Goal: Task Accomplishment & Management: Use online tool/utility

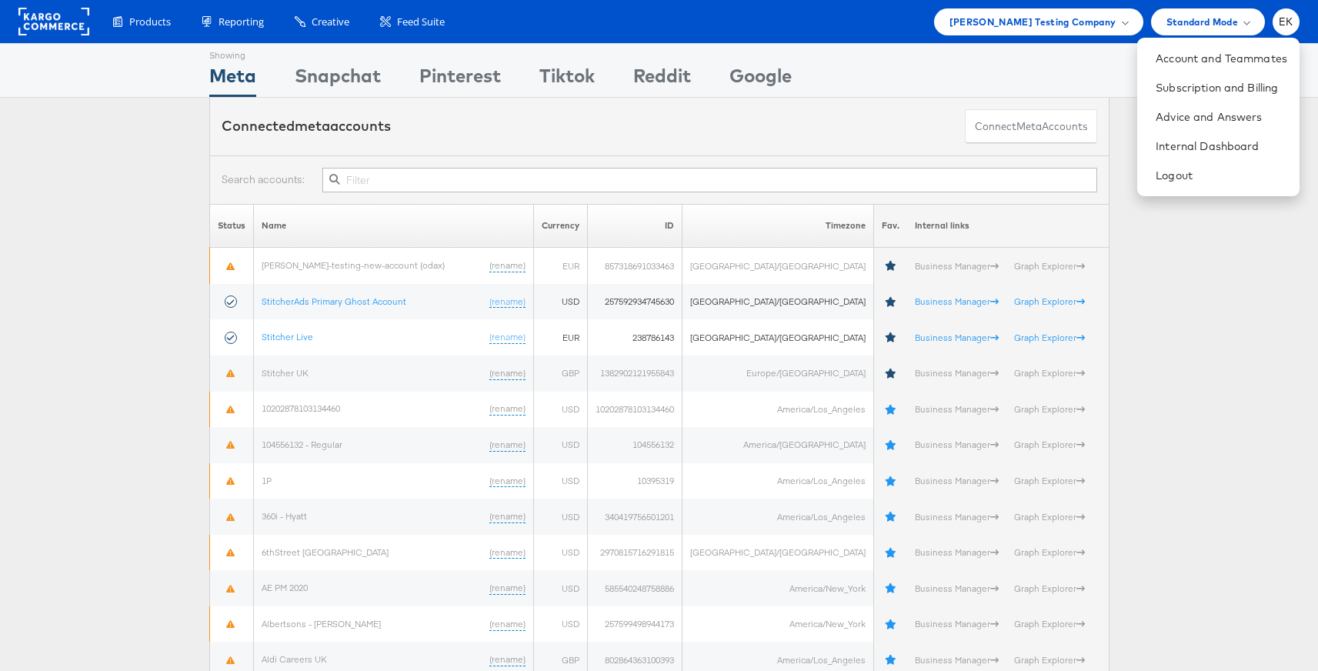
scroll to position [24, 0]
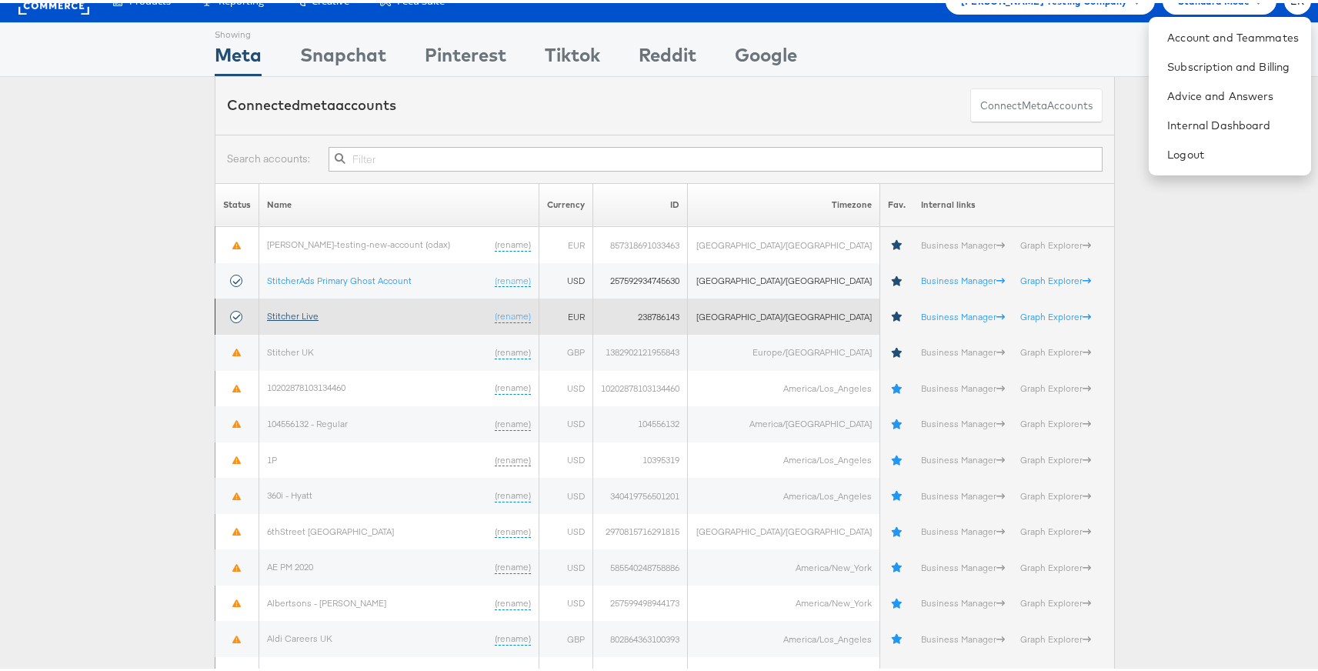
click at [287, 307] on link "Stitcher Live" at bounding box center [293, 313] width 52 height 12
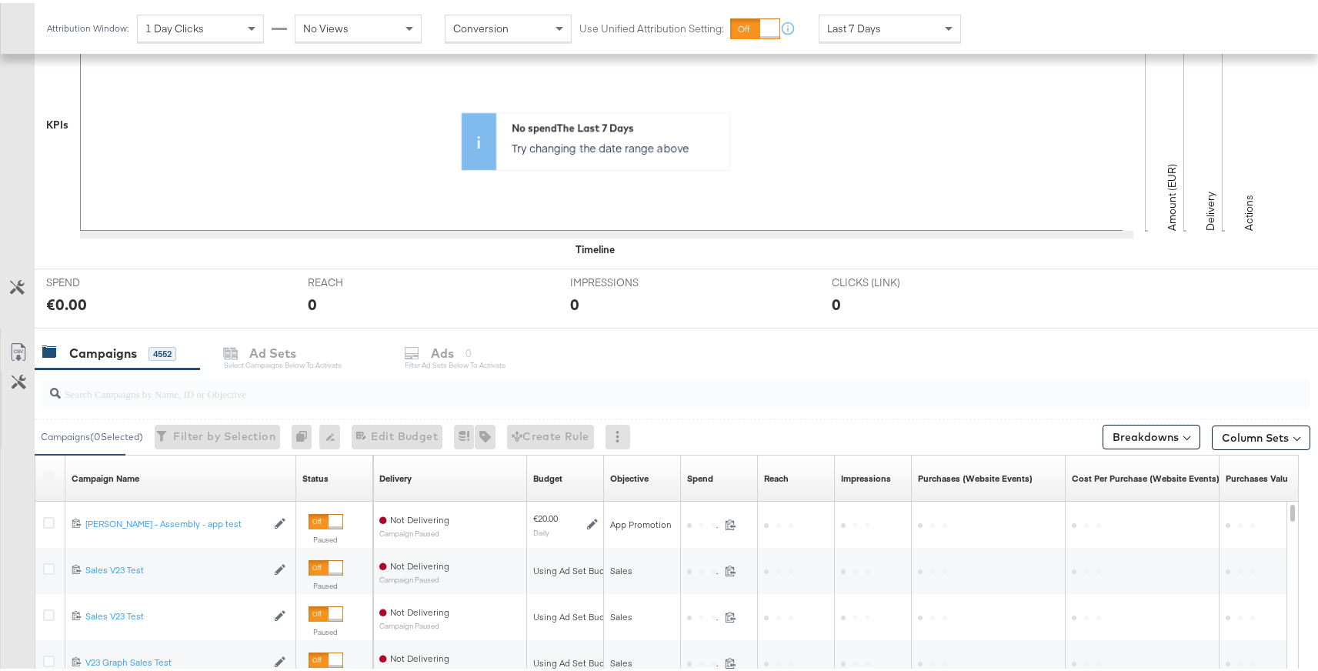
scroll to position [427, 0]
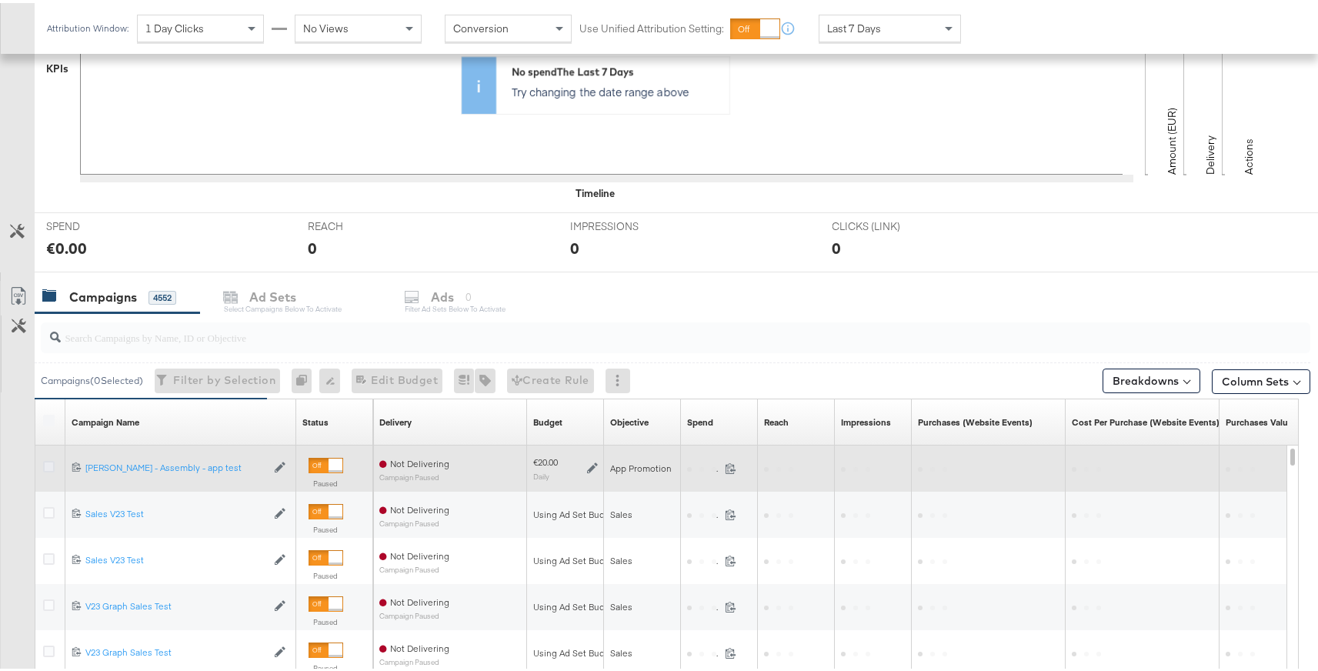
click at [52, 465] on icon at bounding box center [49, 464] width 12 height 12
click at [0, 0] on input "checkbox" at bounding box center [0, 0] width 0 height 0
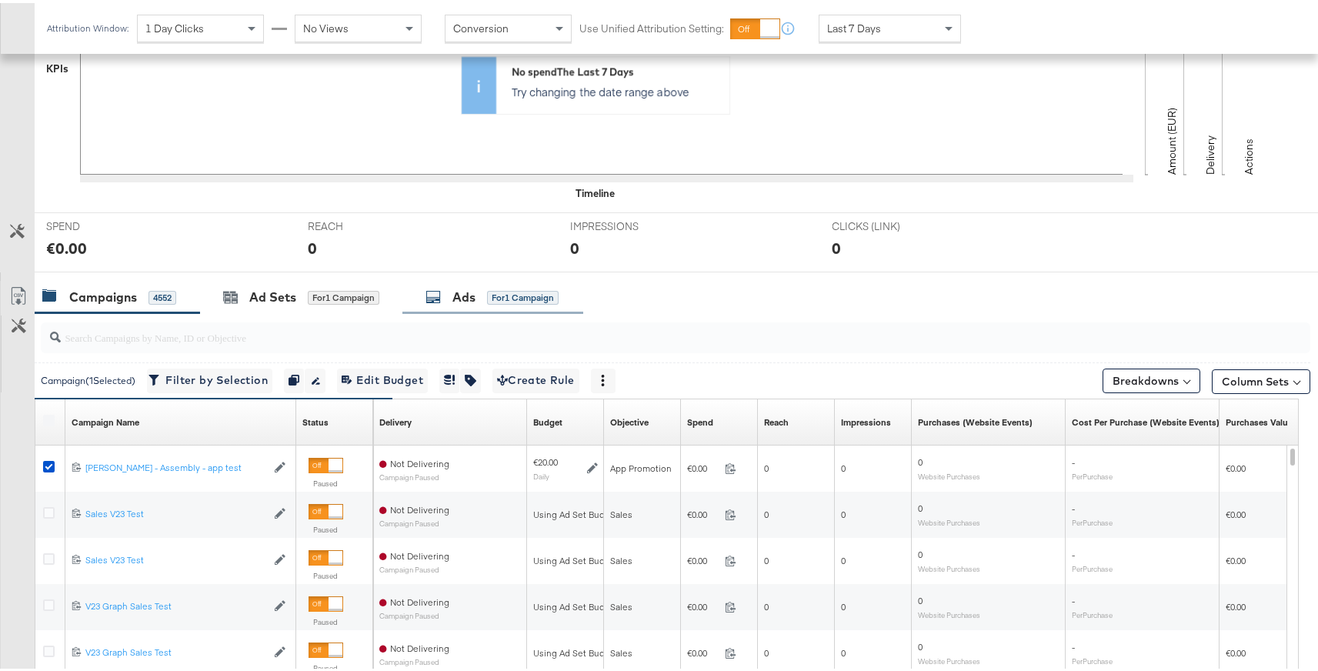
click at [471, 298] on div "Ads" at bounding box center [463, 294] width 23 height 18
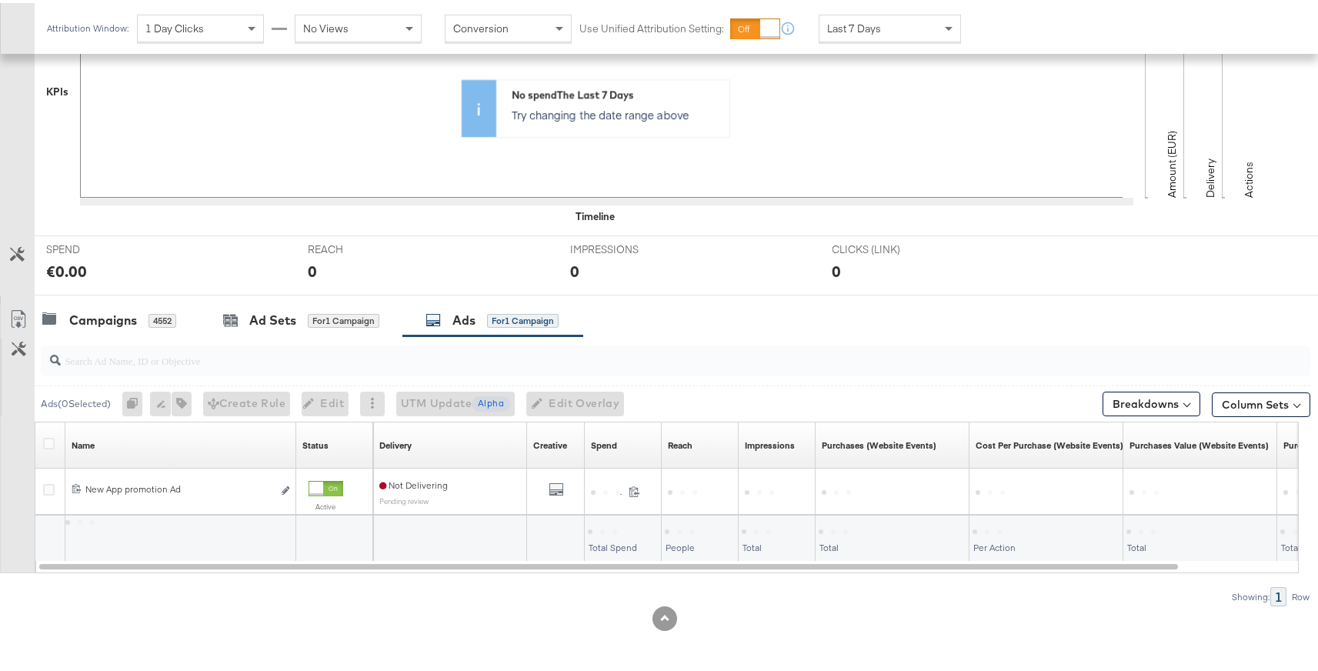
scroll to position [404, 0]
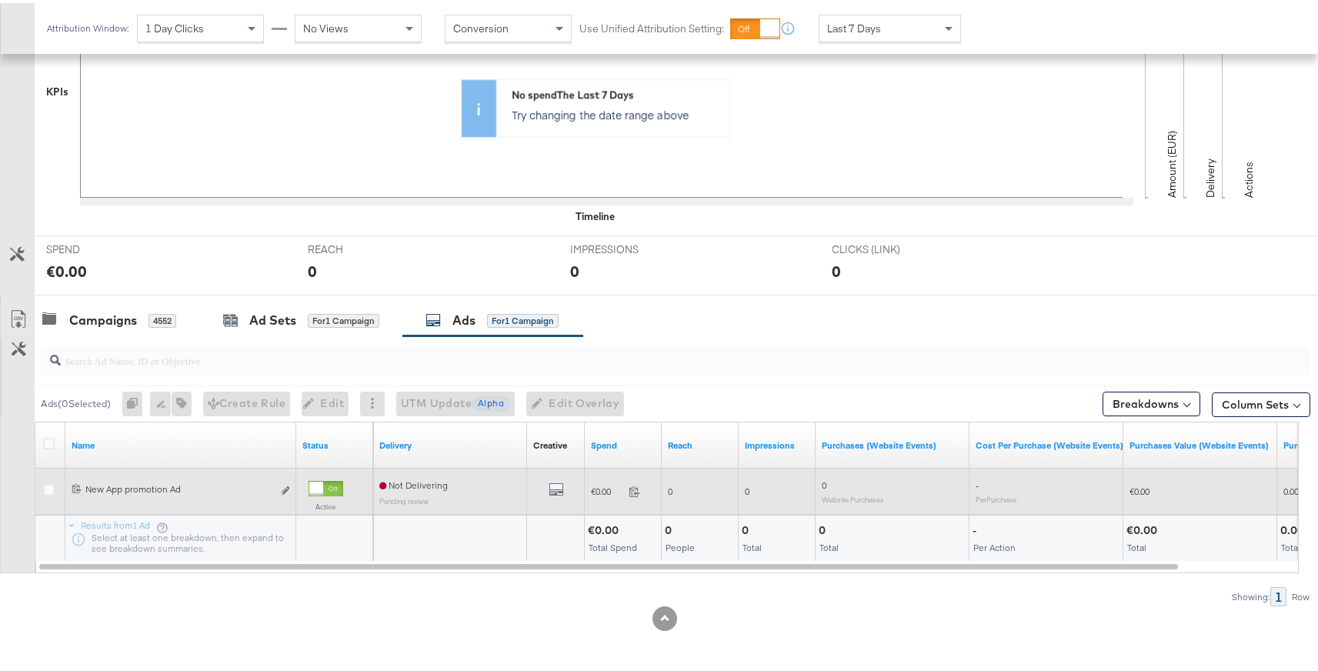
click at [55, 487] on div at bounding box center [51, 488] width 16 height 15
click at [48, 486] on icon at bounding box center [49, 487] width 12 height 12
click at [0, 0] on input "checkbox" at bounding box center [0, 0] width 0 height 0
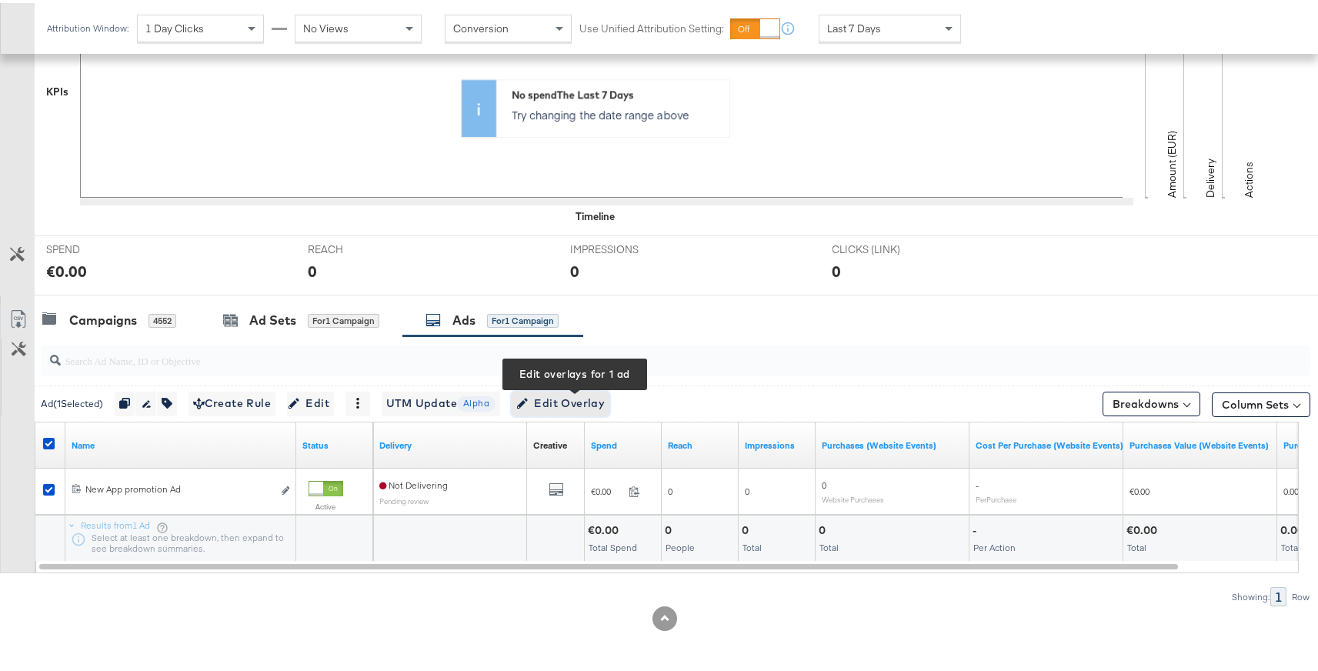
click at [573, 392] on span "Edit Overlay Edit overlays for 1 ad" at bounding box center [560, 400] width 88 height 19
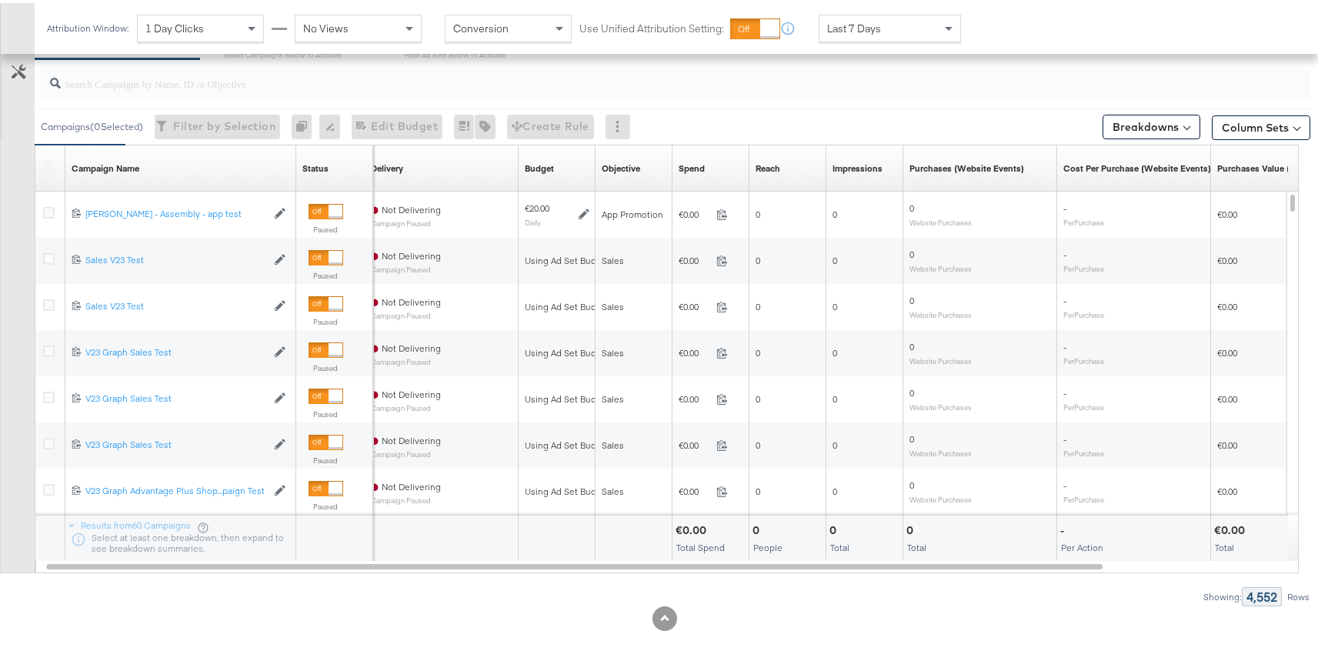
scroll to position [591, 0]
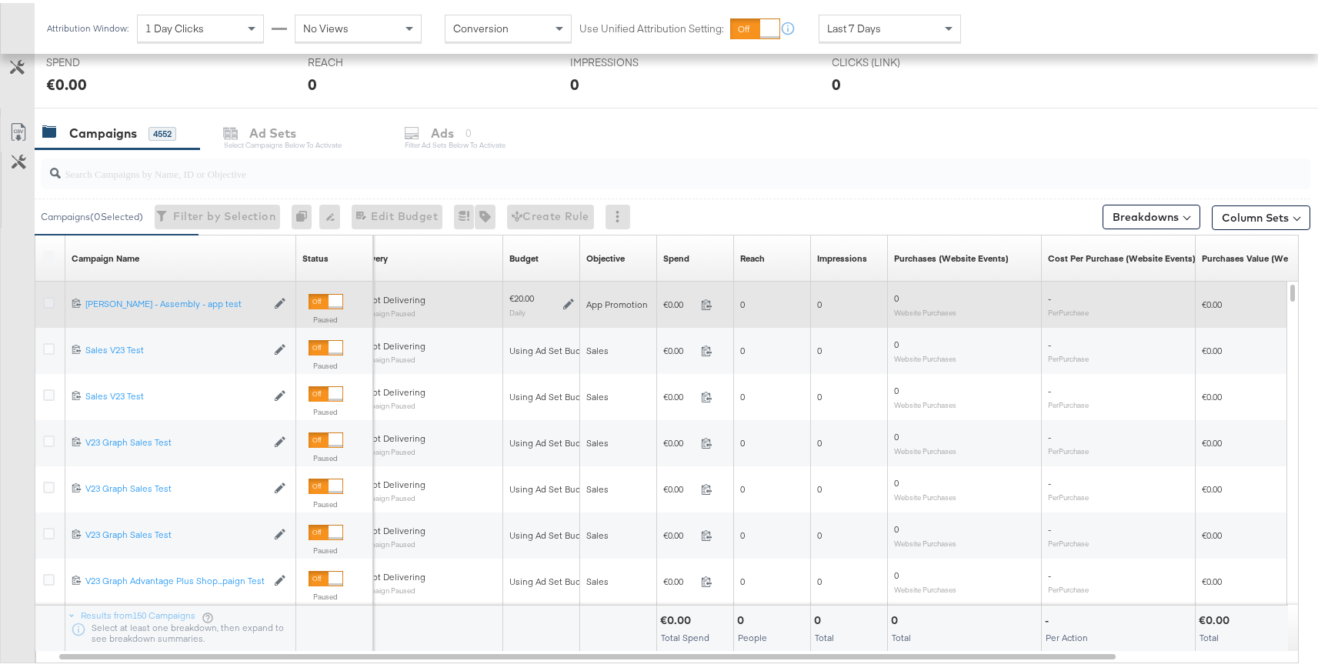
click at [49, 297] on icon at bounding box center [49, 300] width 12 height 12
click at [0, 0] on input "checkbox" at bounding box center [0, 0] width 0 height 0
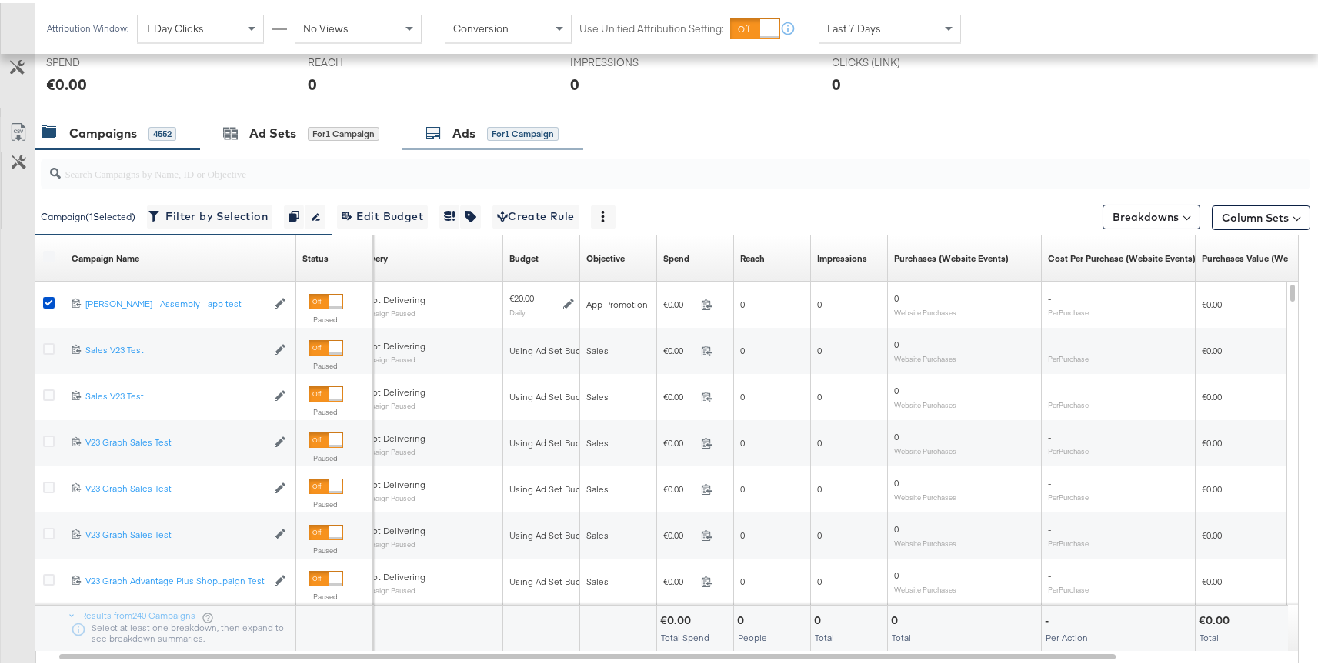
click at [517, 132] on div "for 1 Campaign" at bounding box center [523, 131] width 72 height 14
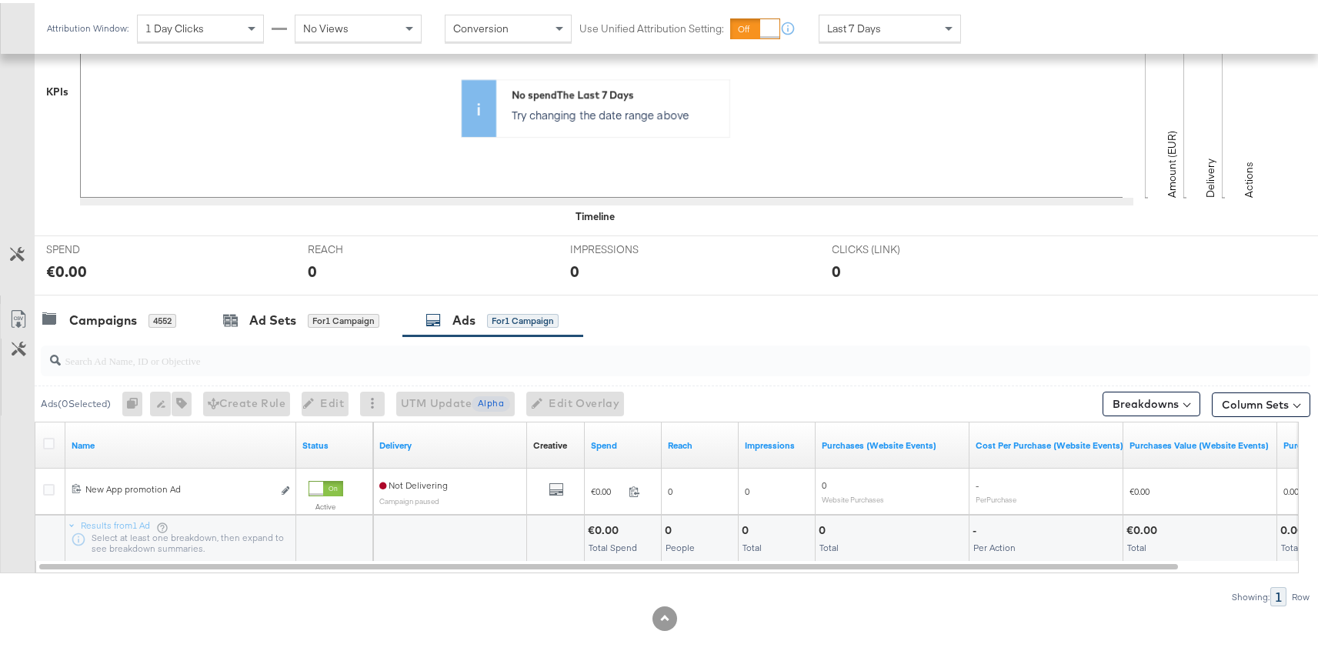
scroll to position [404, 0]
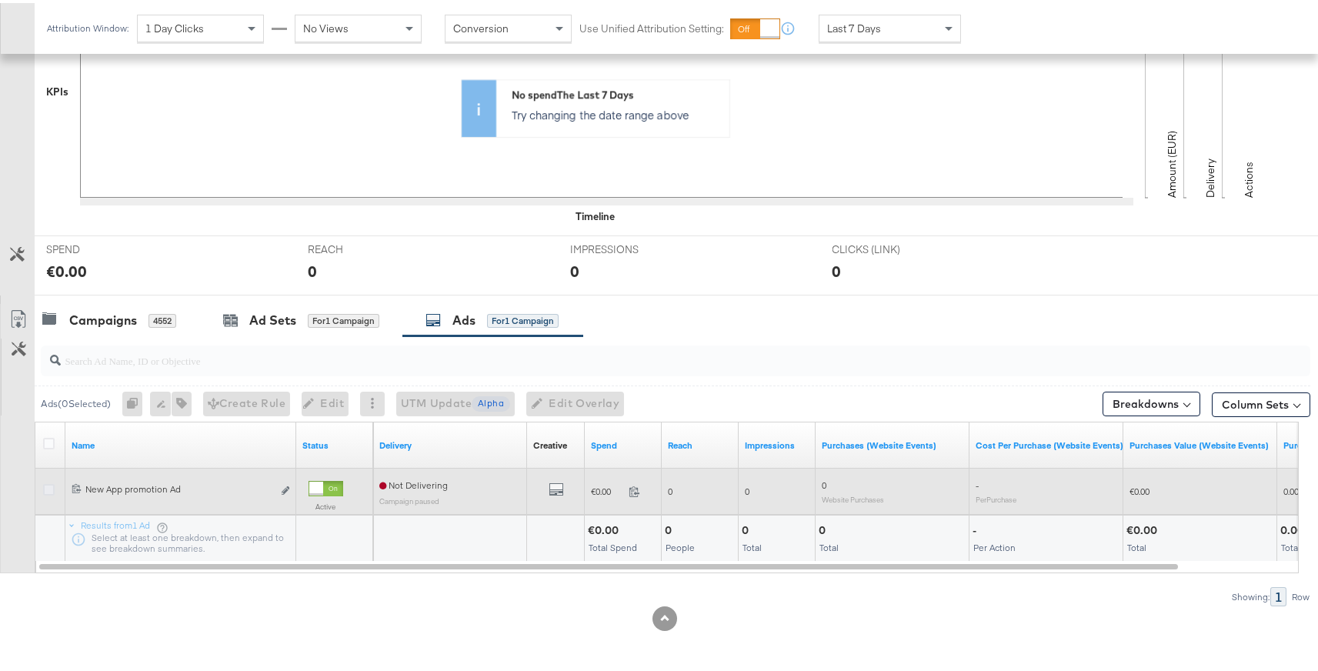
click at [54, 491] on icon at bounding box center [49, 487] width 12 height 12
click at [0, 0] on input "checkbox" at bounding box center [0, 0] width 0 height 0
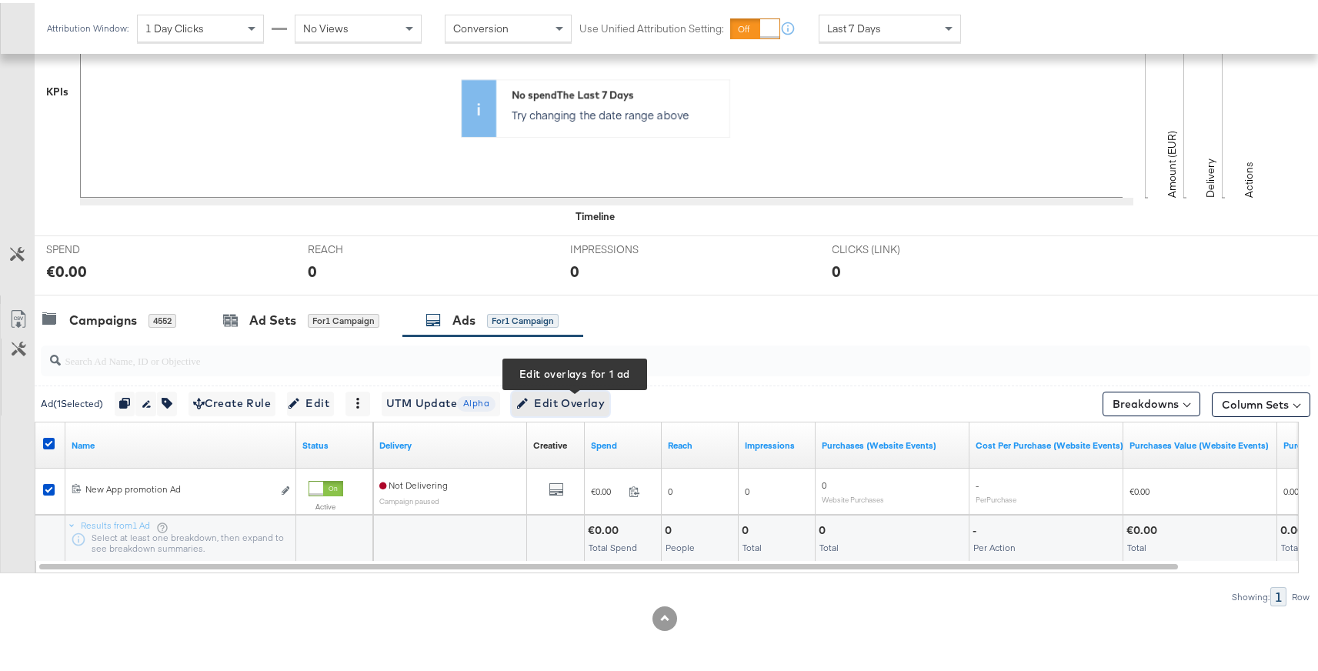
click at [595, 405] on span "Edit Overlay Edit overlays for 1 ad" at bounding box center [560, 400] width 88 height 19
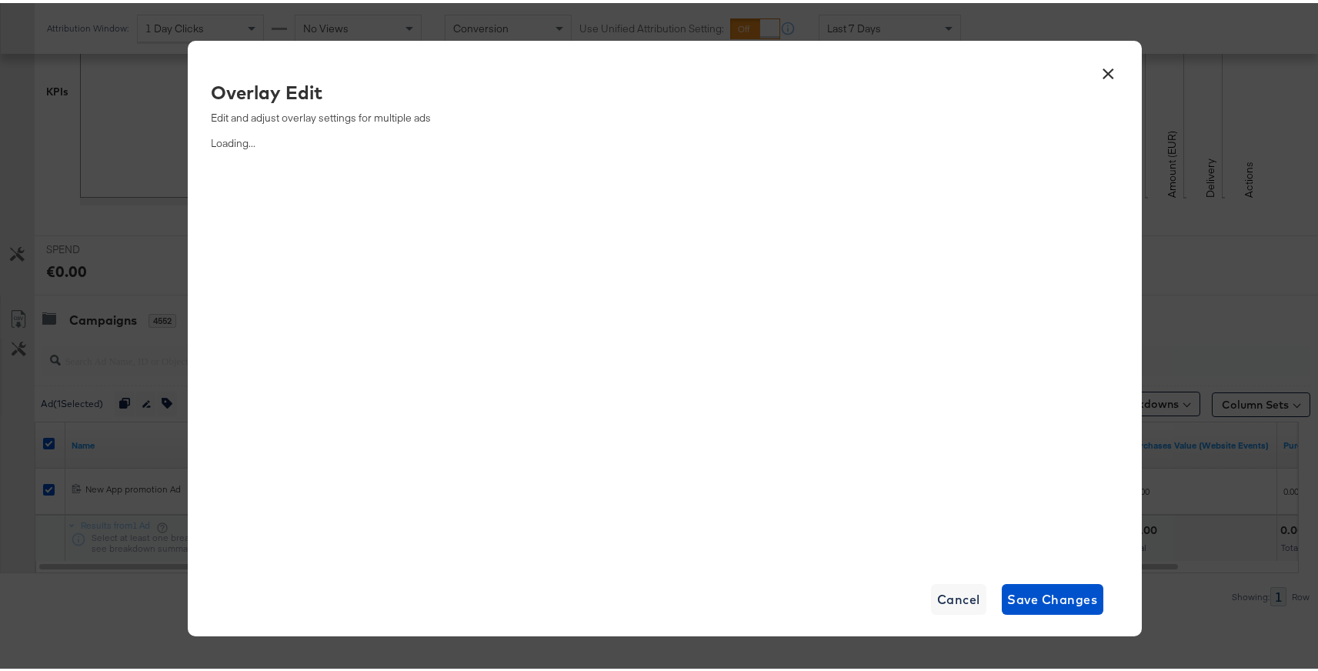
click at [1098, 76] on button "×" at bounding box center [1109, 67] width 28 height 28
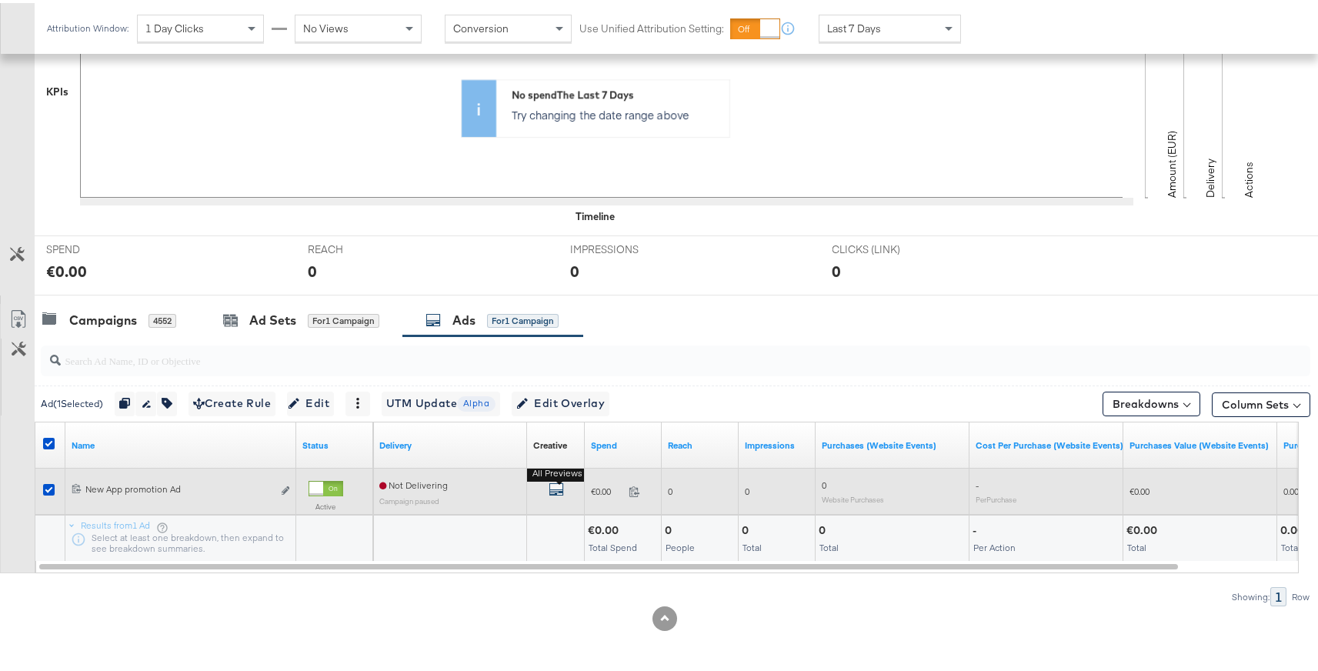
click at [559, 488] on icon "default" at bounding box center [555, 485] width 15 height 15
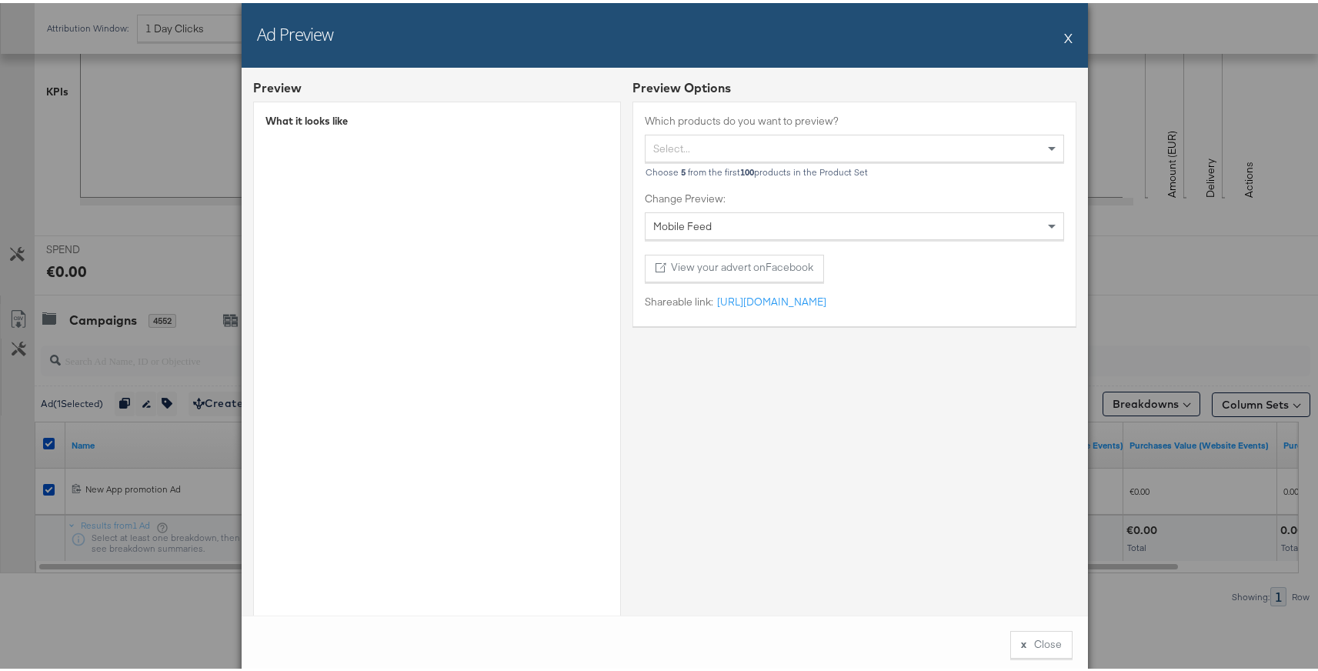
click at [1064, 34] on button "X" at bounding box center [1068, 34] width 8 height 31
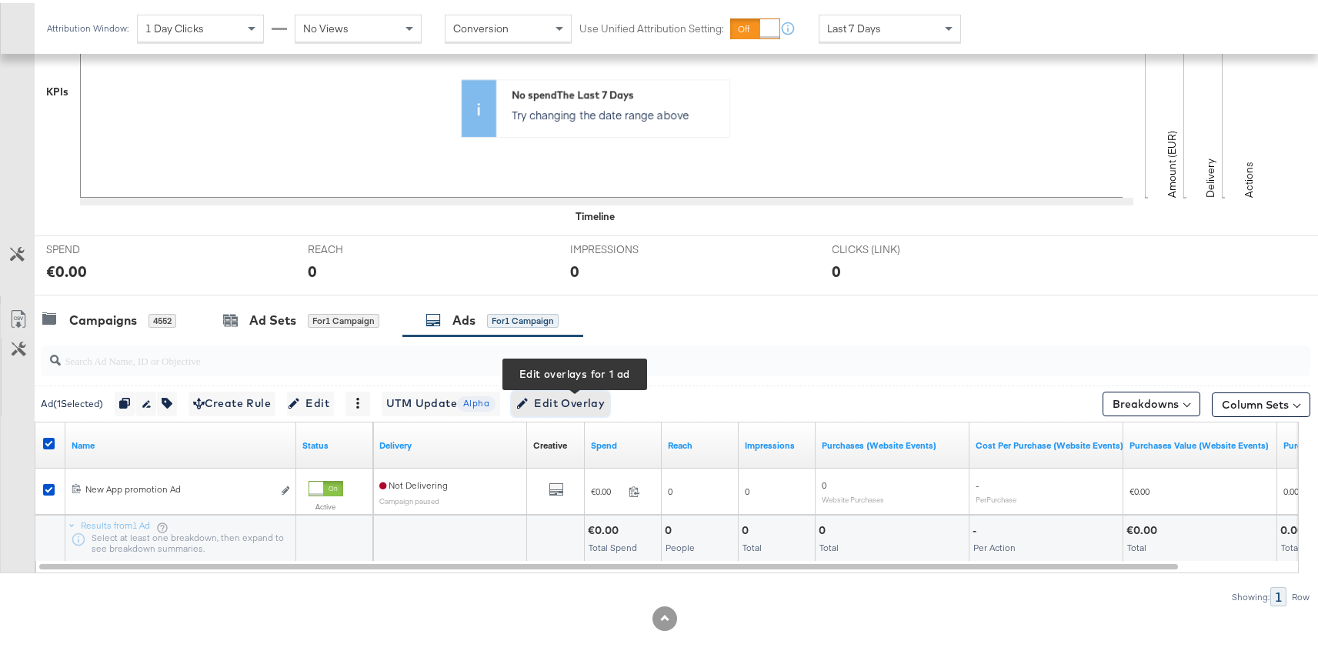
click at [582, 400] on span "Edit Overlay Edit overlays for 1 ad" at bounding box center [560, 400] width 88 height 19
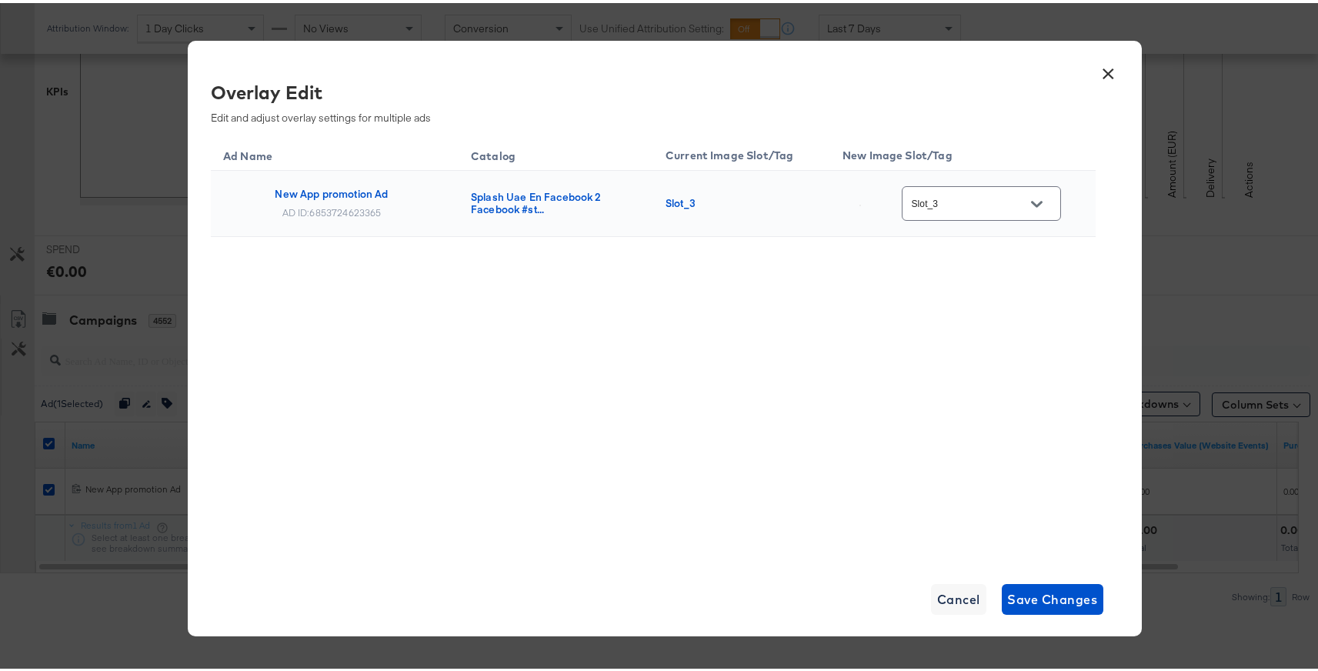
click at [1035, 205] on icon "Open" at bounding box center [1036, 200] width 11 height 11
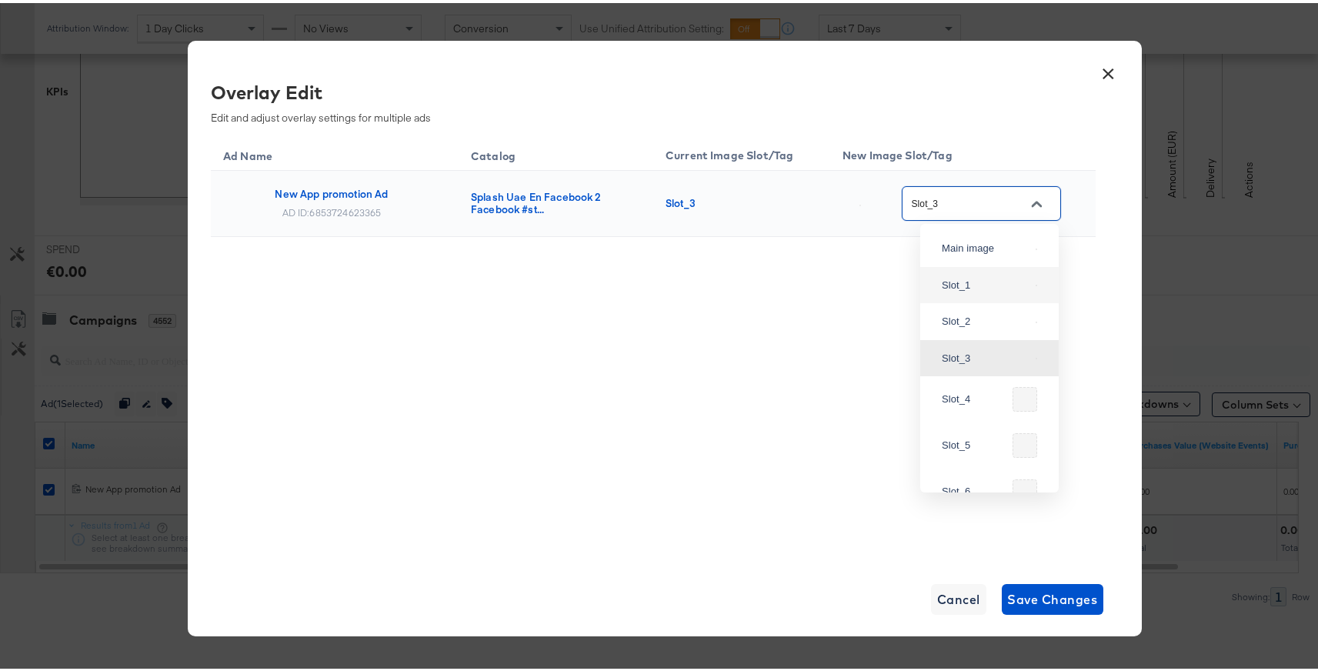
click at [981, 296] on div "Slot_1" at bounding box center [989, 282] width 114 height 28
type input "Slot_1"
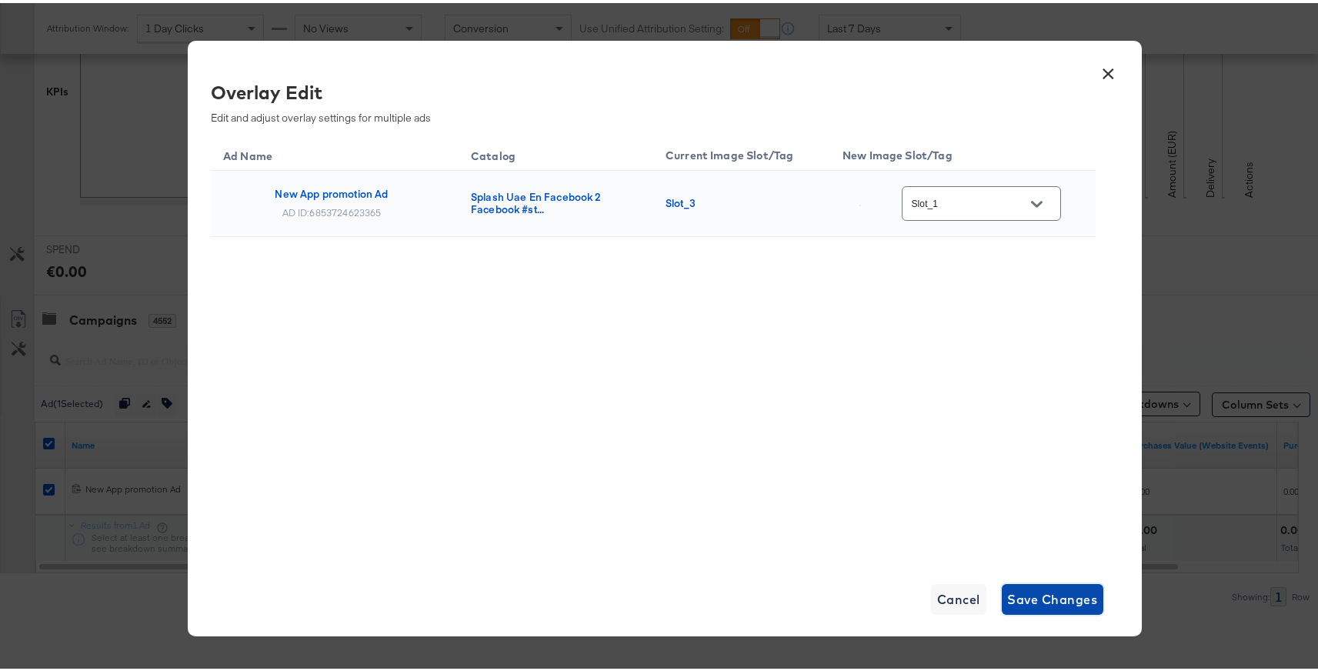
click at [1035, 589] on span "Save Changes" at bounding box center [1053, 596] width 90 height 22
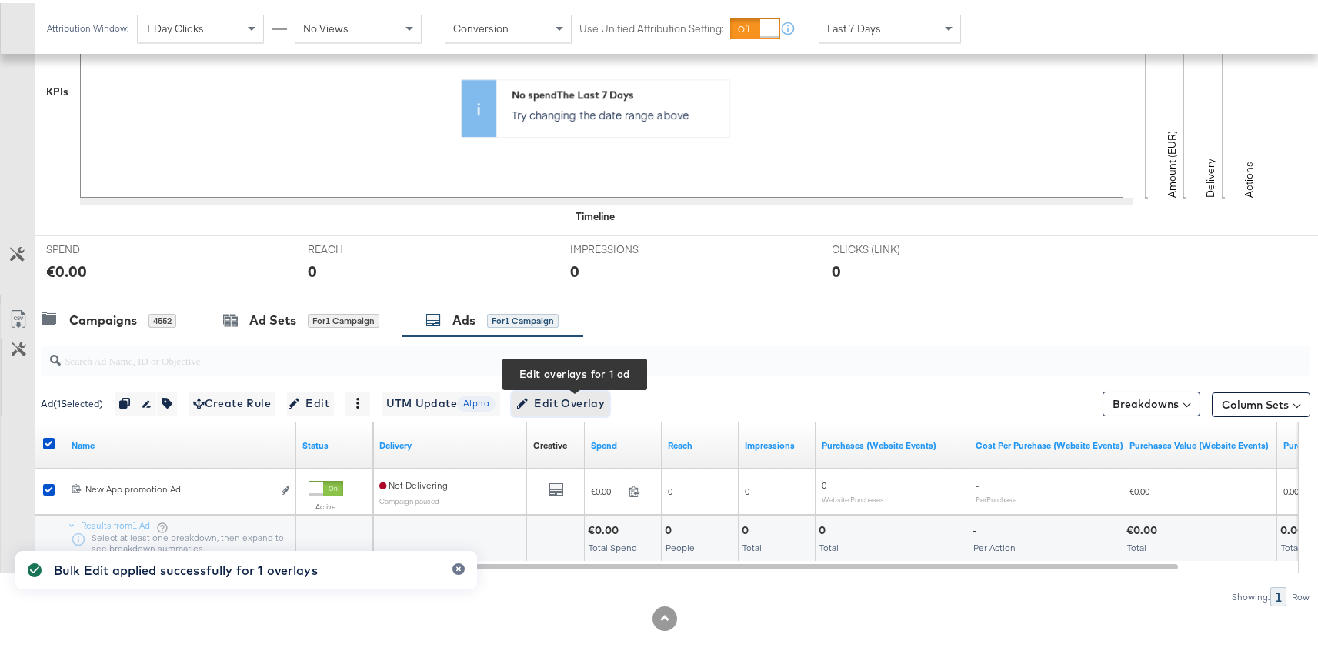
click at [577, 406] on span "Edit Overlay Edit overlays for 1 ad" at bounding box center [560, 400] width 88 height 19
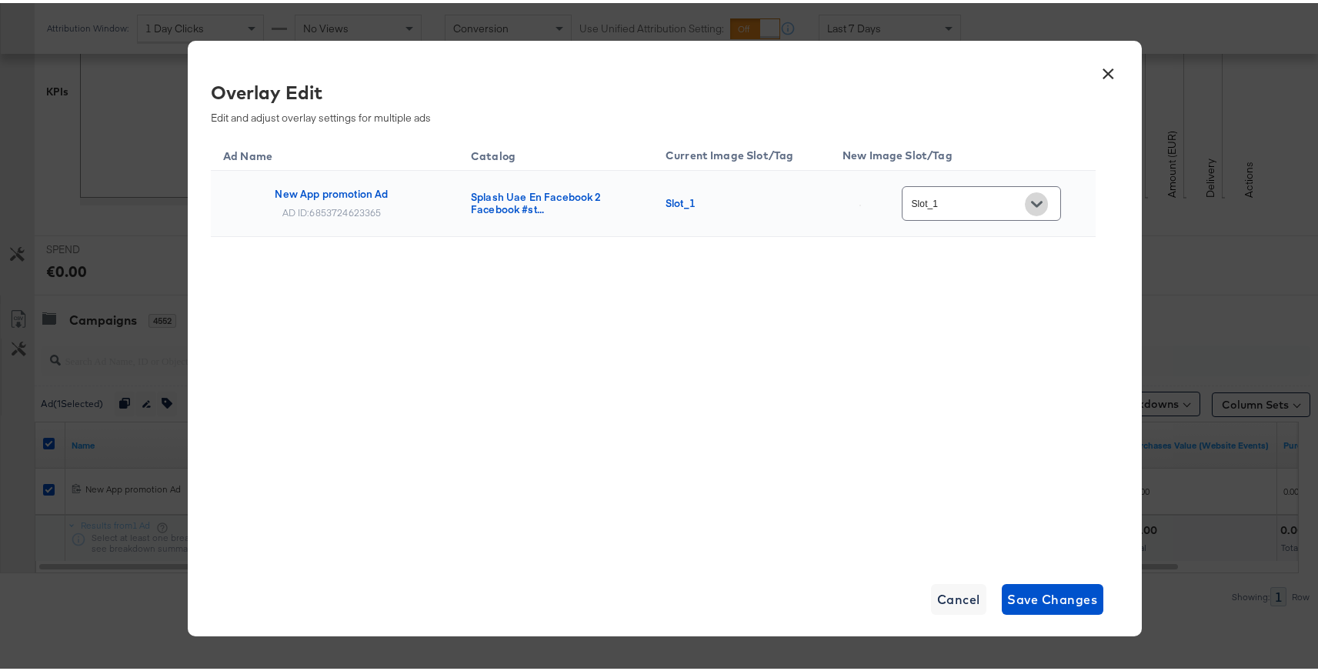
click at [1031, 195] on button "Open" at bounding box center [1036, 200] width 23 height 23
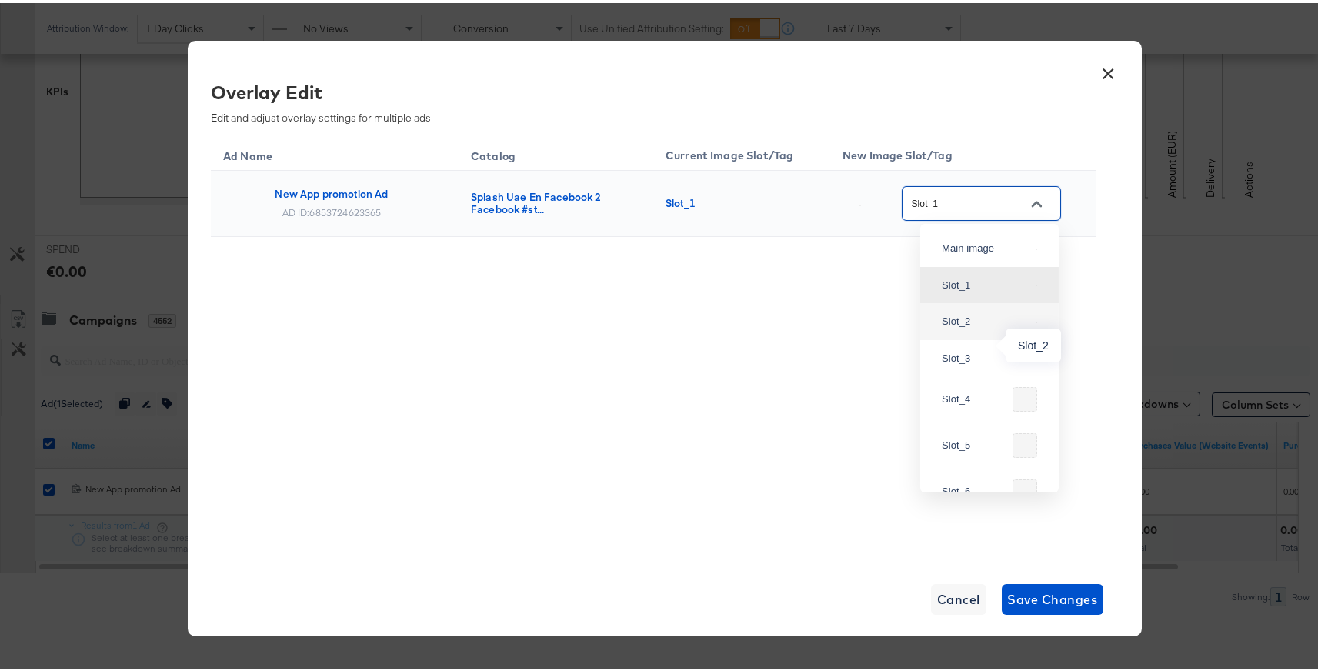
click at [958, 326] on div "Slot_2" at bounding box center [985, 318] width 88 height 15
type input "Slot_2"
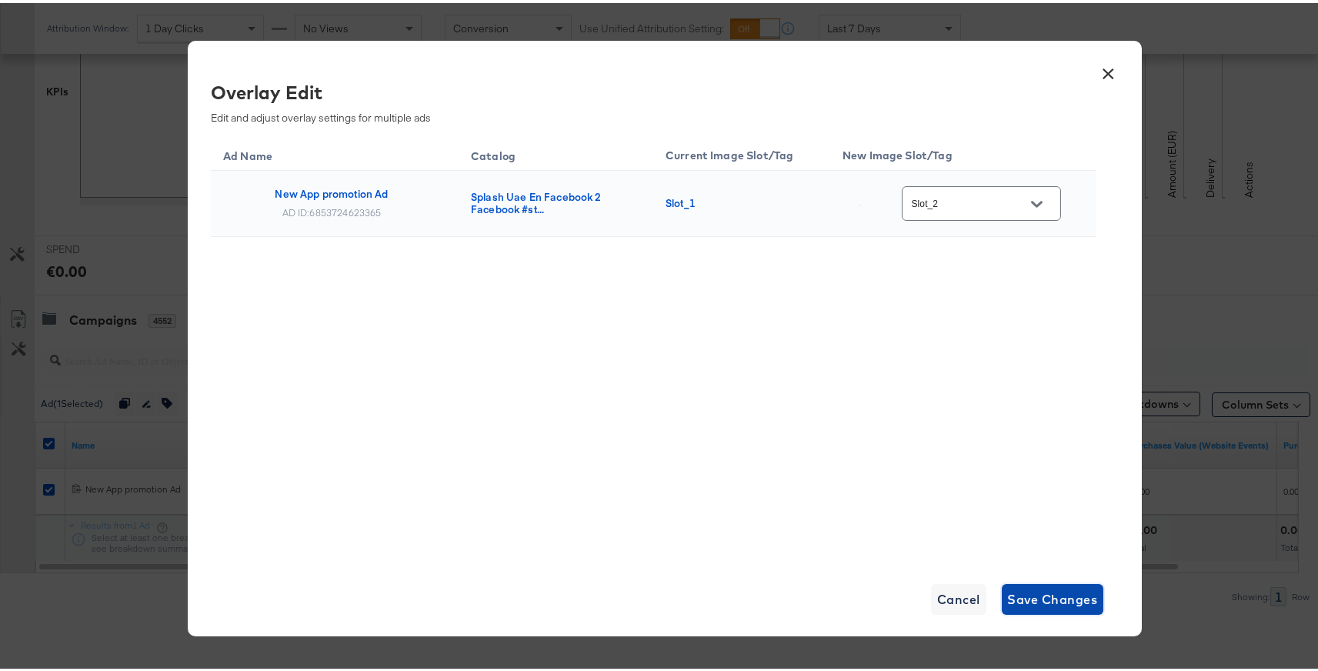
click at [1025, 596] on span "Save Changes" at bounding box center [1053, 596] width 90 height 22
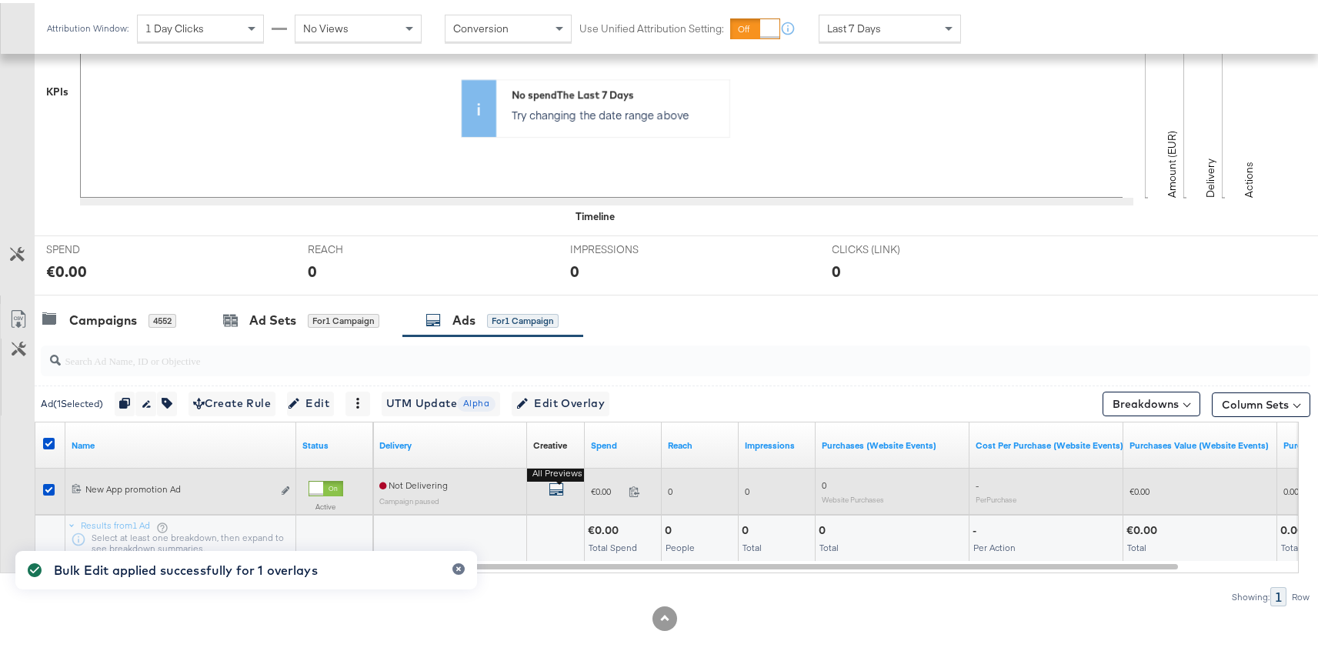
click at [558, 488] on icon "default" at bounding box center [555, 485] width 15 height 15
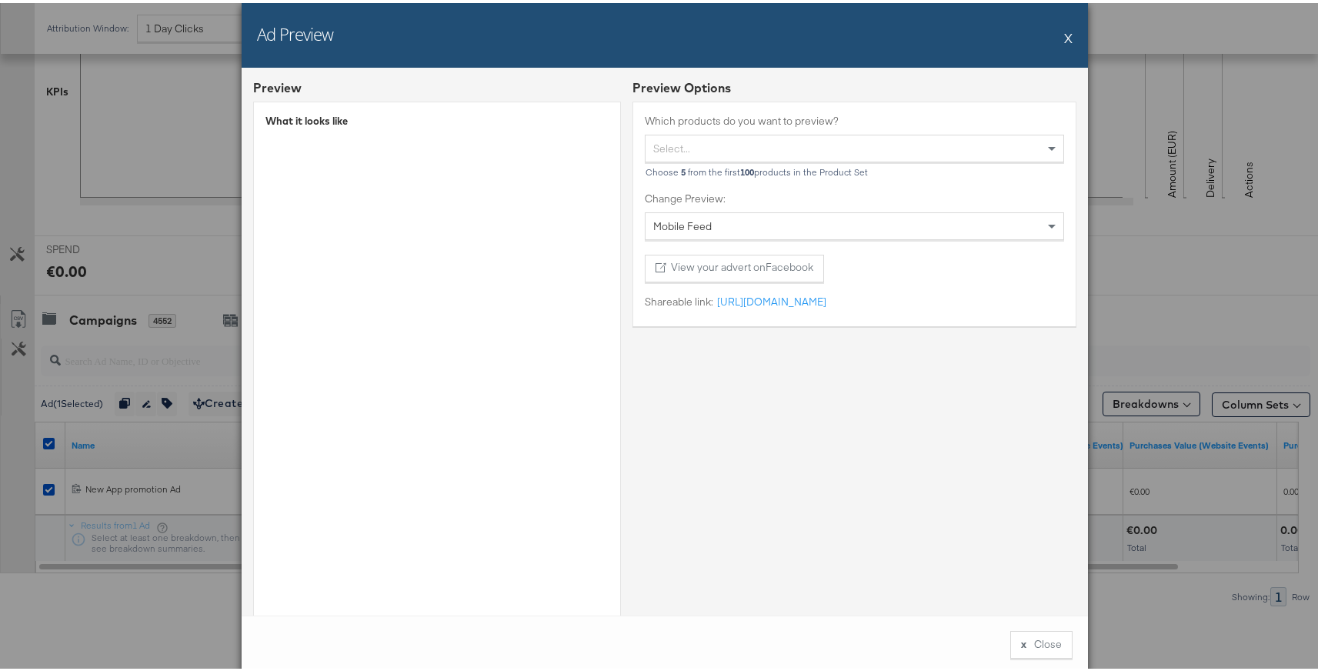
click at [1065, 35] on button "X" at bounding box center [1068, 34] width 8 height 31
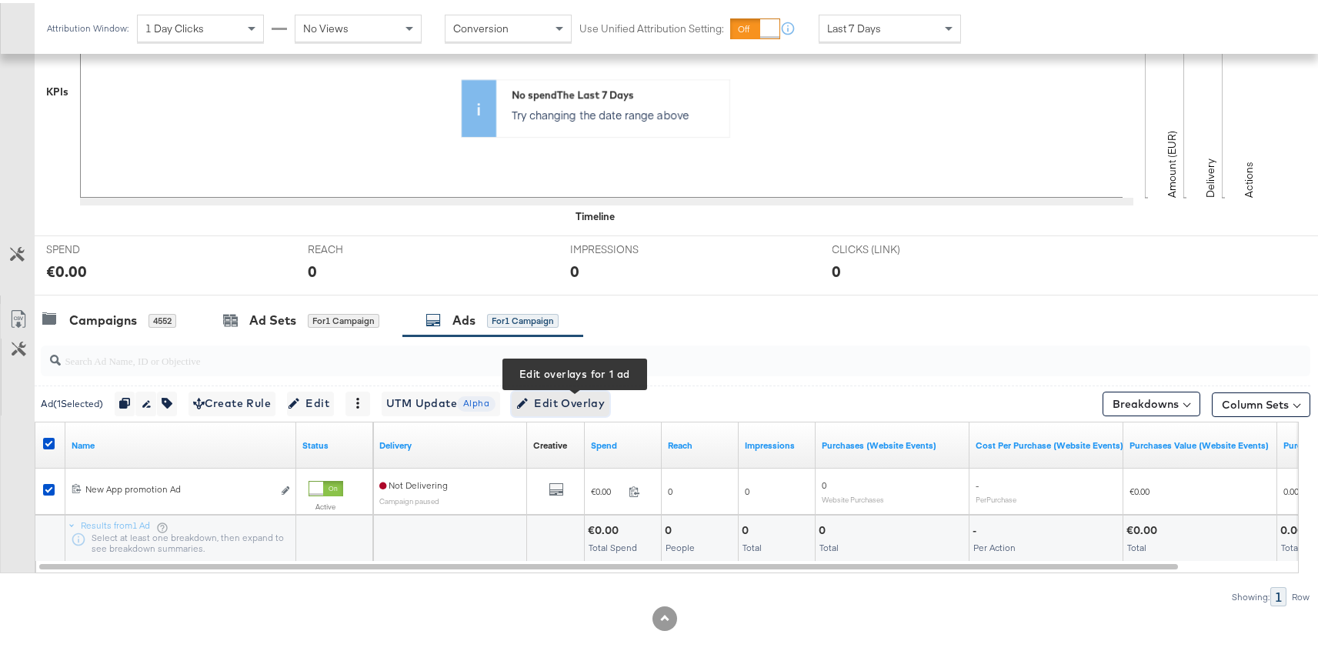
click at [586, 402] on span "Edit Overlay Edit overlays for 1 ad" at bounding box center [560, 400] width 88 height 19
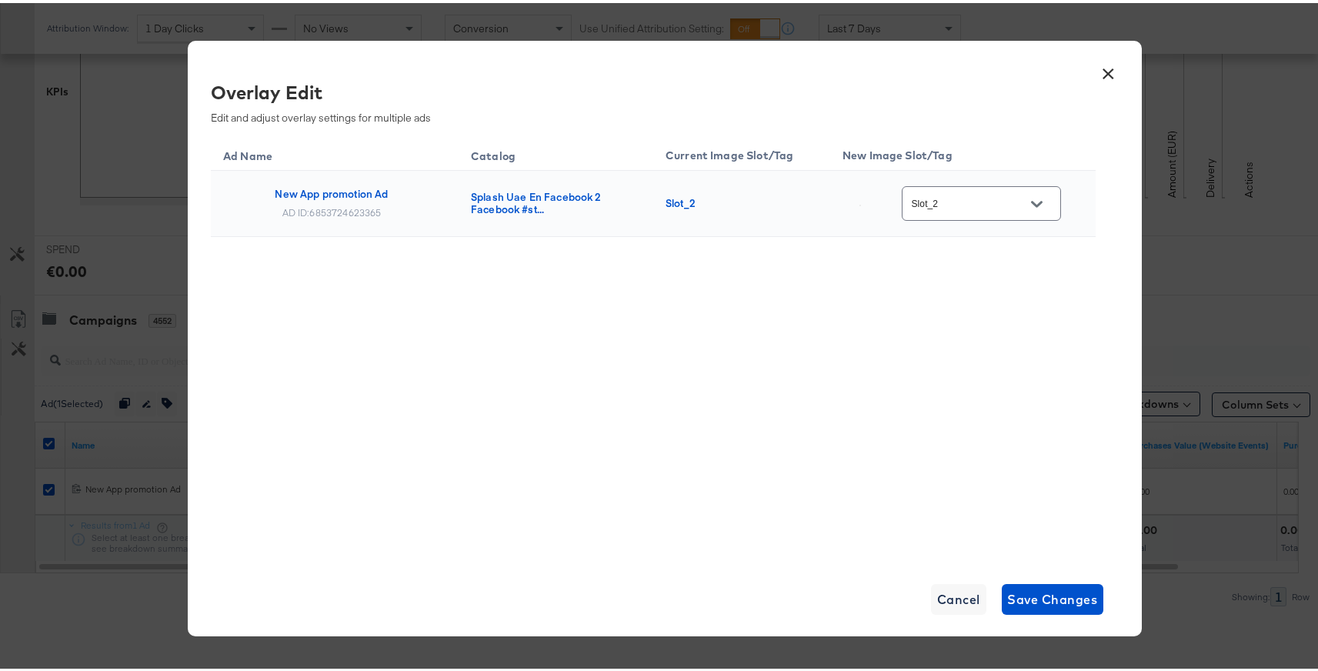
click at [1036, 202] on icon "Open" at bounding box center [1036, 201] width 11 height 6
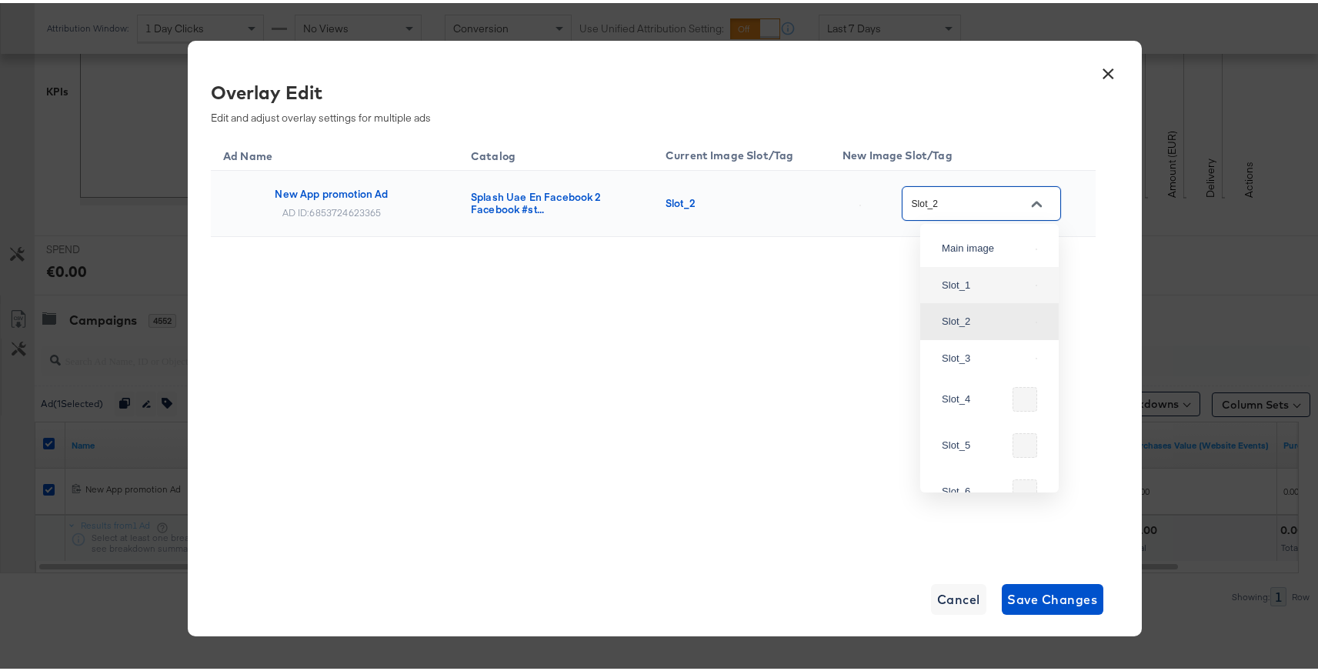
click at [960, 288] on div "Slot_1" at bounding box center [989, 282] width 114 height 28
type input "Slot_1"
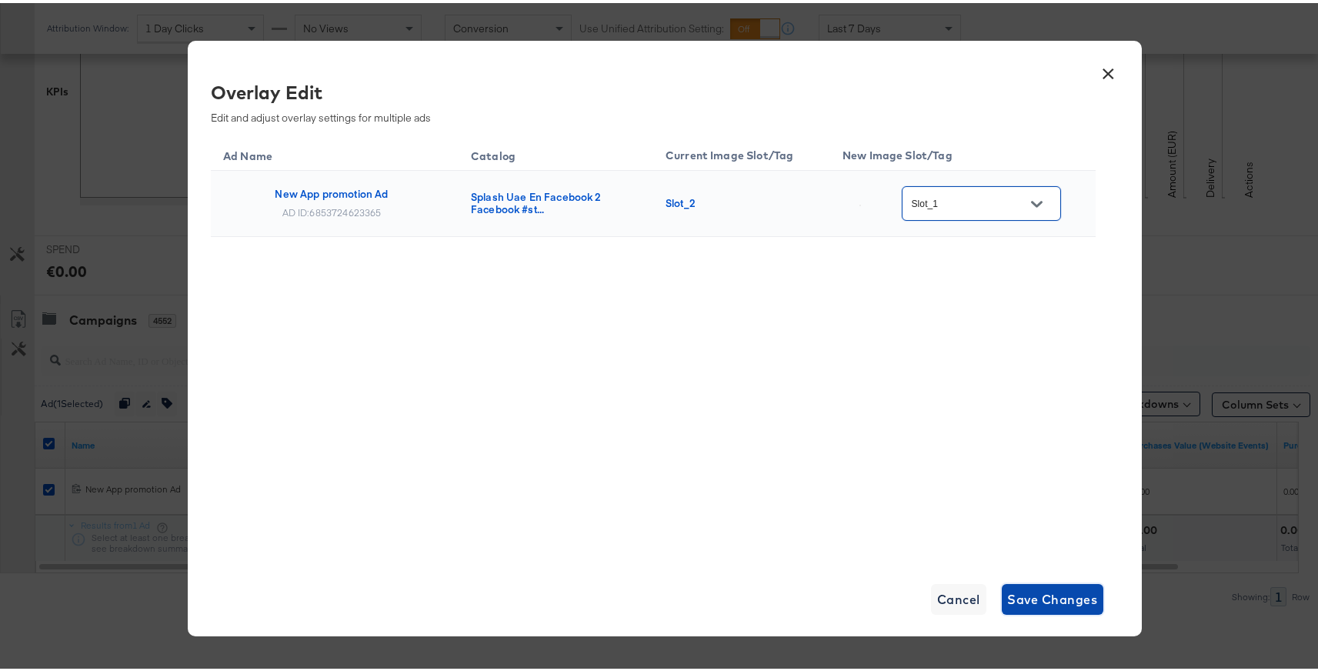
click at [1013, 597] on span "Save Changes" at bounding box center [1053, 596] width 90 height 22
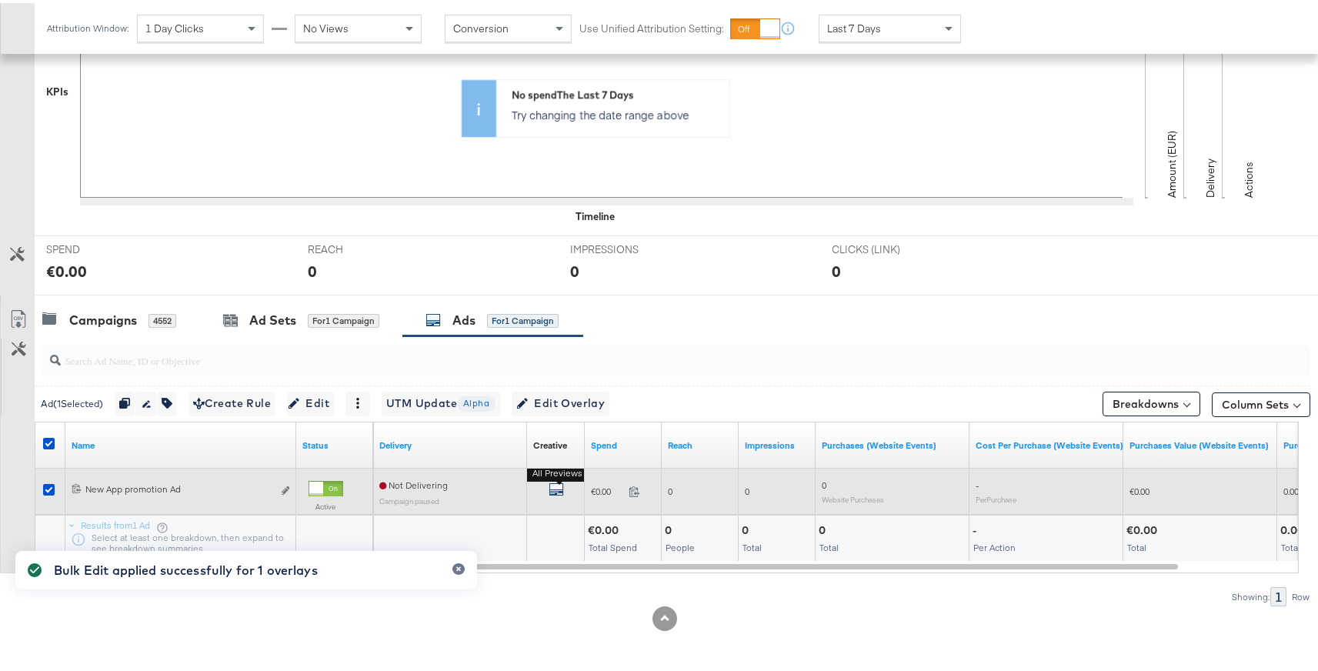
click at [554, 484] on icon "default" at bounding box center [555, 485] width 15 height 15
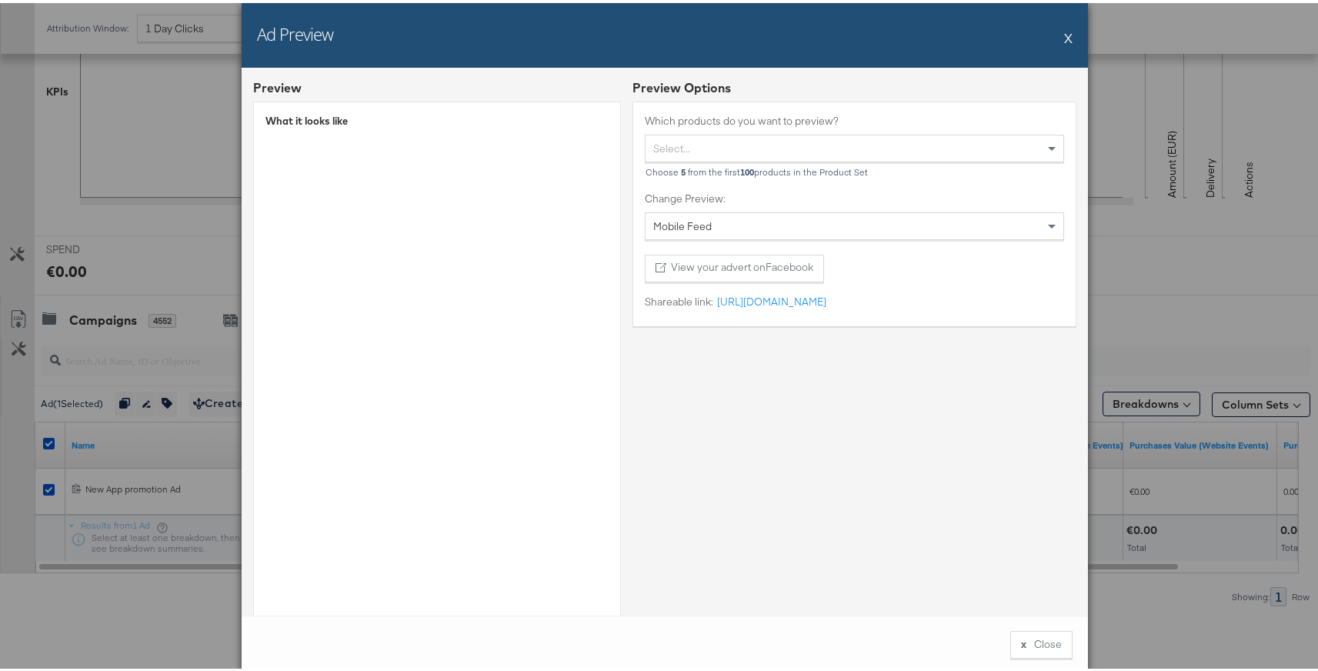
click at [1064, 33] on button "X" at bounding box center [1068, 34] width 8 height 31
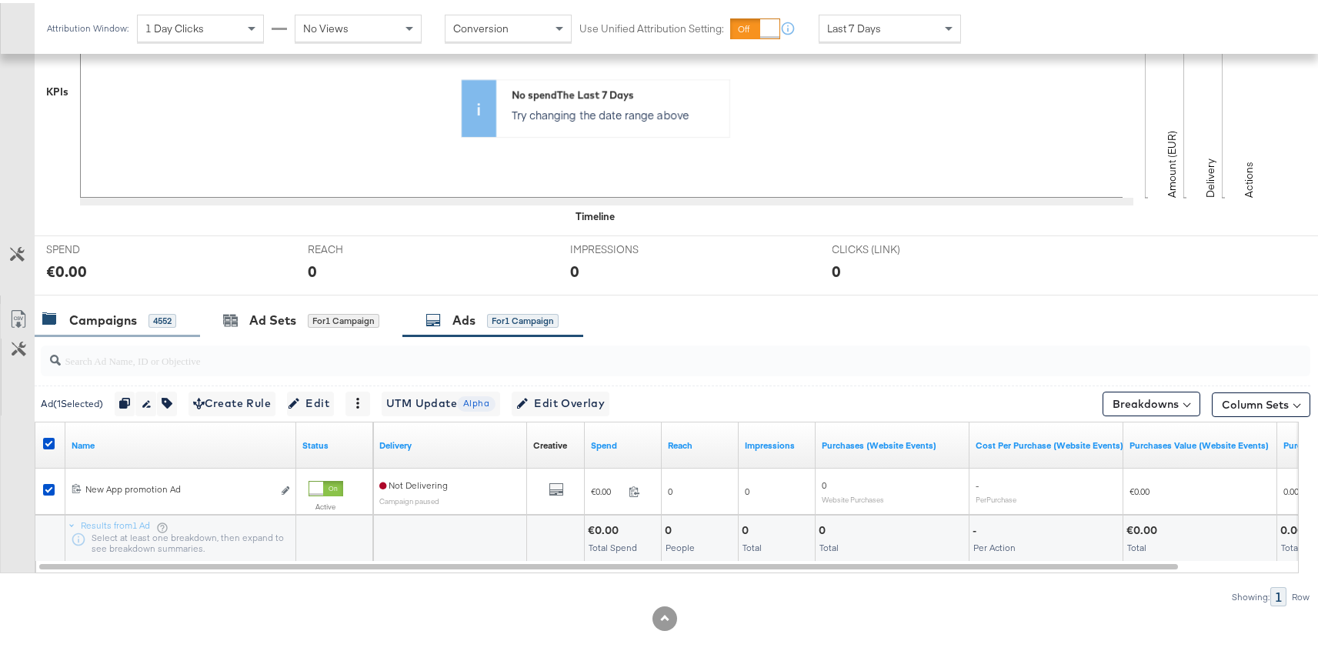
click at [89, 319] on div "Campaigns" at bounding box center [103, 317] width 68 height 18
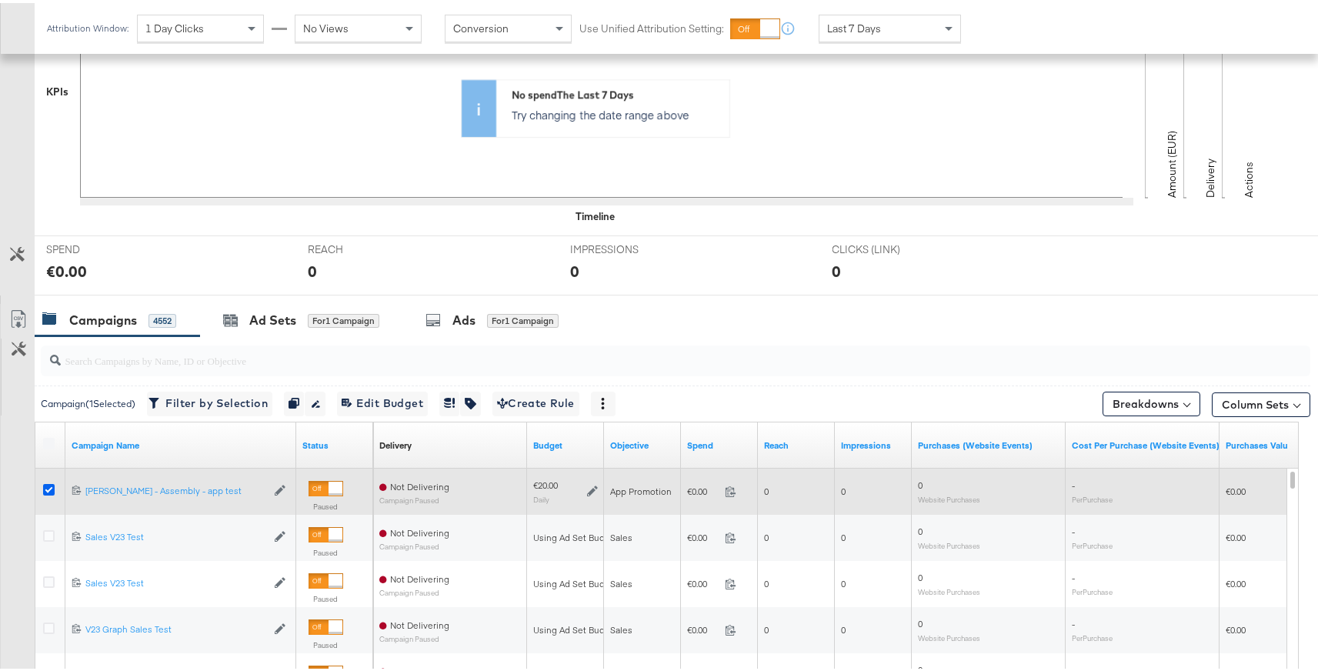
click at [50, 489] on icon at bounding box center [49, 487] width 12 height 12
click at [0, 0] on input "checkbox" at bounding box center [0, 0] width 0 height 0
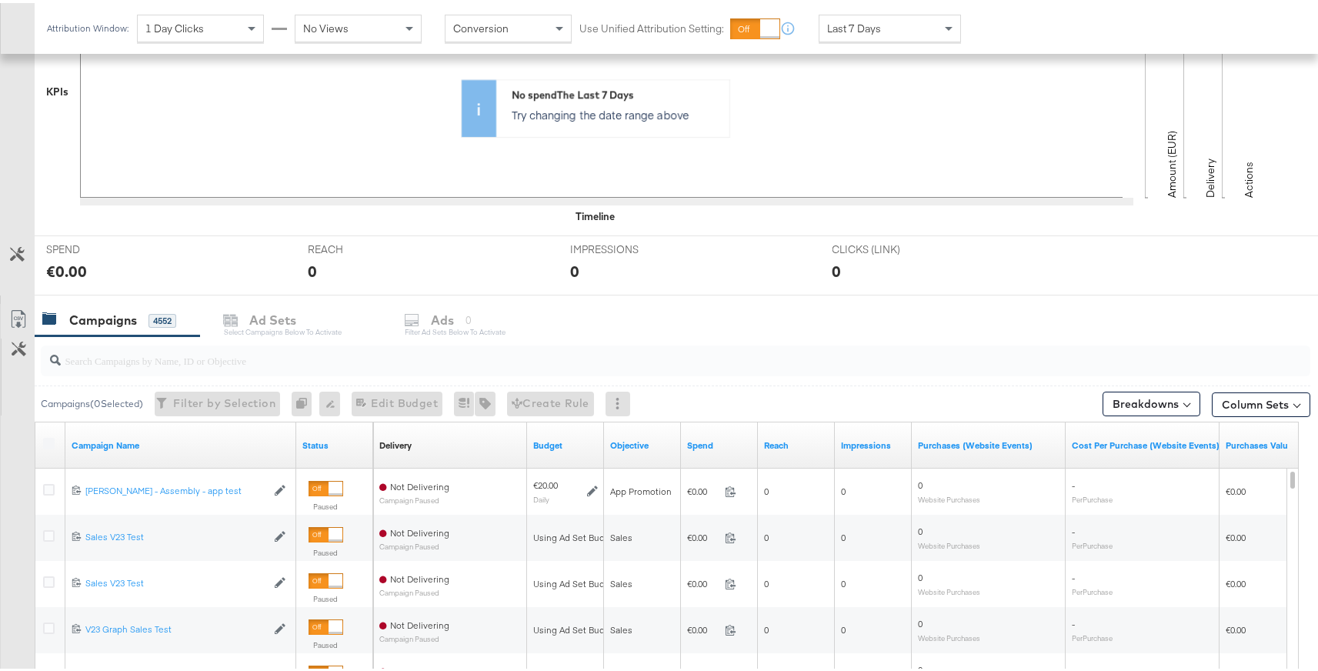
click at [93, 365] on input "search" at bounding box center [628, 351] width 1134 height 30
type input "app"
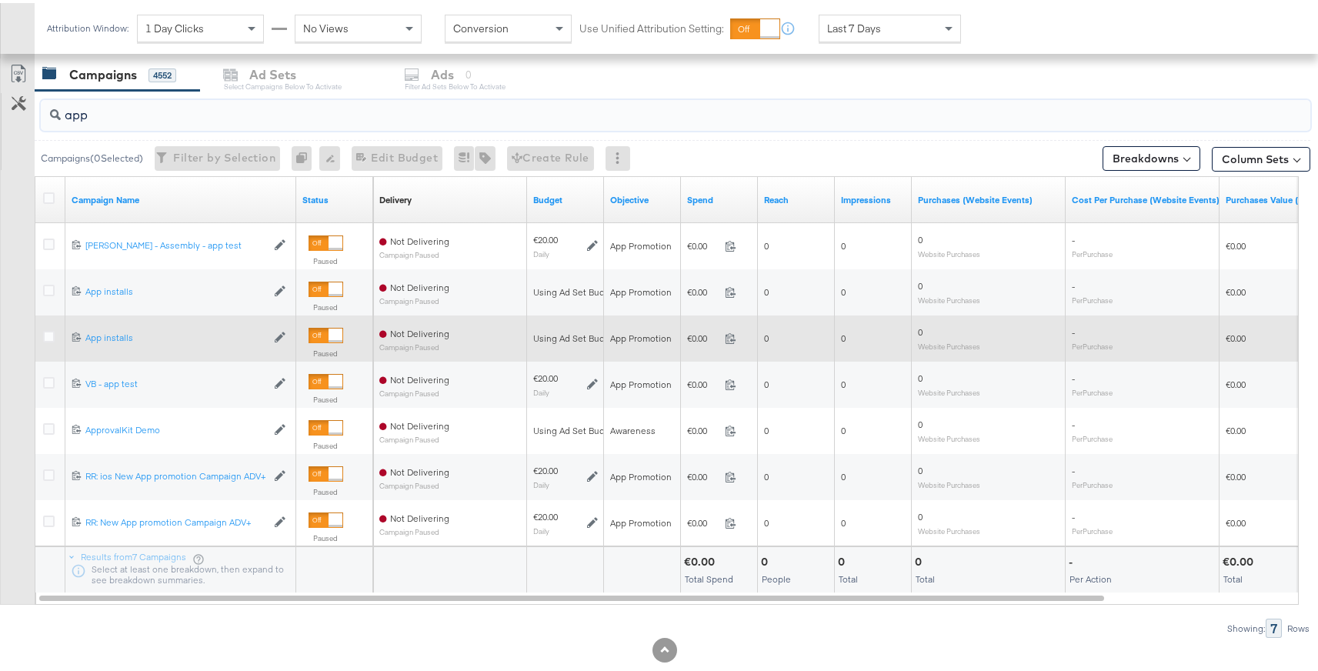
scroll to position [681, 0]
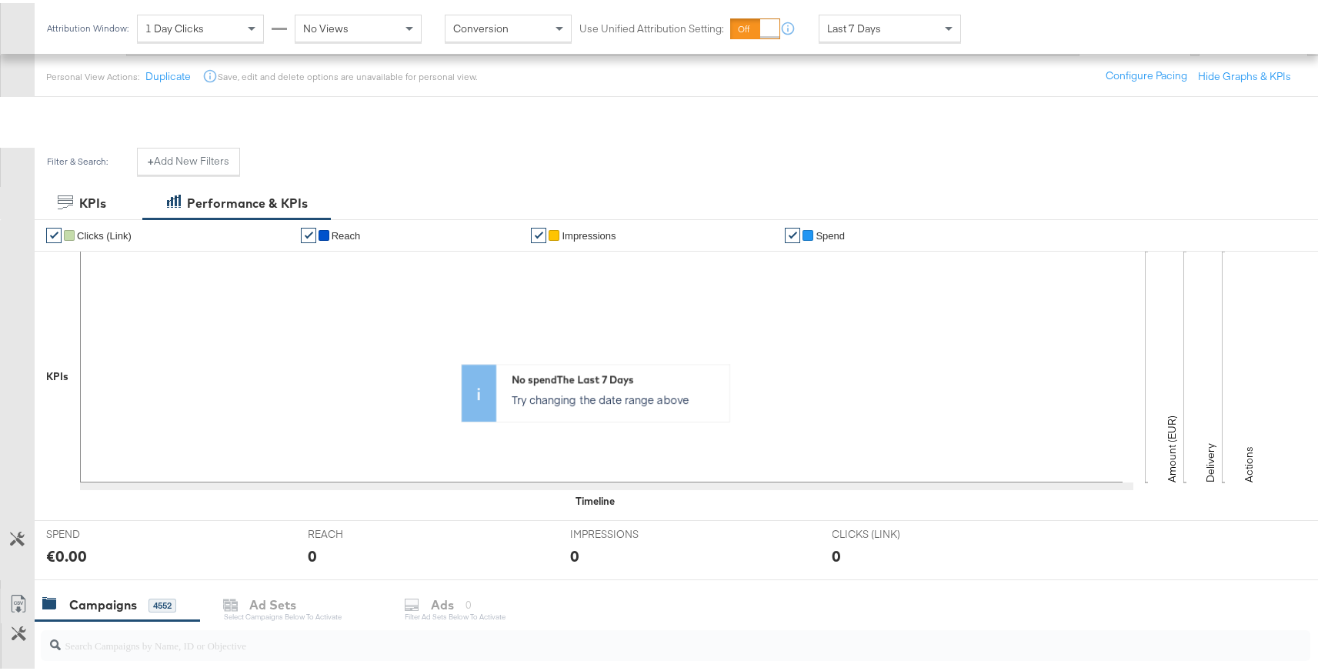
scroll to position [681, 0]
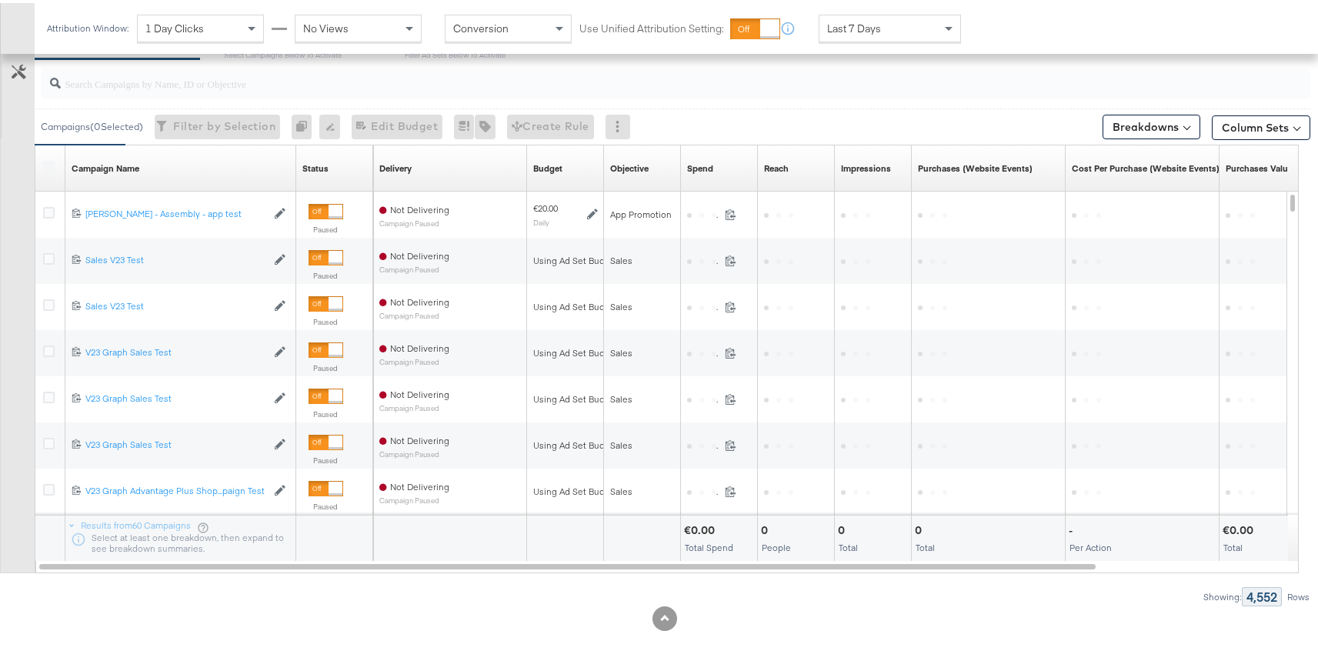
click at [130, 78] on input "search" at bounding box center [628, 74] width 1134 height 30
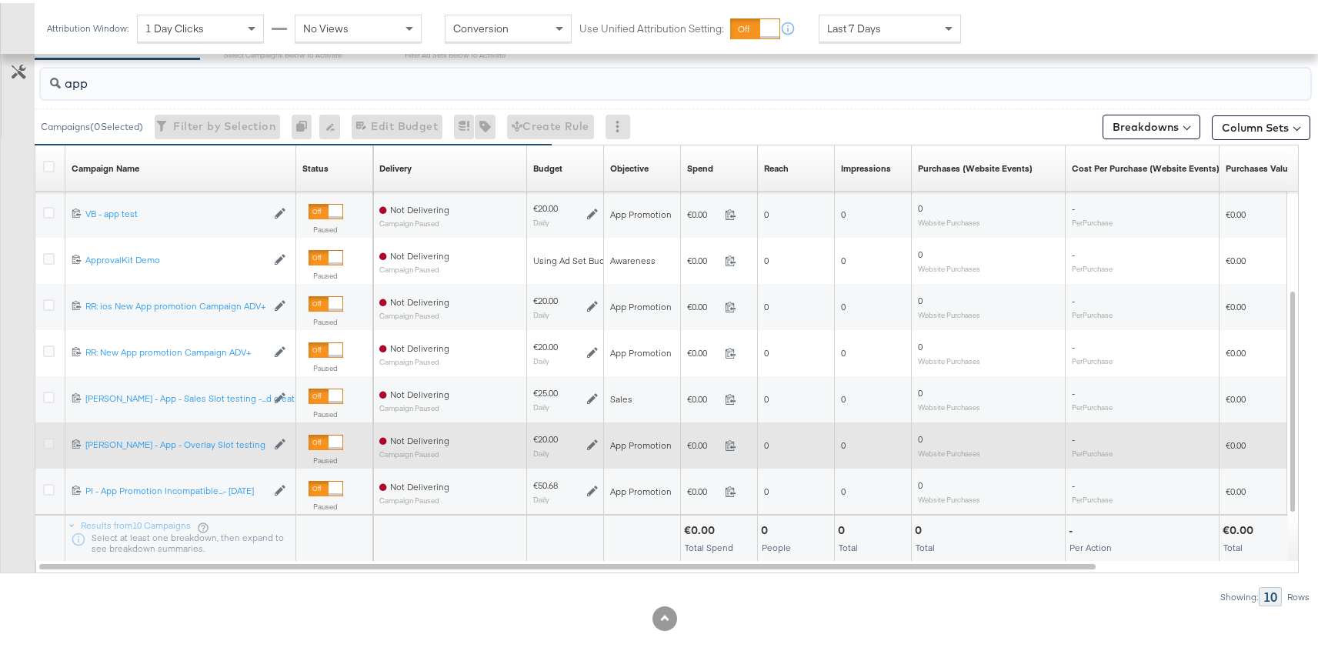
type input "app"
click at [49, 444] on icon at bounding box center [49, 441] width 12 height 12
click at [0, 0] on input "checkbox" at bounding box center [0, 0] width 0 height 0
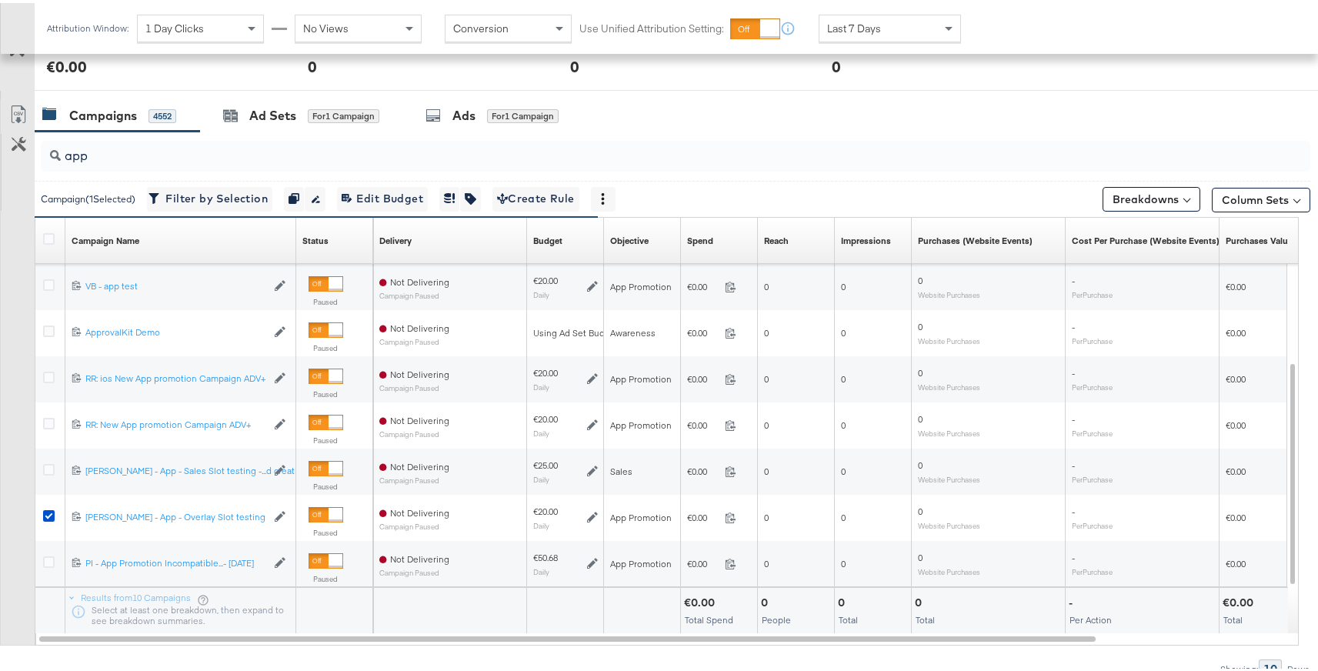
scroll to position [603, 0]
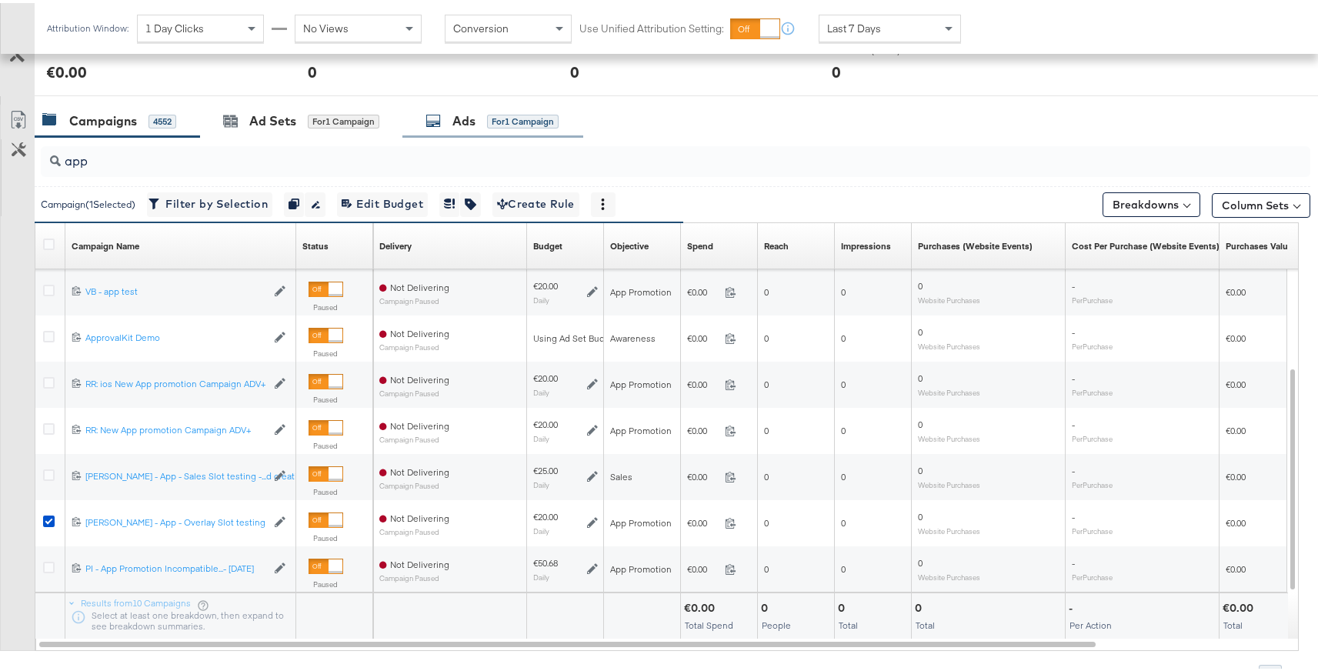
click at [518, 127] on div "Ads for 1 Campaign" at bounding box center [492, 118] width 181 height 33
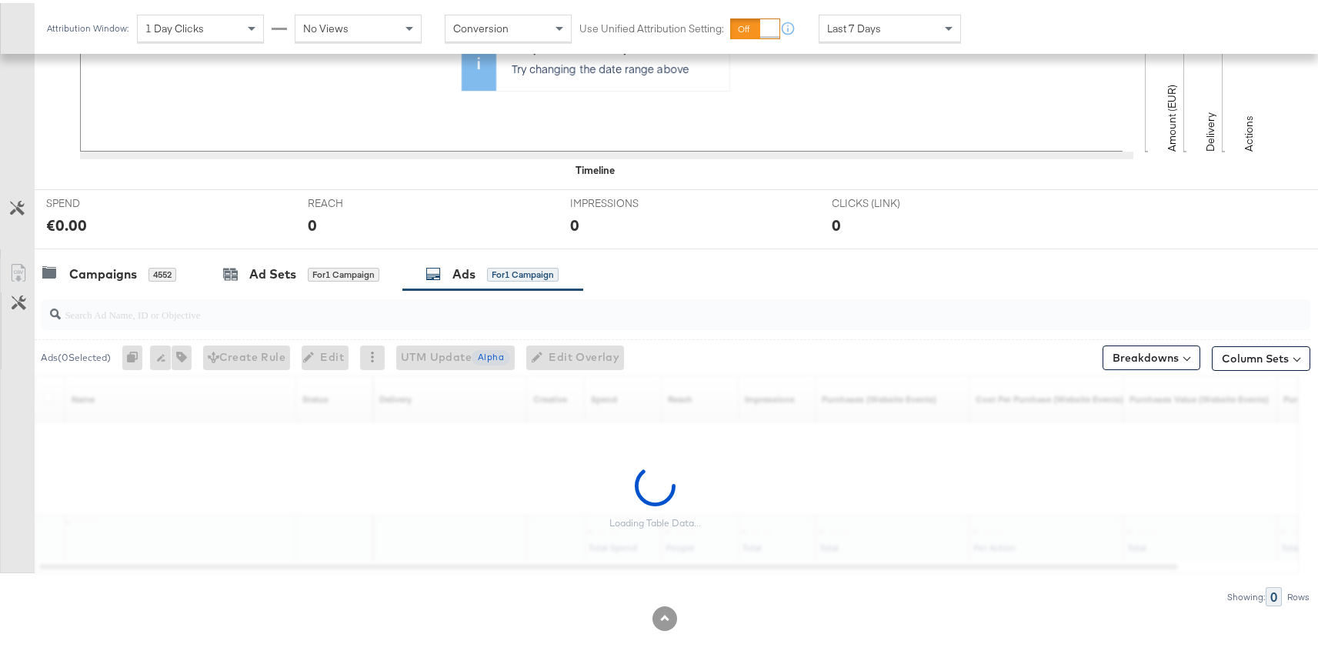
scroll to position [404, 0]
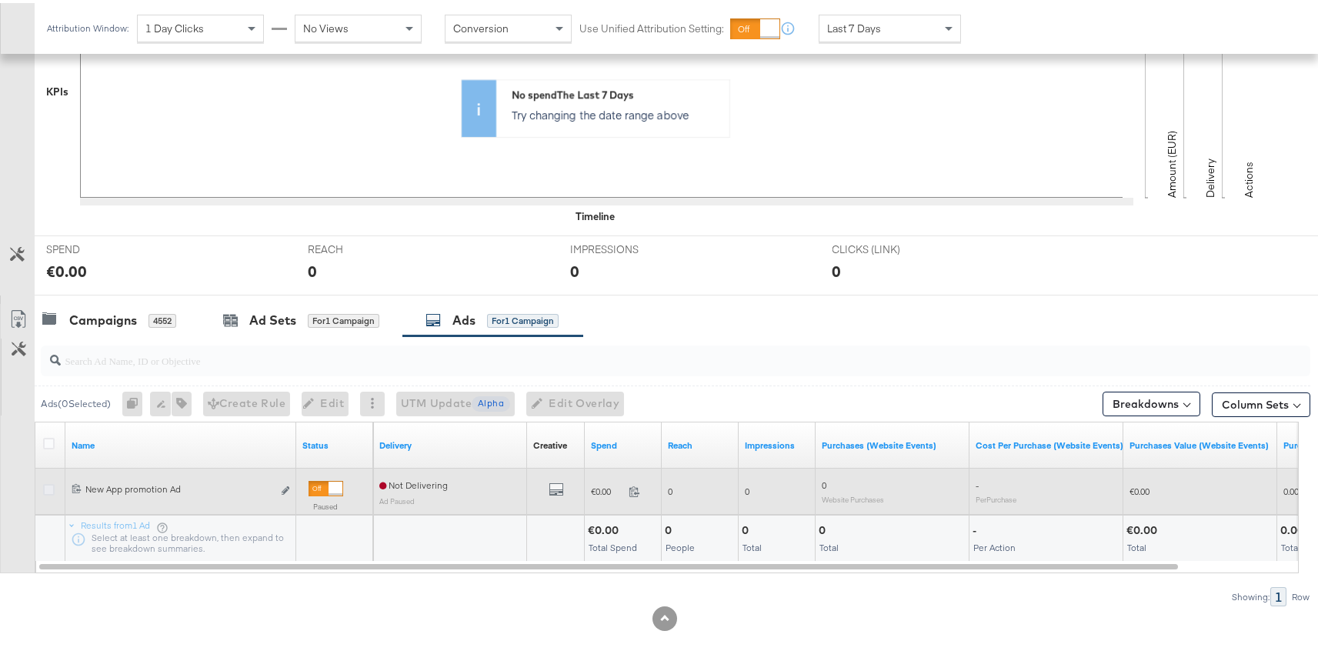
click at [47, 485] on icon at bounding box center [49, 487] width 12 height 12
click at [0, 0] on input "checkbox" at bounding box center [0, 0] width 0 height 0
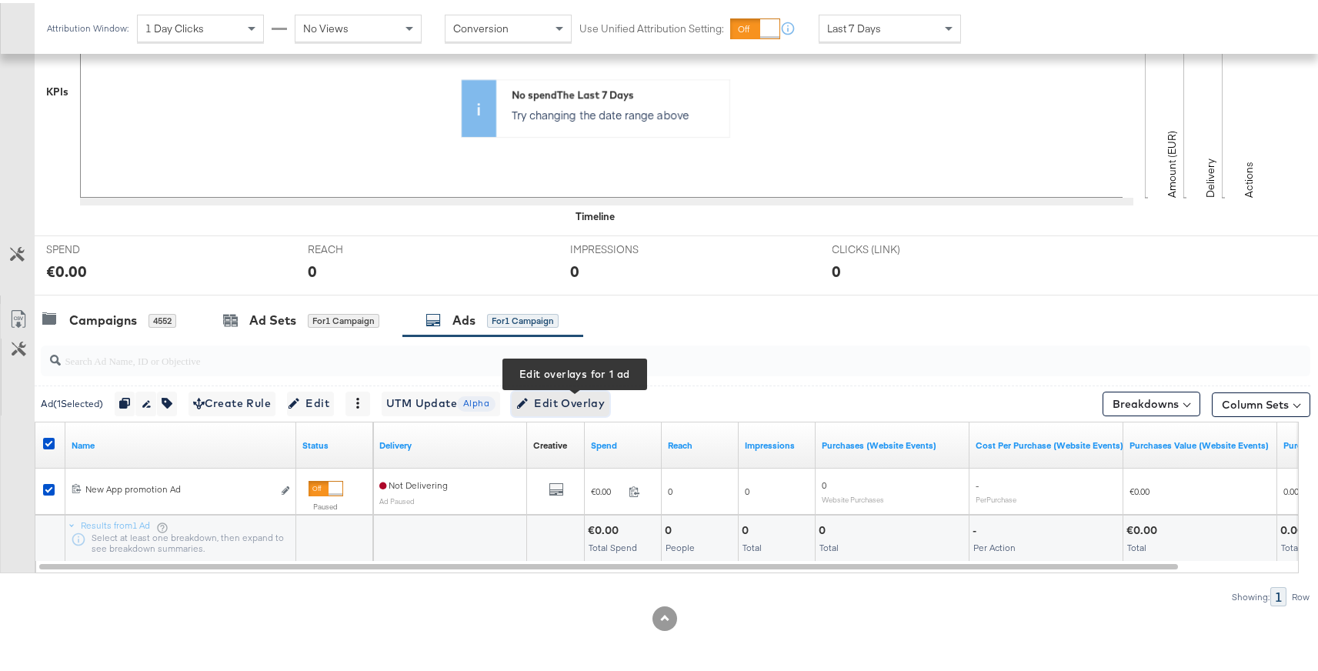
click at [578, 401] on span "Edit Overlay Edit overlays for 1 ad" at bounding box center [560, 400] width 88 height 19
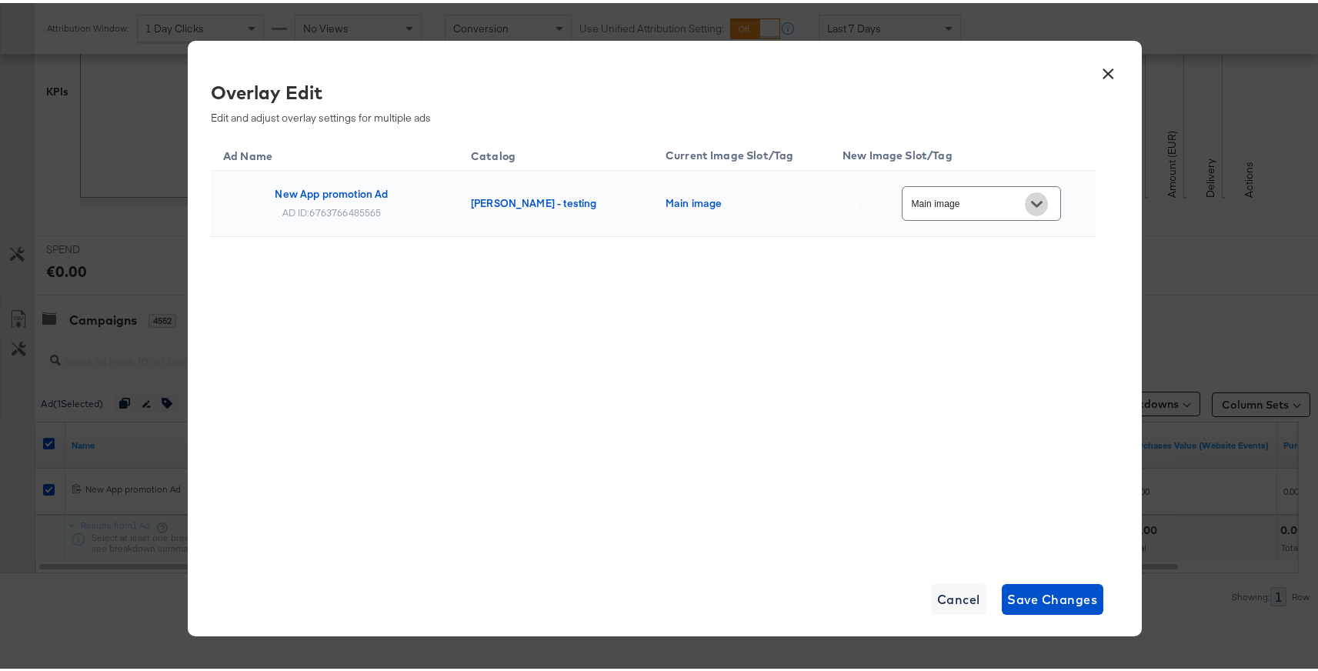
click at [1033, 202] on icon "Open" at bounding box center [1036, 200] width 11 height 11
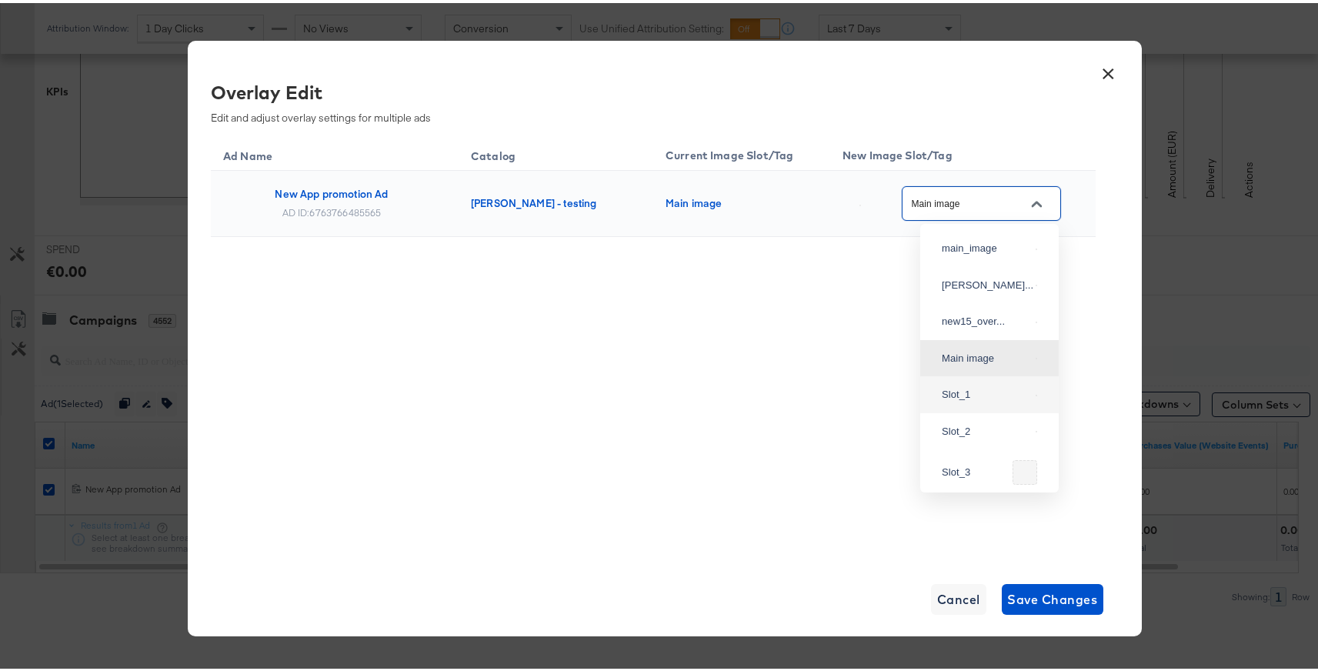
click at [965, 405] on div "Slot_1" at bounding box center [989, 392] width 114 height 28
type input "Slot_1"
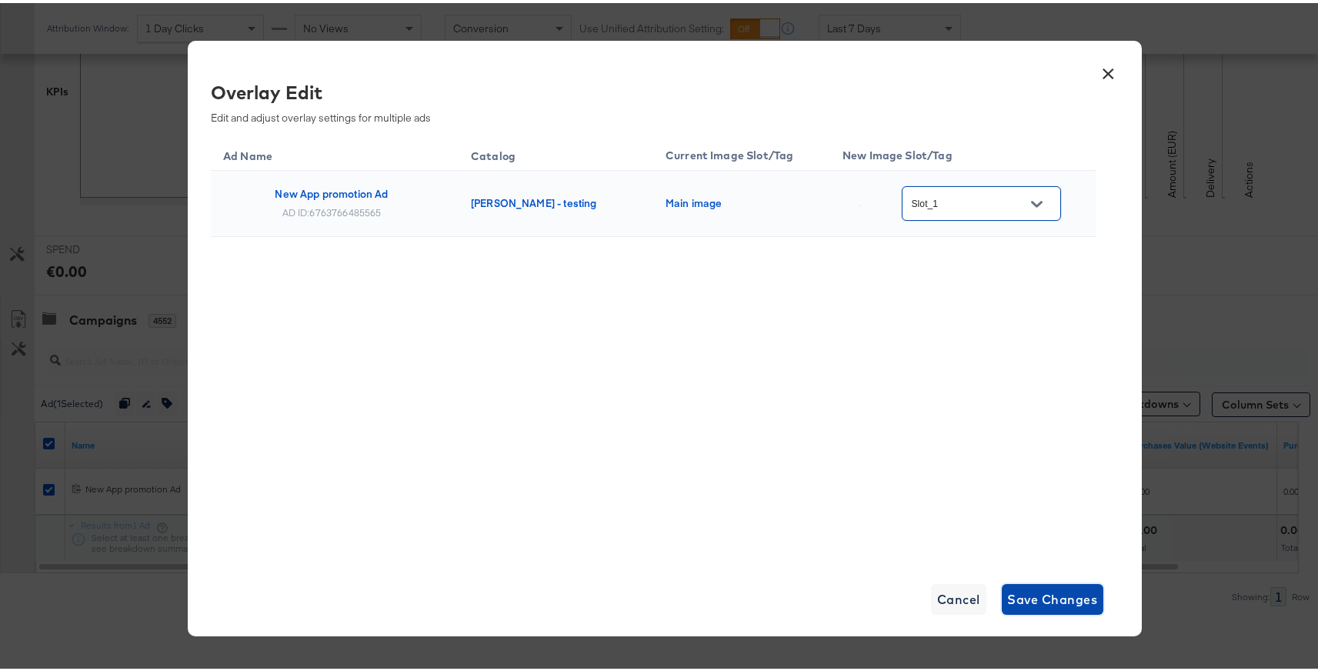
click at [1034, 595] on span "Save Changes" at bounding box center [1053, 596] width 90 height 22
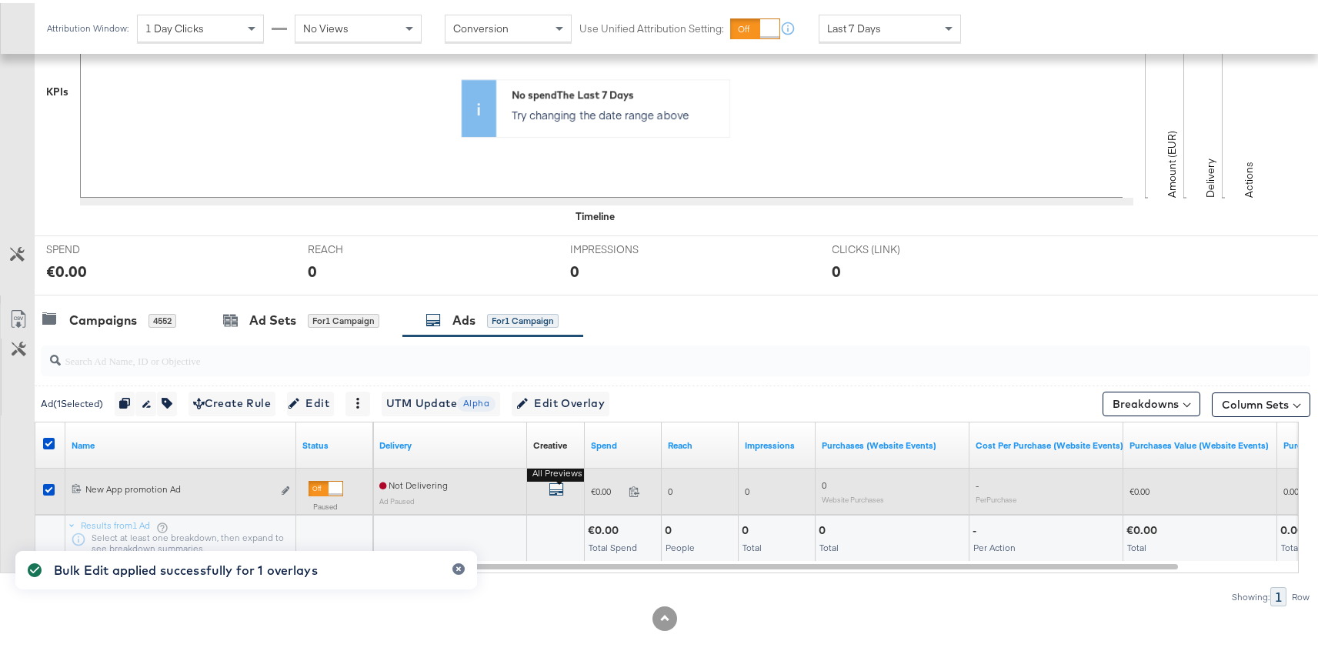
click at [553, 492] on icon "default" at bounding box center [555, 485] width 15 height 15
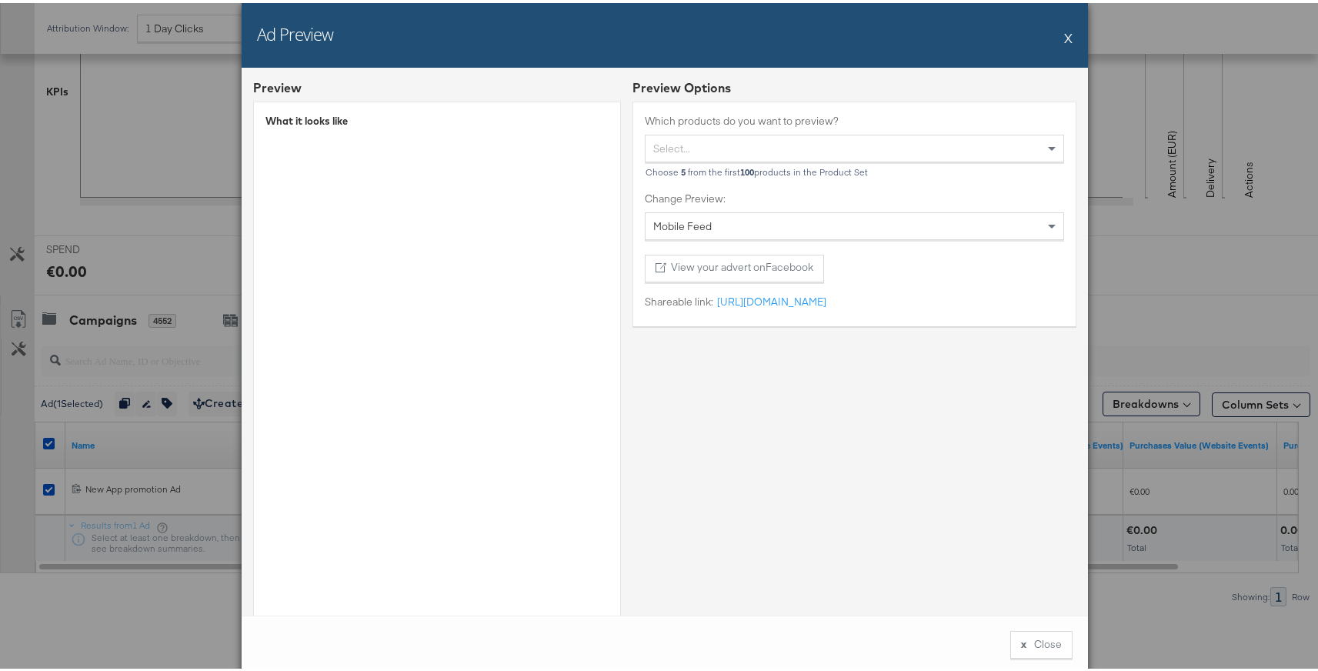
click at [1065, 37] on button "X" at bounding box center [1068, 34] width 8 height 31
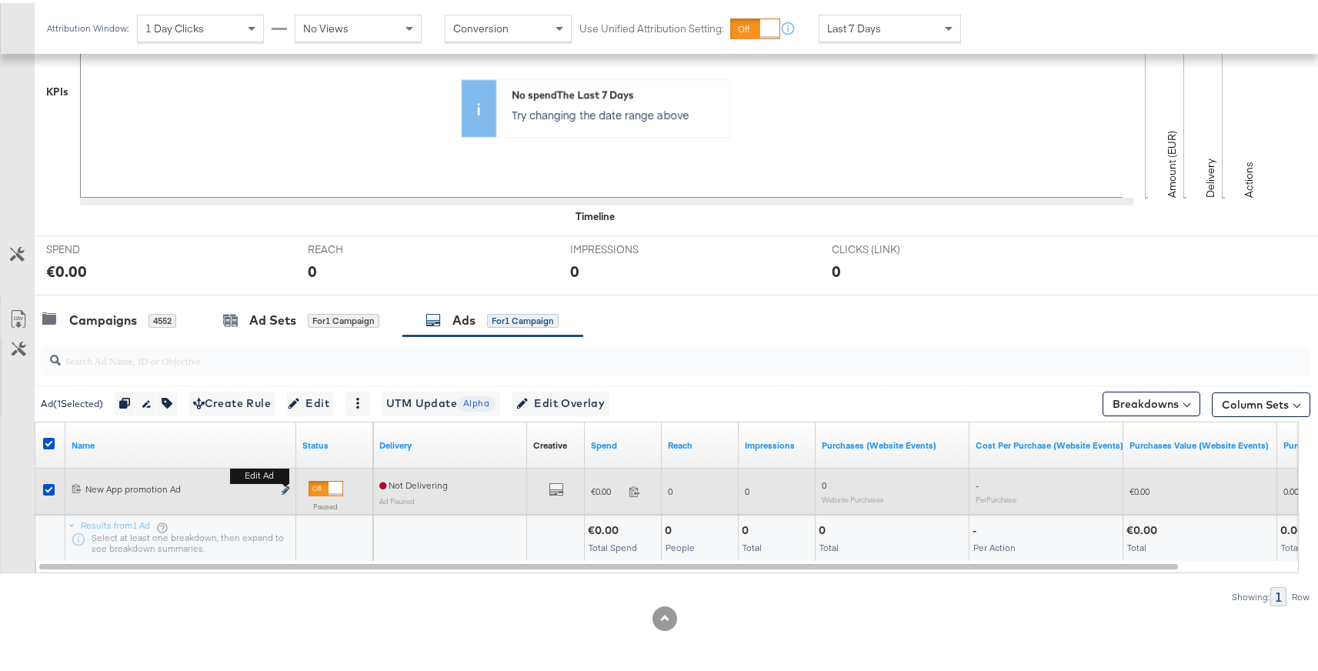
click at [283, 488] on icon "link" at bounding box center [286, 487] width 8 height 8
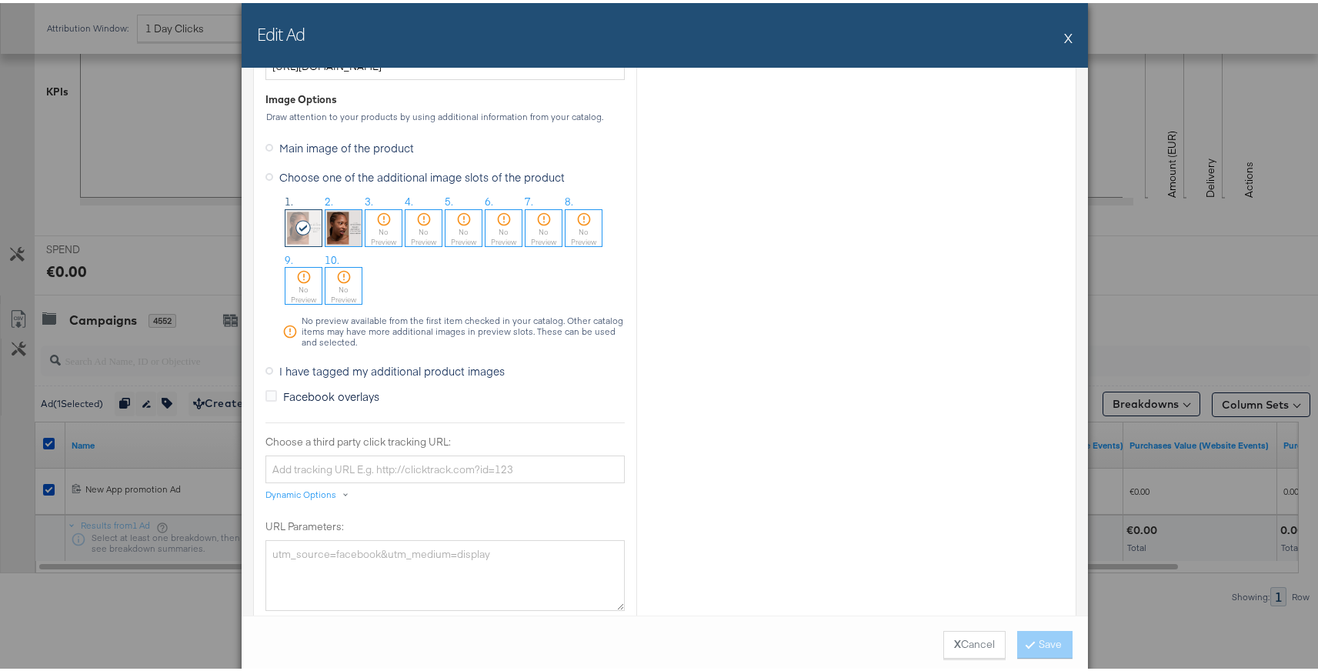
scroll to position [1343, 0]
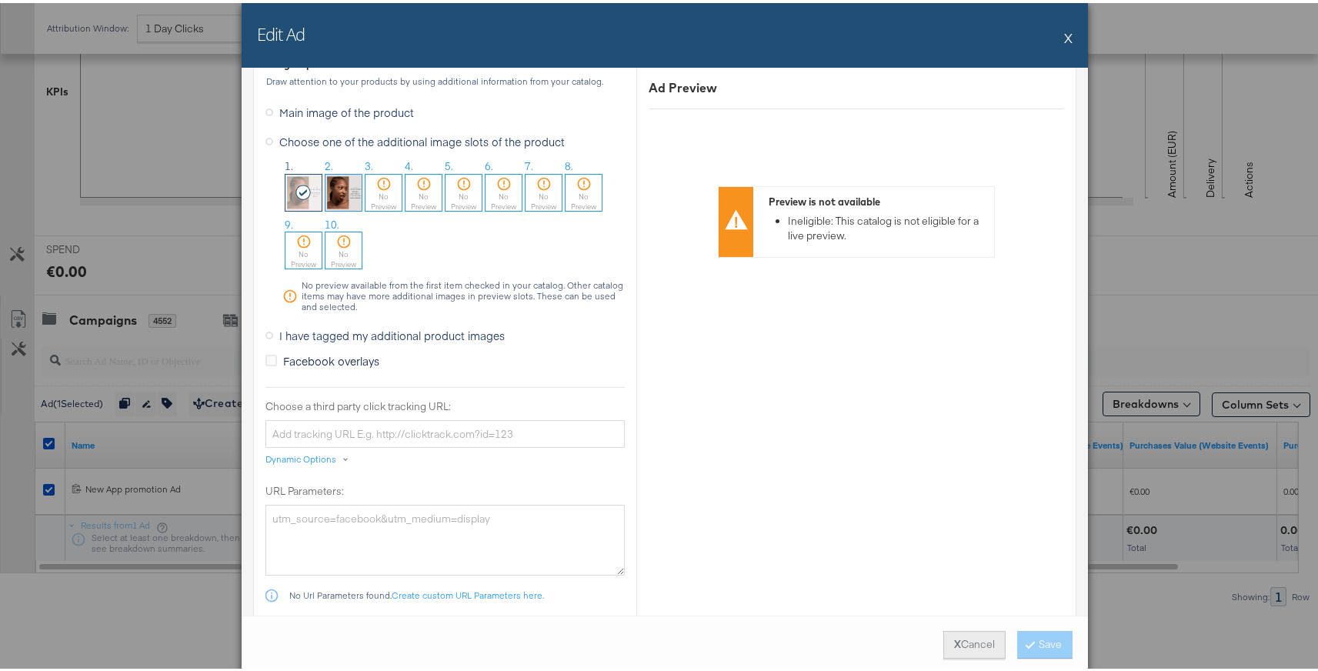
click at [971, 643] on button "X Cancel" at bounding box center [974, 642] width 62 height 28
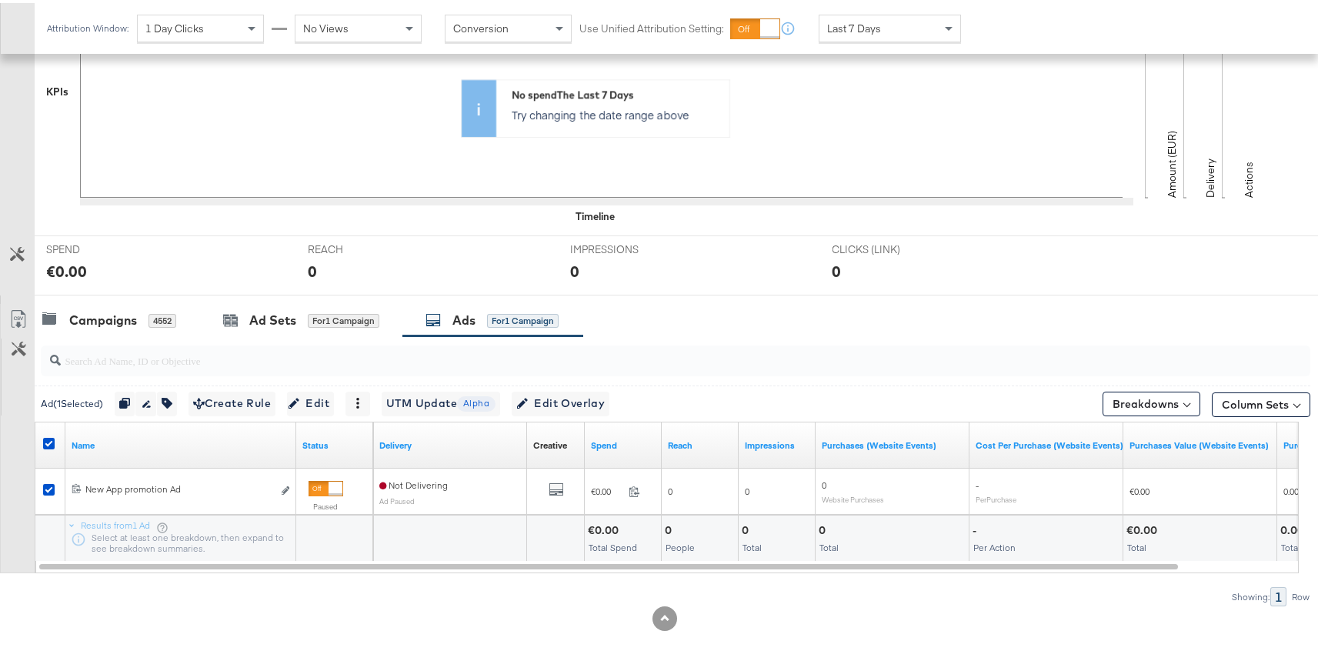
scroll to position [0, 0]
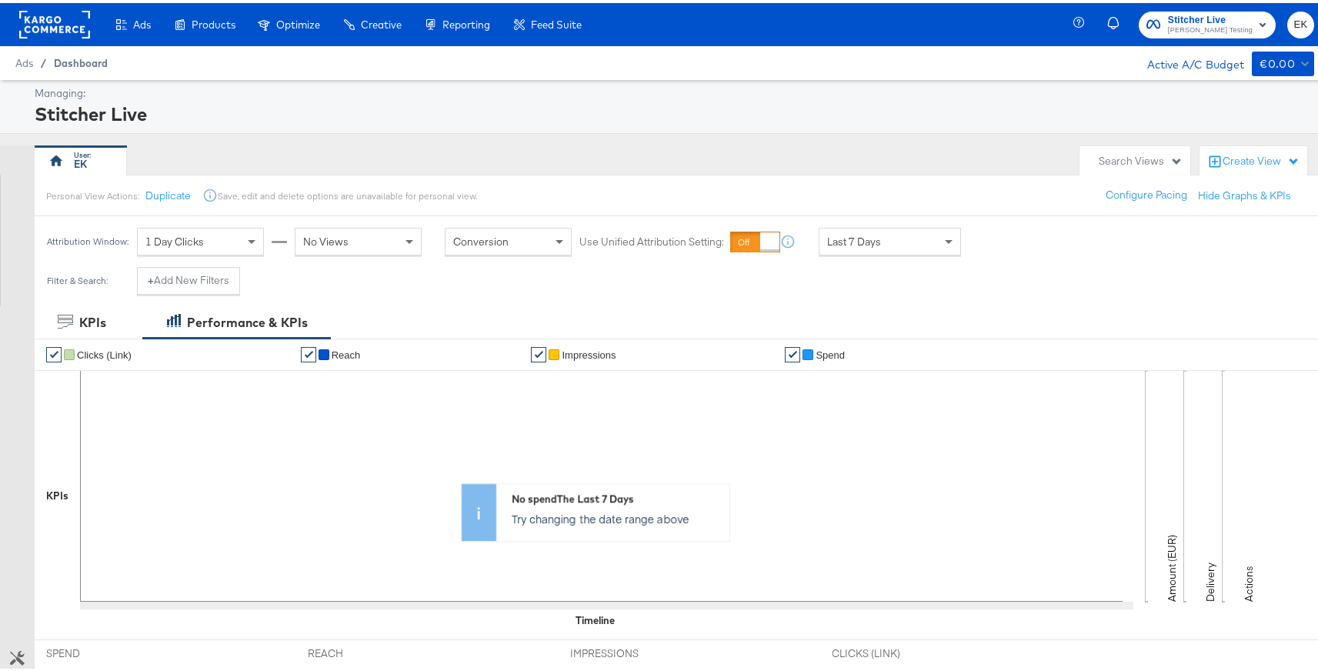
click at [89, 57] on span "Dashboard" at bounding box center [81, 60] width 54 height 12
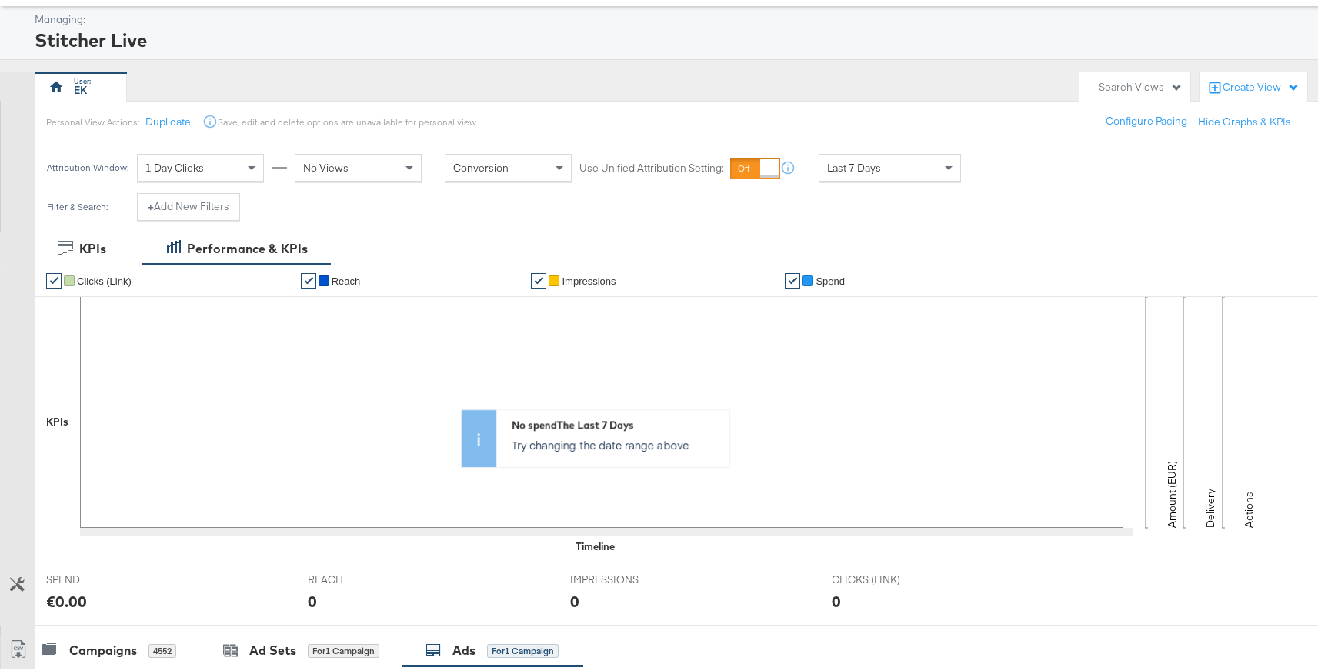
scroll to position [404, 0]
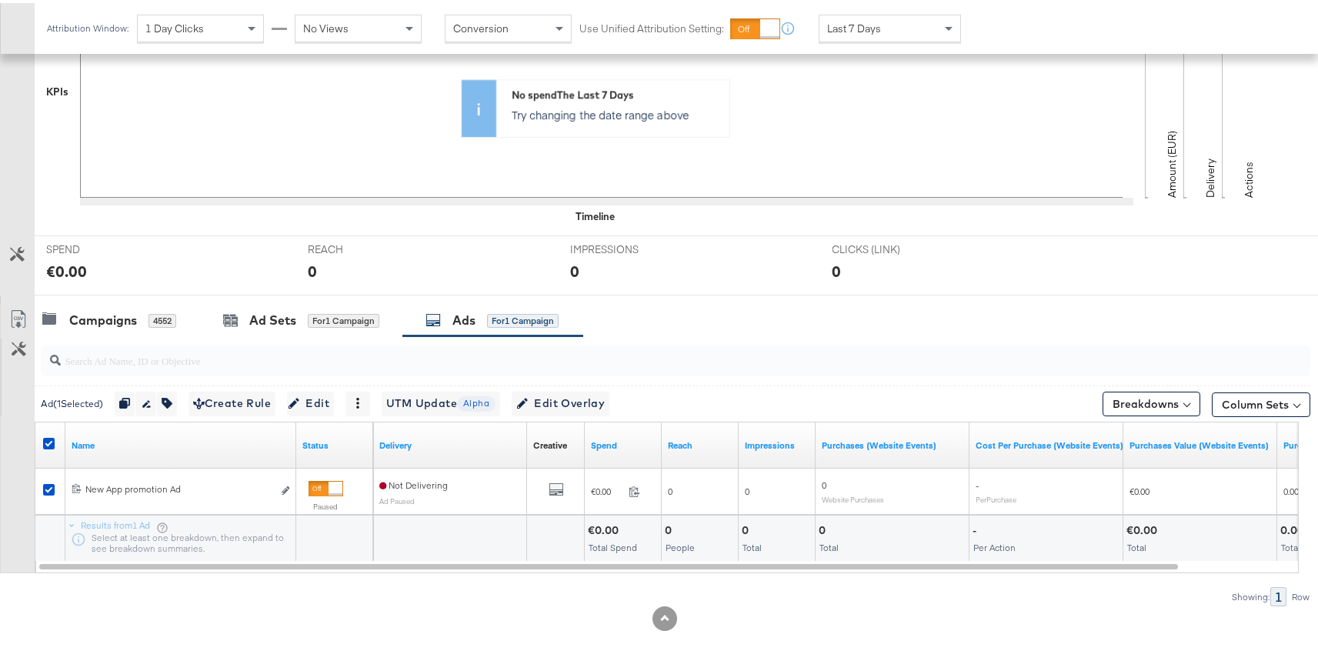
click at [110, 356] on input "search" at bounding box center [628, 351] width 1134 height 30
click at [48, 433] on div at bounding box center [51, 442] width 28 height 28
click at [48, 440] on icon at bounding box center [49, 441] width 12 height 12
click at [0, 0] on input "checkbox" at bounding box center [0, 0] width 0 height 0
click at [125, 363] on input "search" at bounding box center [628, 351] width 1134 height 30
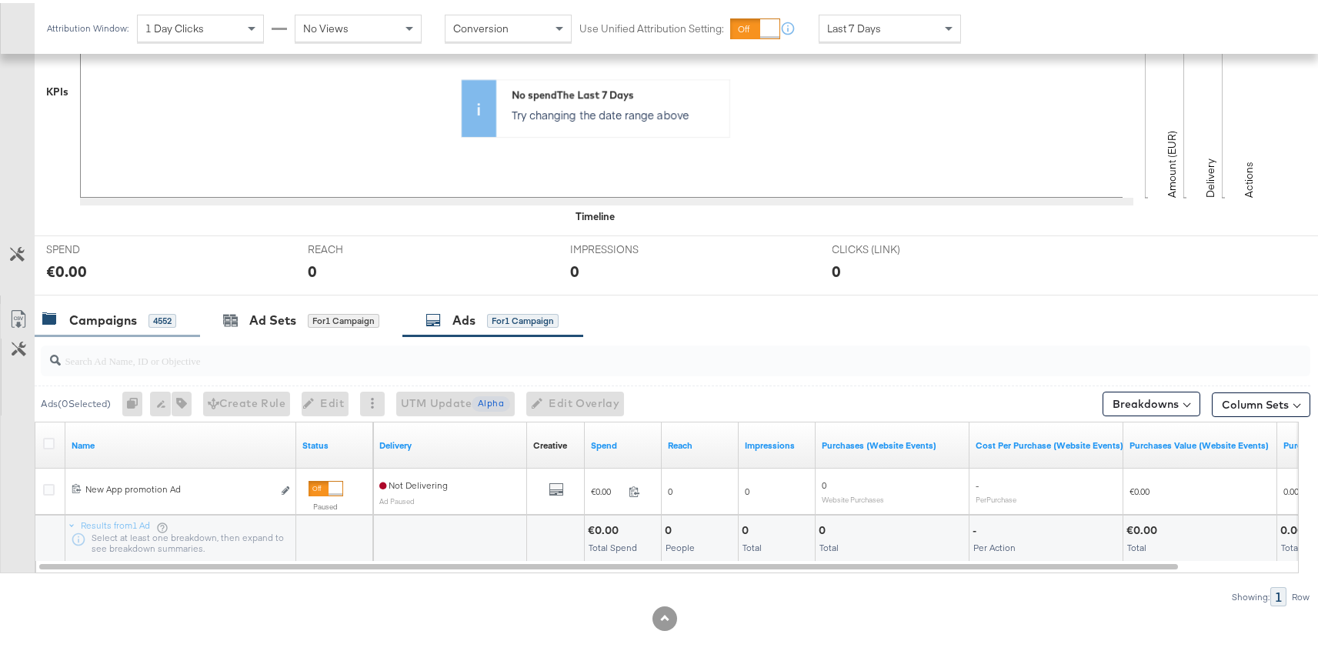
click at [107, 318] on div "Campaigns" at bounding box center [103, 317] width 68 height 18
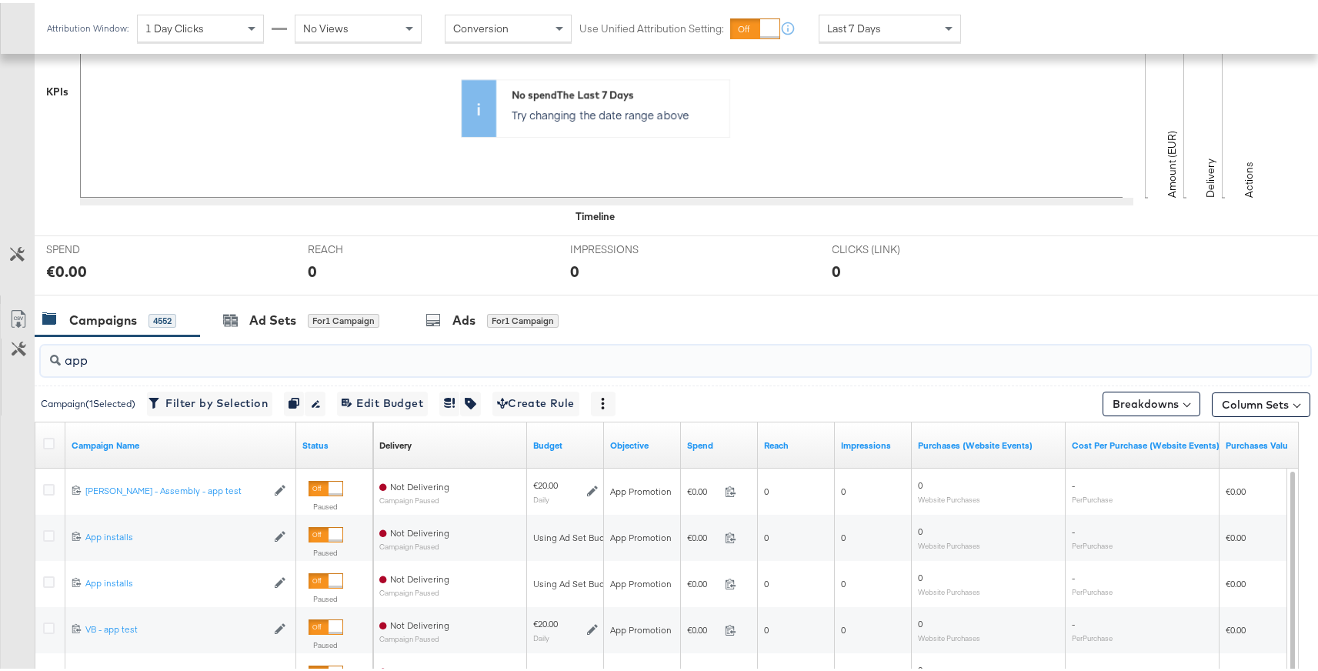
click at [91, 363] on input "app" at bounding box center [628, 351] width 1134 height 30
type input "a"
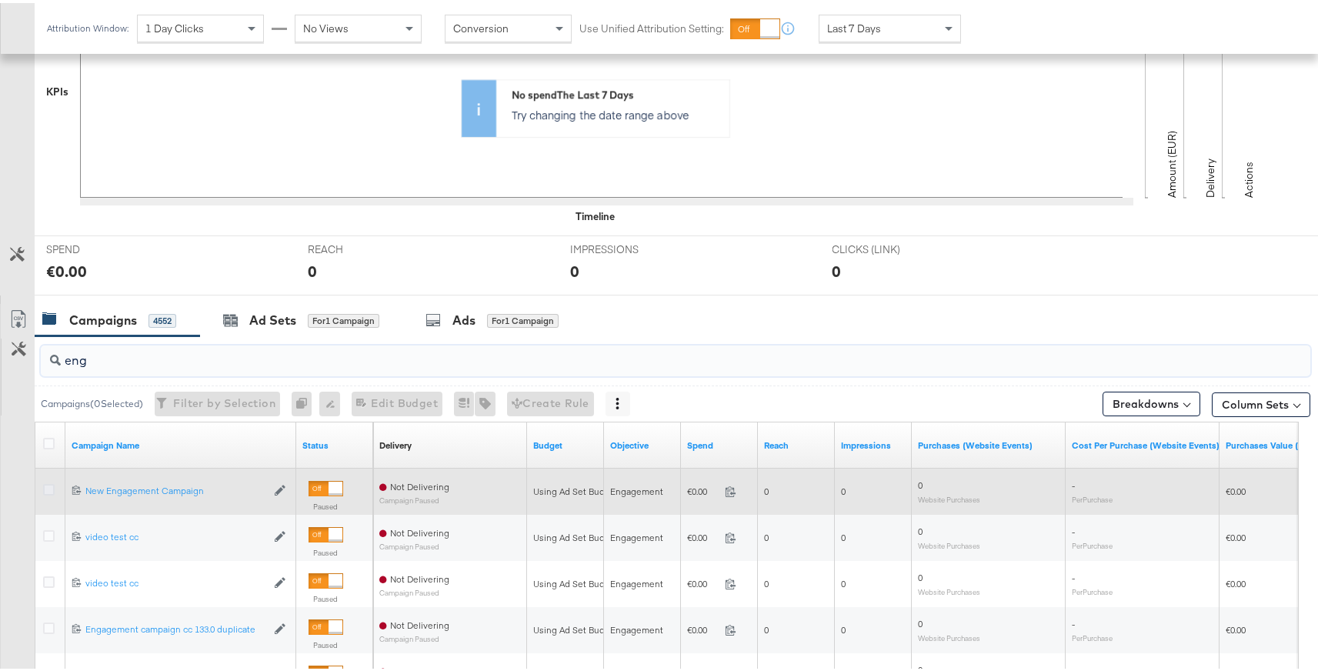
type input "eng"
click at [48, 481] on icon at bounding box center [49, 487] width 12 height 12
click at [0, 0] on input "checkbox" at bounding box center [0, 0] width 0 height 0
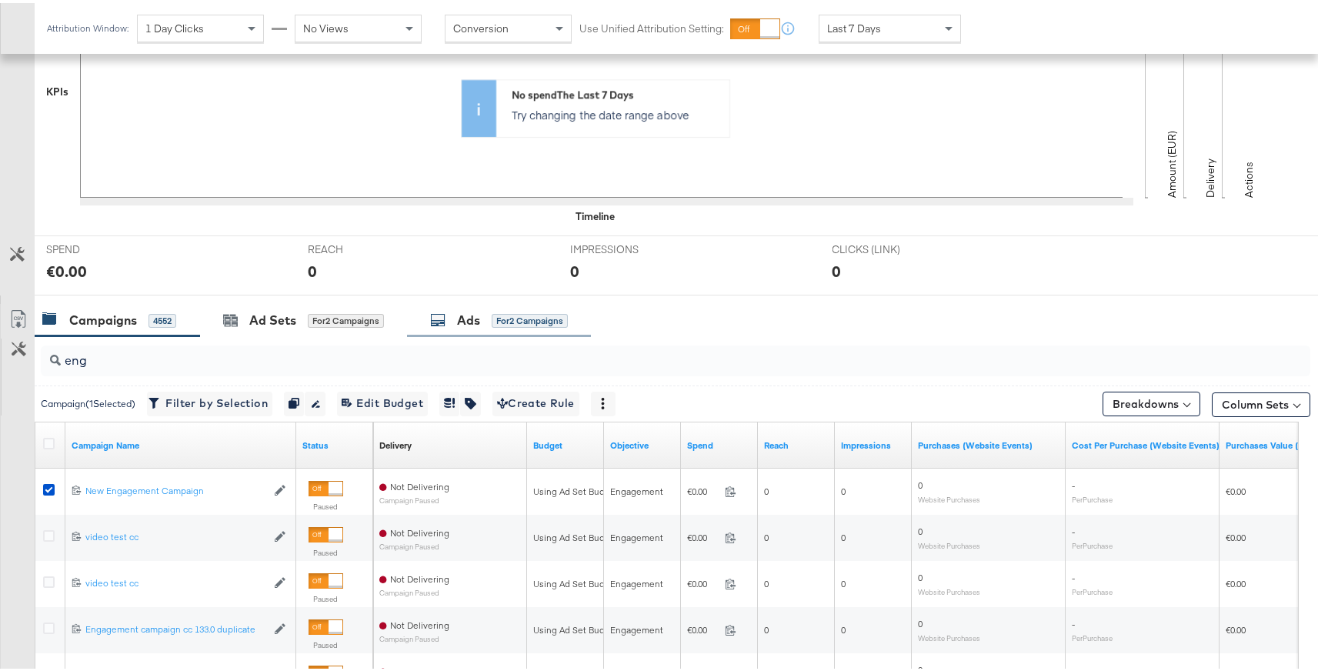
click at [489, 321] on div "Ads for 2 Campaigns" at bounding box center [499, 317] width 138 height 18
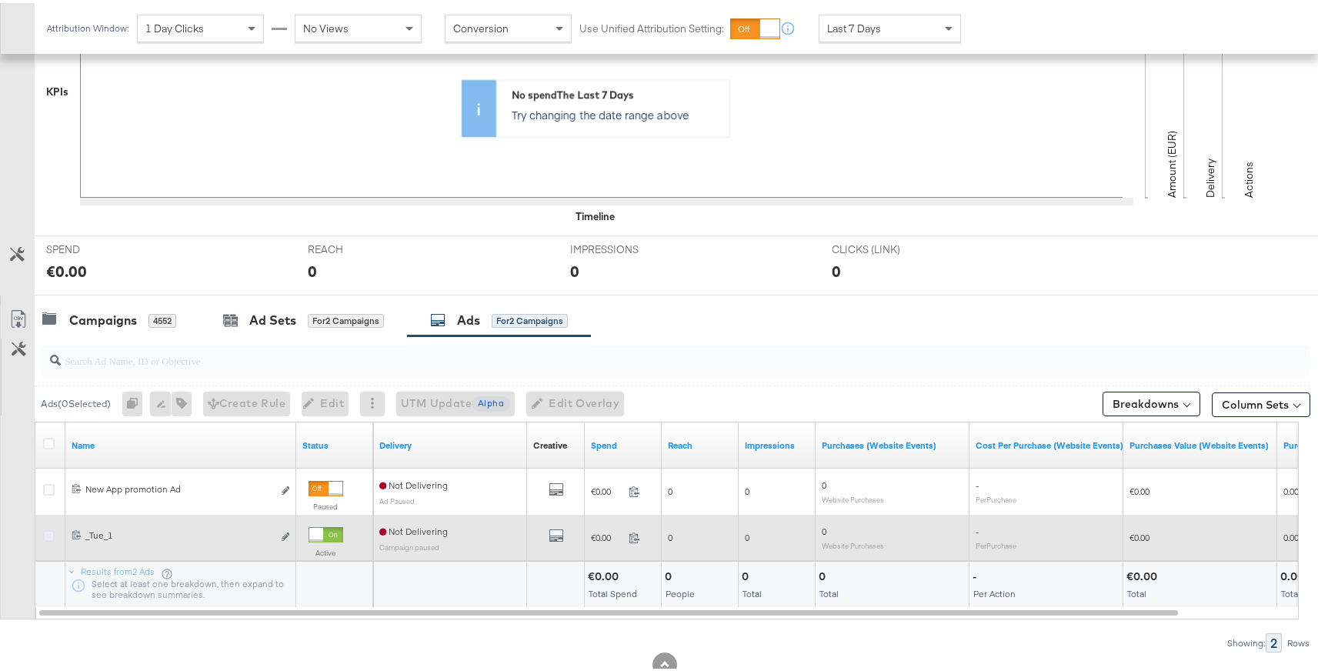
click at [51, 535] on icon at bounding box center [49, 533] width 12 height 12
click at [0, 0] on input "checkbox" at bounding box center [0, 0] width 0 height 0
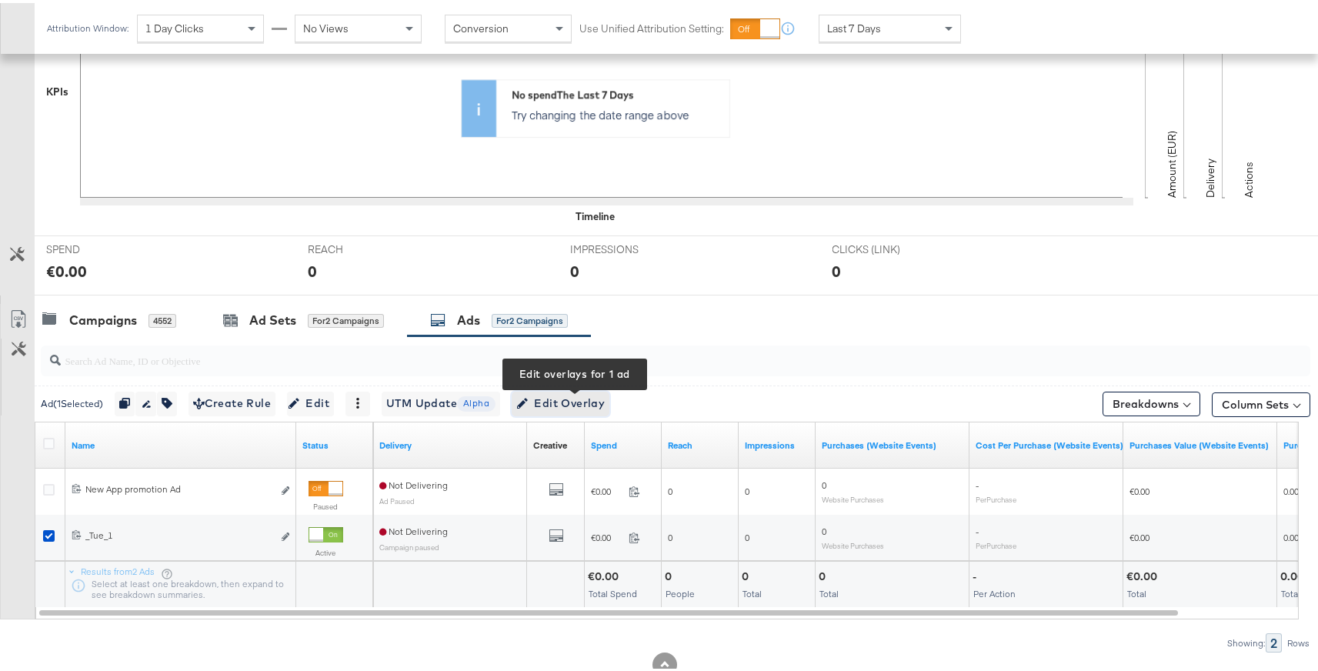
click at [605, 402] on span "Edit Overlay Edit overlays for 1 ad" at bounding box center [560, 400] width 88 height 19
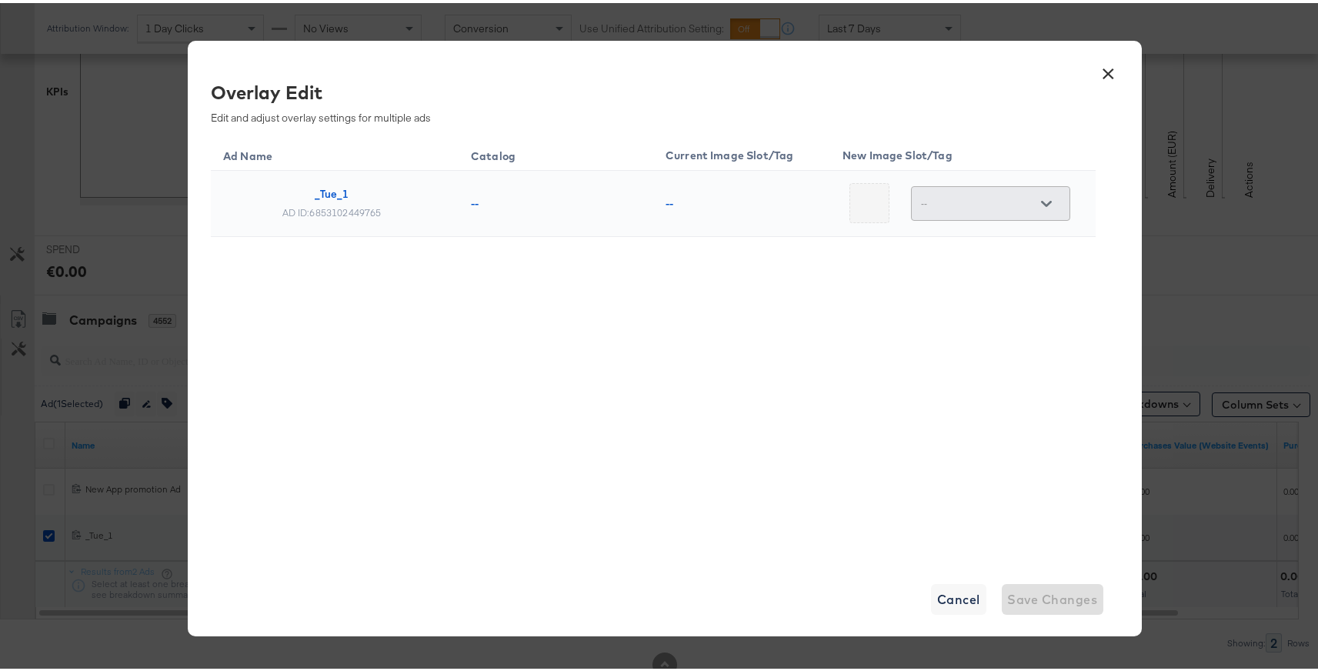
click at [1041, 201] on div at bounding box center [1046, 200] width 32 height 23
click at [1036, 202] on div at bounding box center [1046, 200] width 32 height 23
click at [1100, 81] on button "×" at bounding box center [1109, 67] width 28 height 28
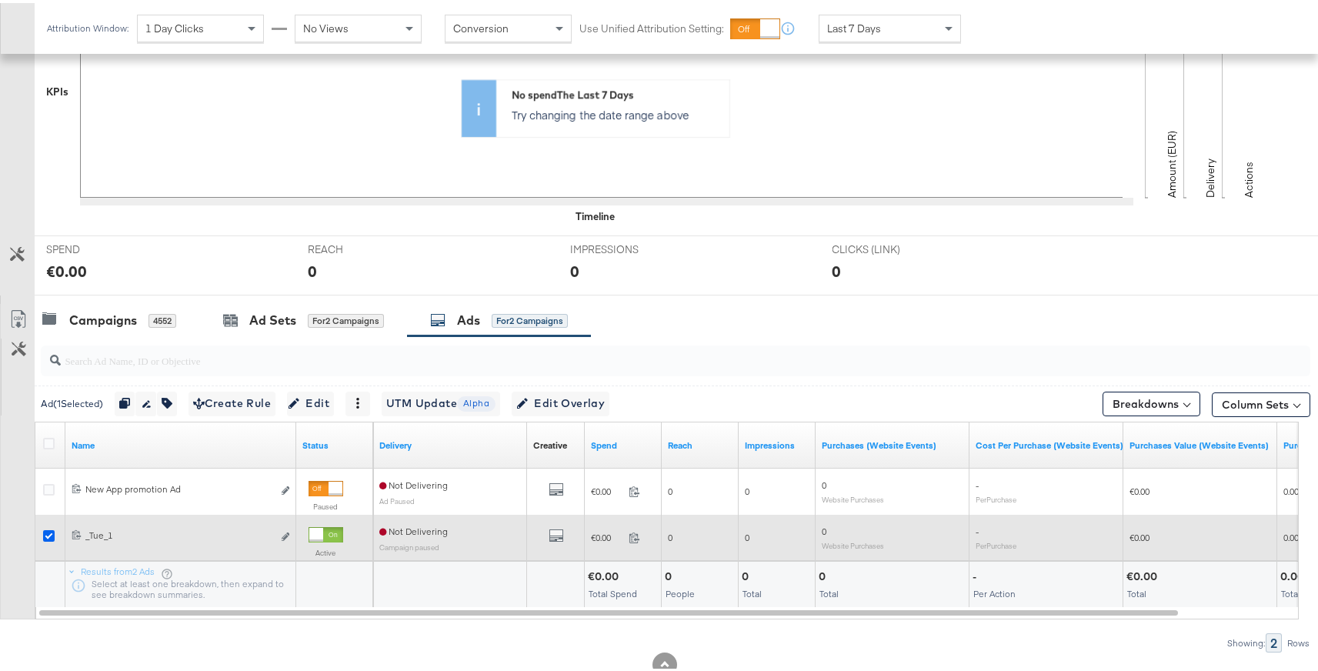
click at [52, 532] on icon at bounding box center [49, 533] width 12 height 12
click at [0, 0] on input "checkbox" at bounding box center [0, 0] width 0 height 0
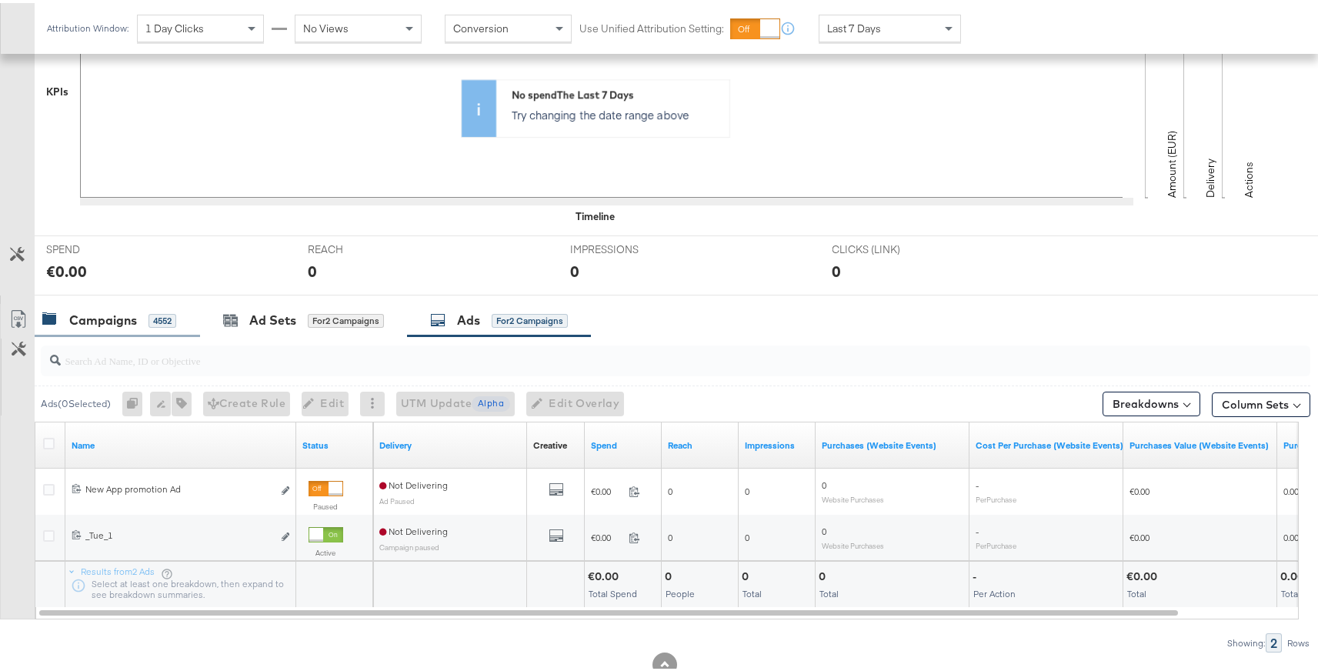
click at [101, 326] on div "Campaigns 4552" at bounding box center [117, 317] width 165 height 33
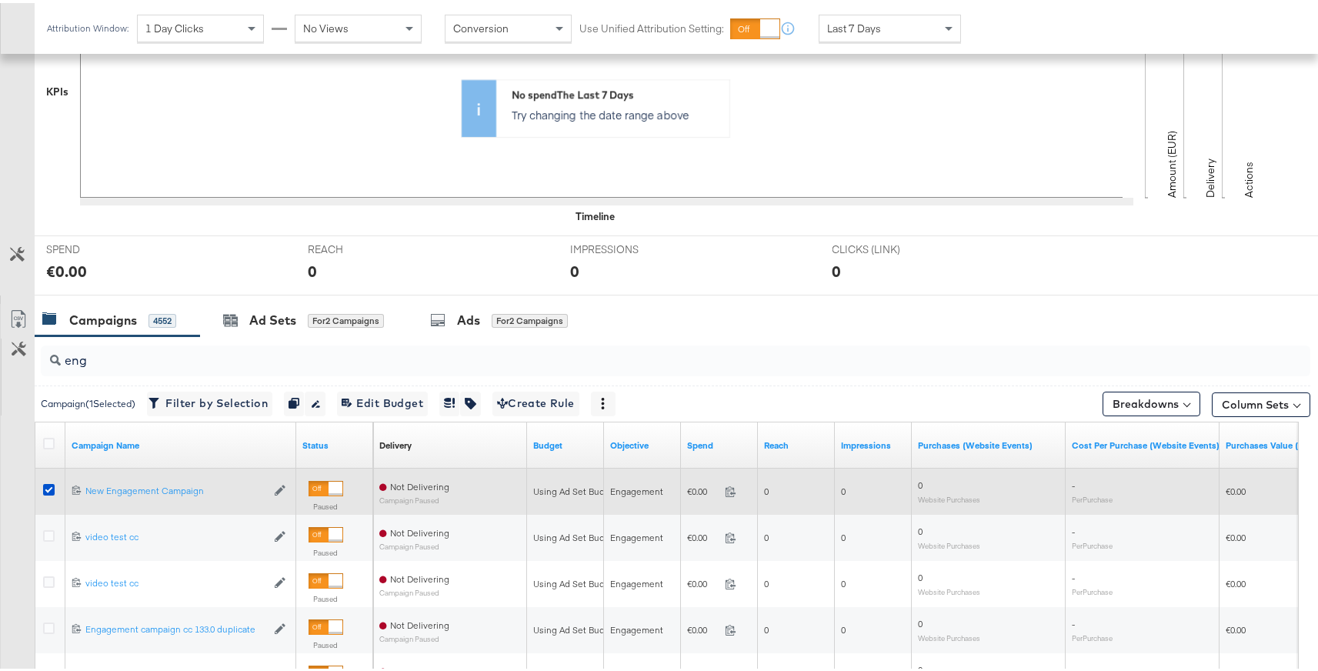
click at [43, 493] on div at bounding box center [51, 488] width 16 height 15
click at [45, 489] on icon at bounding box center [49, 487] width 12 height 12
click at [0, 0] on input "checkbox" at bounding box center [0, 0] width 0 height 0
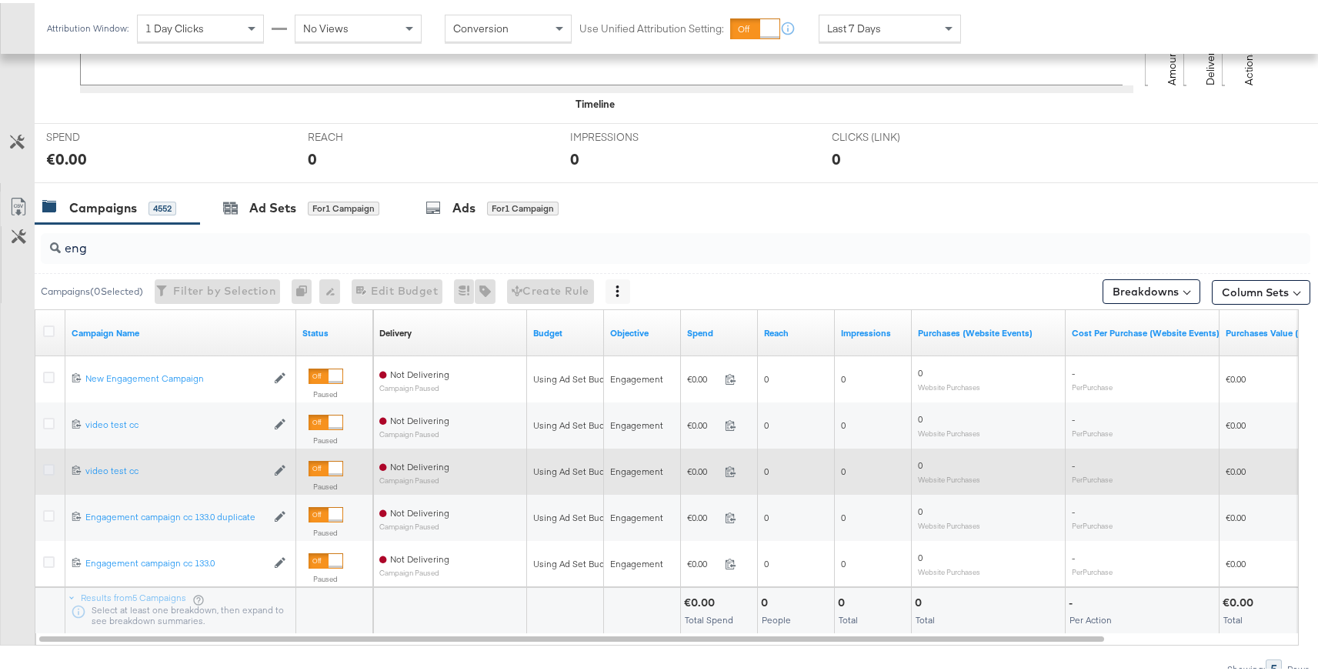
scroll to position [518, 0]
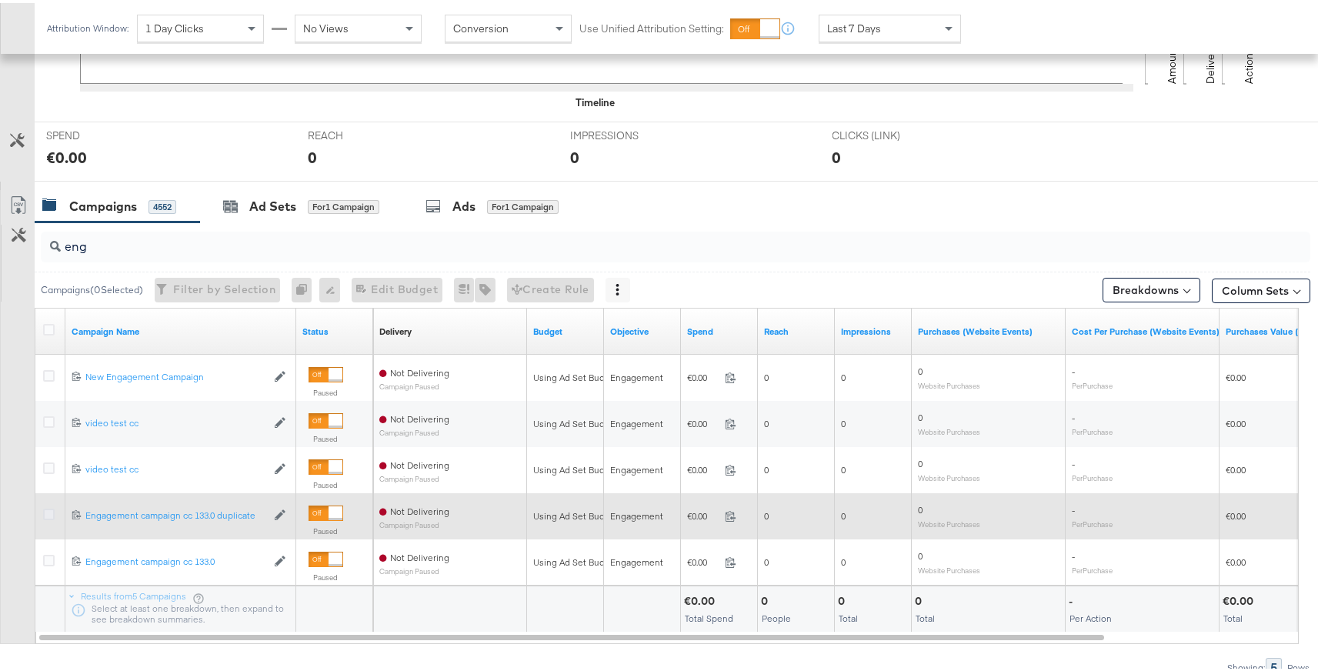
click at [47, 516] on icon at bounding box center [49, 511] width 12 height 12
click at [0, 0] on input "checkbox" at bounding box center [0, 0] width 0 height 0
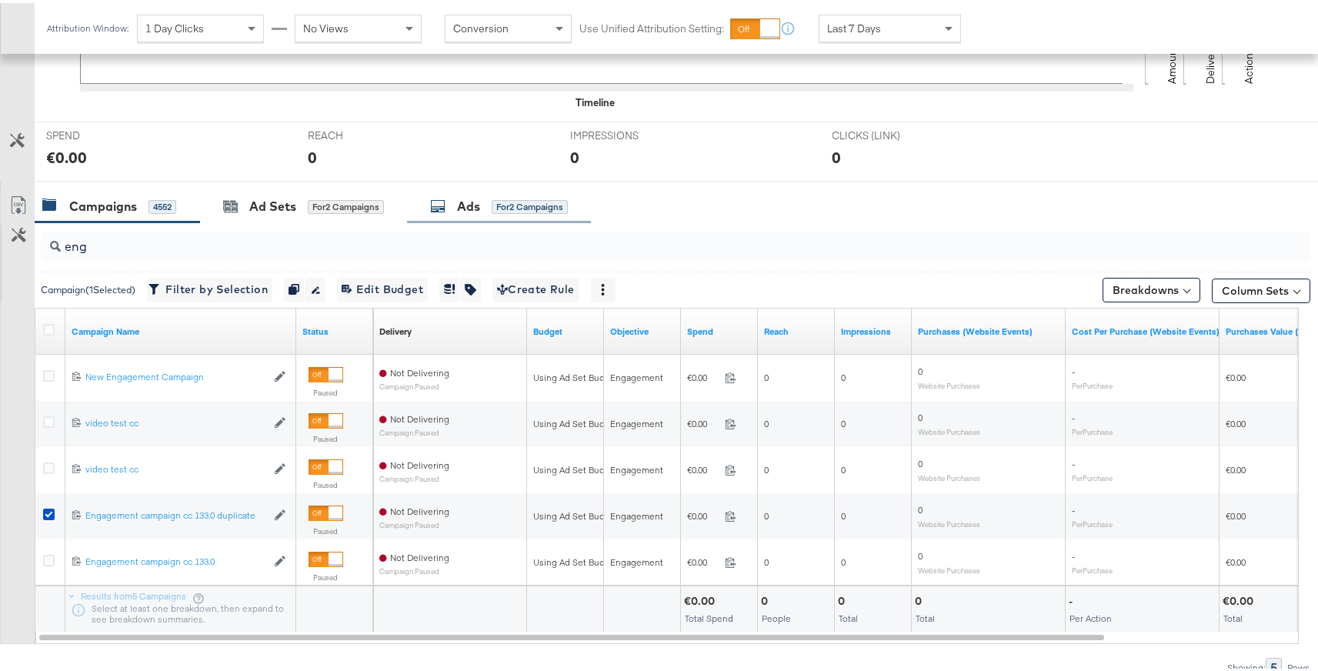
click at [515, 215] on div "Ads for 2 Campaigns" at bounding box center [499, 203] width 184 height 33
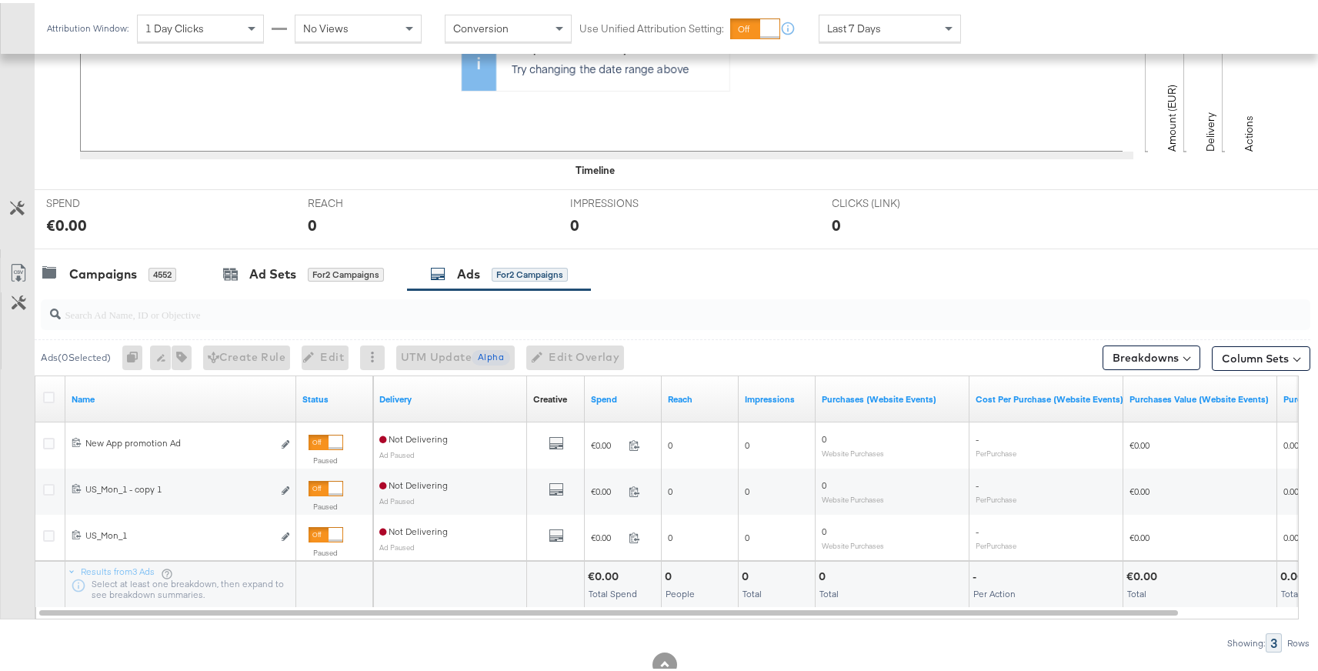
scroll to position [496, 0]
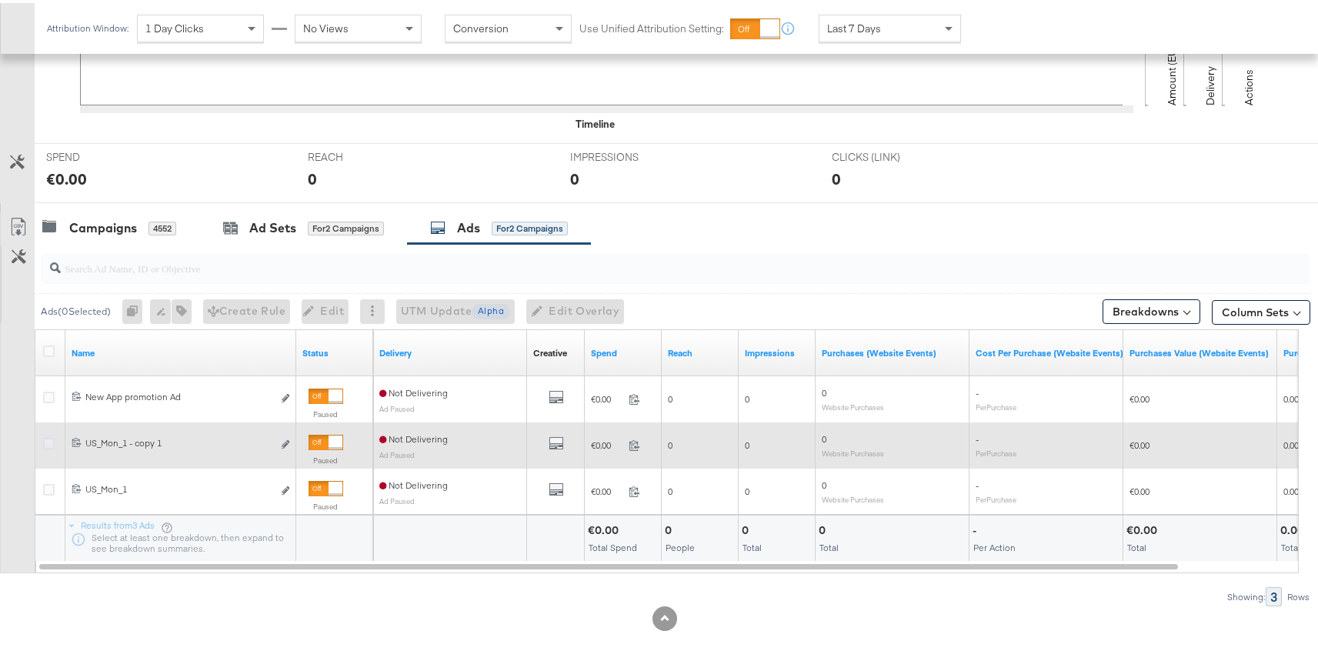
click at [49, 441] on icon at bounding box center [49, 441] width 12 height 12
click at [0, 0] on input "checkbox" at bounding box center [0, 0] width 0 height 0
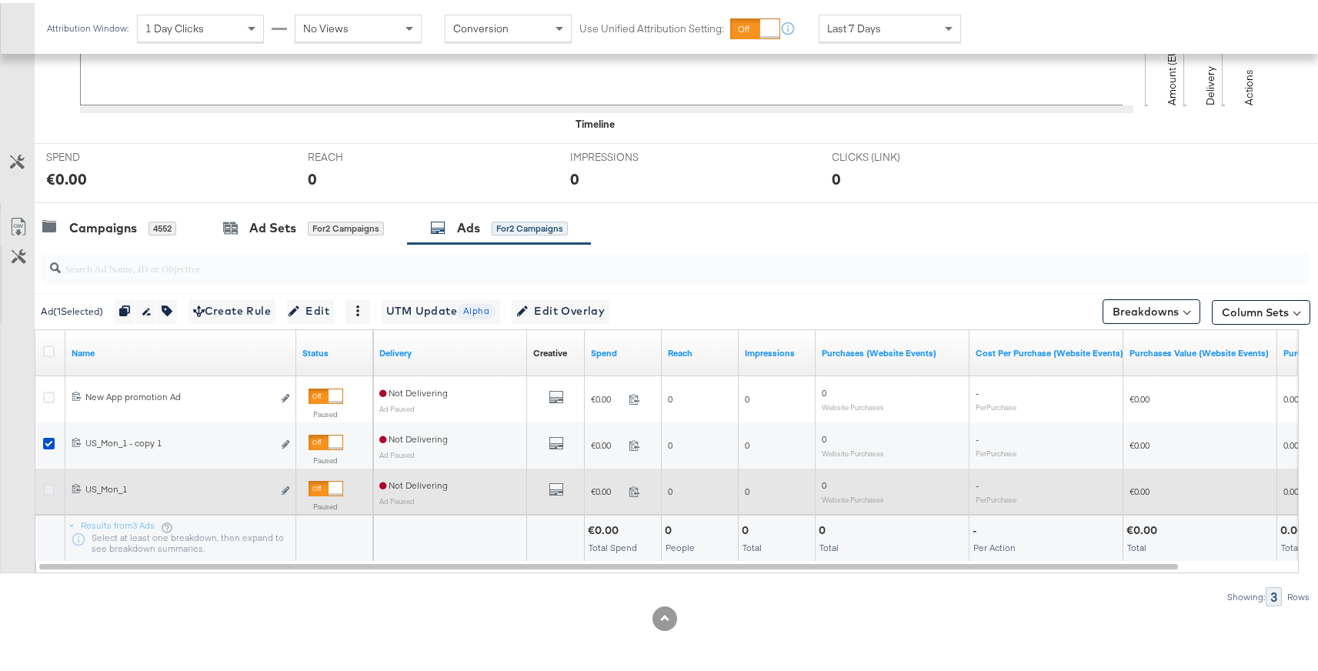
click at [52, 488] on icon at bounding box center [49, 487] width 12 height 12
click at [0, 0] on input "checkbox" at bounding box center [0, 0] width 0 height 0
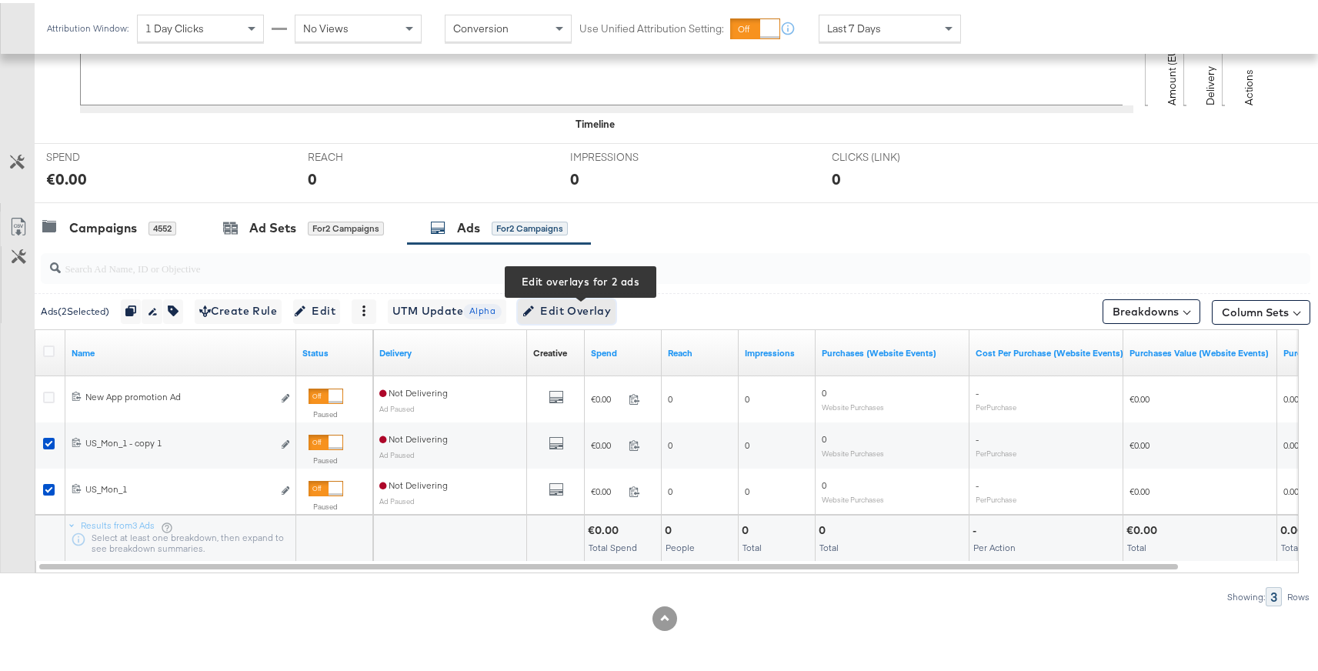
click at [581, 310] on span "Edit Overlay Edit overlays for 2 ads" at bounding box center [566, 307] width 88 height 19
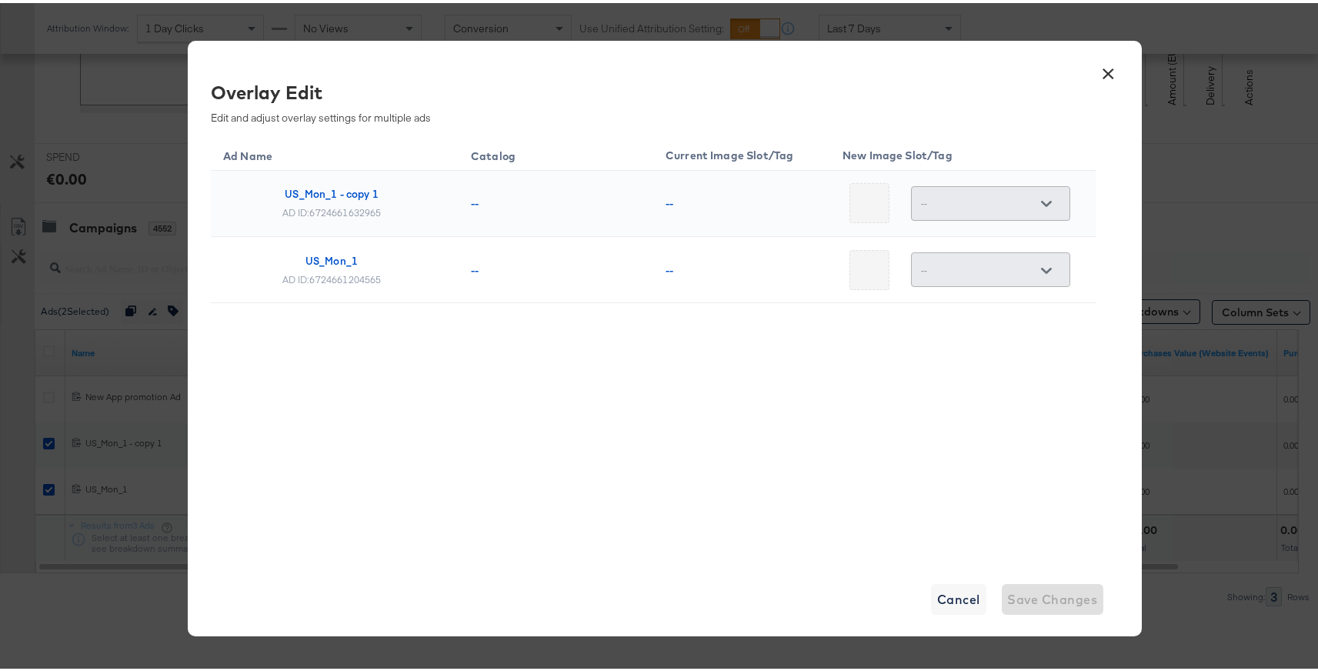
click at [1105, 65] on button "×" at bounding box center [1109, 67] width 28 height 28
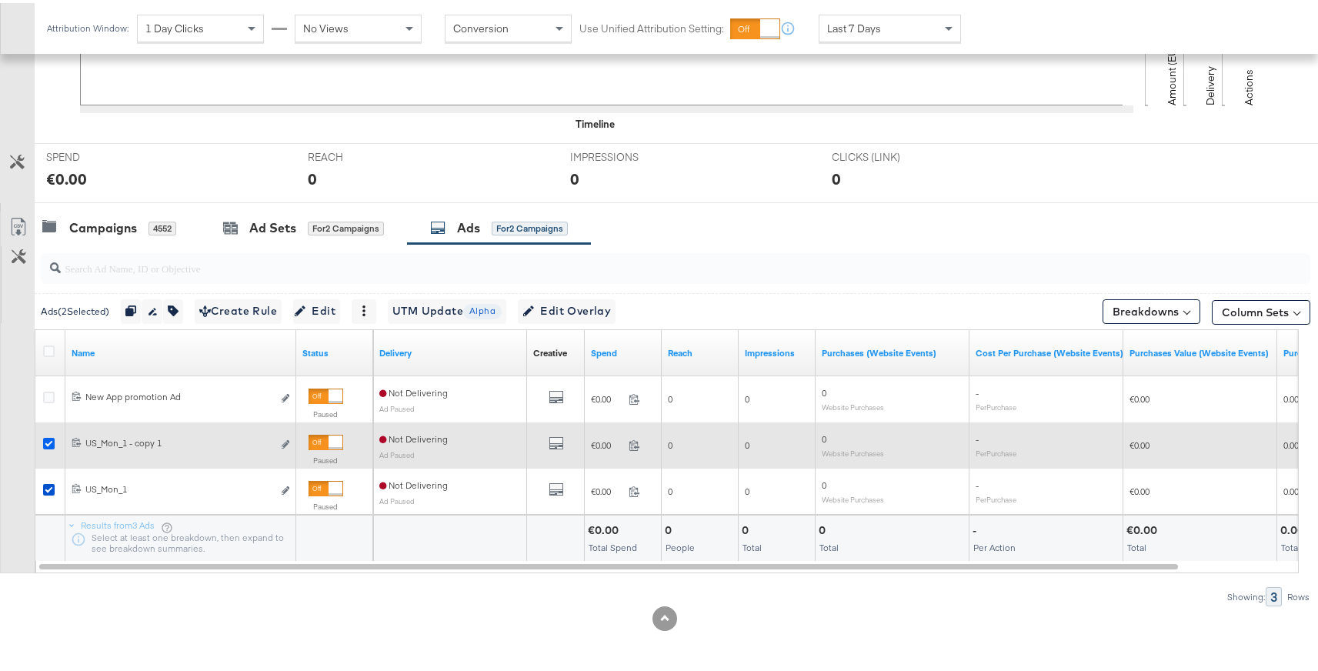
click at [52, 438] on icon at bounding box center [49, 441] width 12 height 12
click at [0, 0] on input "checkbox" at bounding box center [0, 0] width 0 height 0
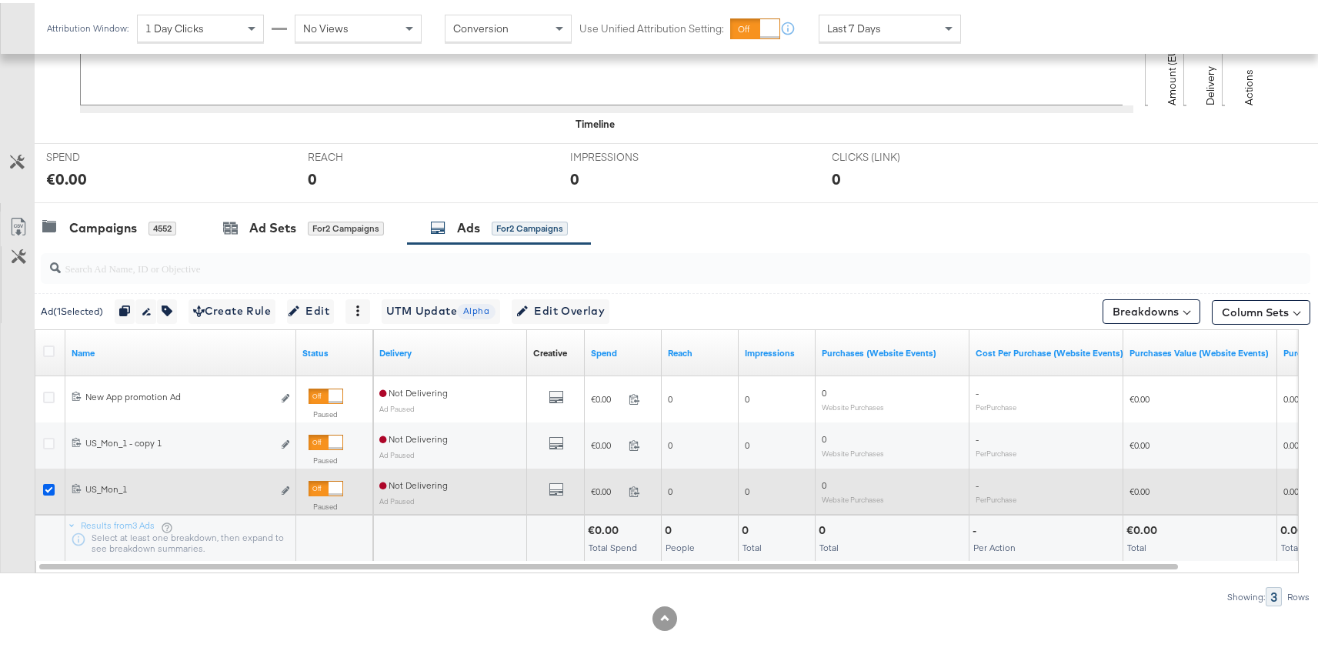
click at [46, 486] on icon at bounding box center [49, 487] width 12 height 12
click at [0, 0] on input "checkbox" at bounding box center [0, 0] width 0 height 0
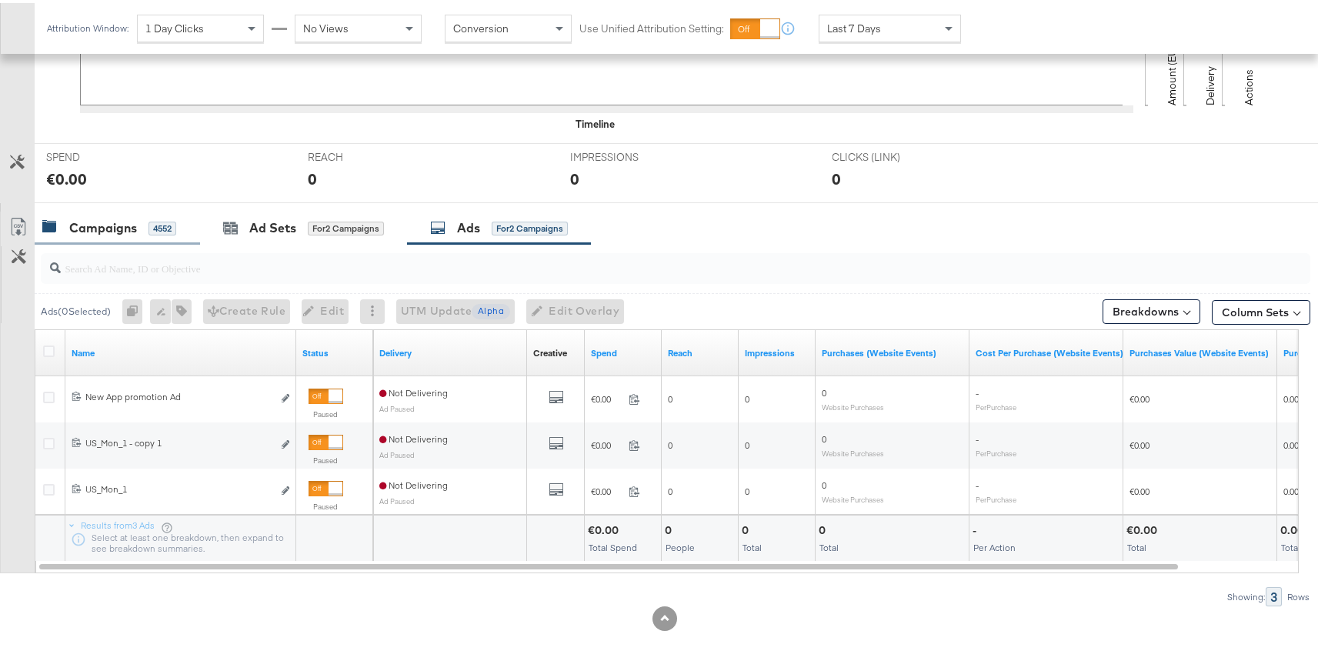
click at [84, 232] on div "Campaigns" at bounding box center [103, 225] width 68 height 18
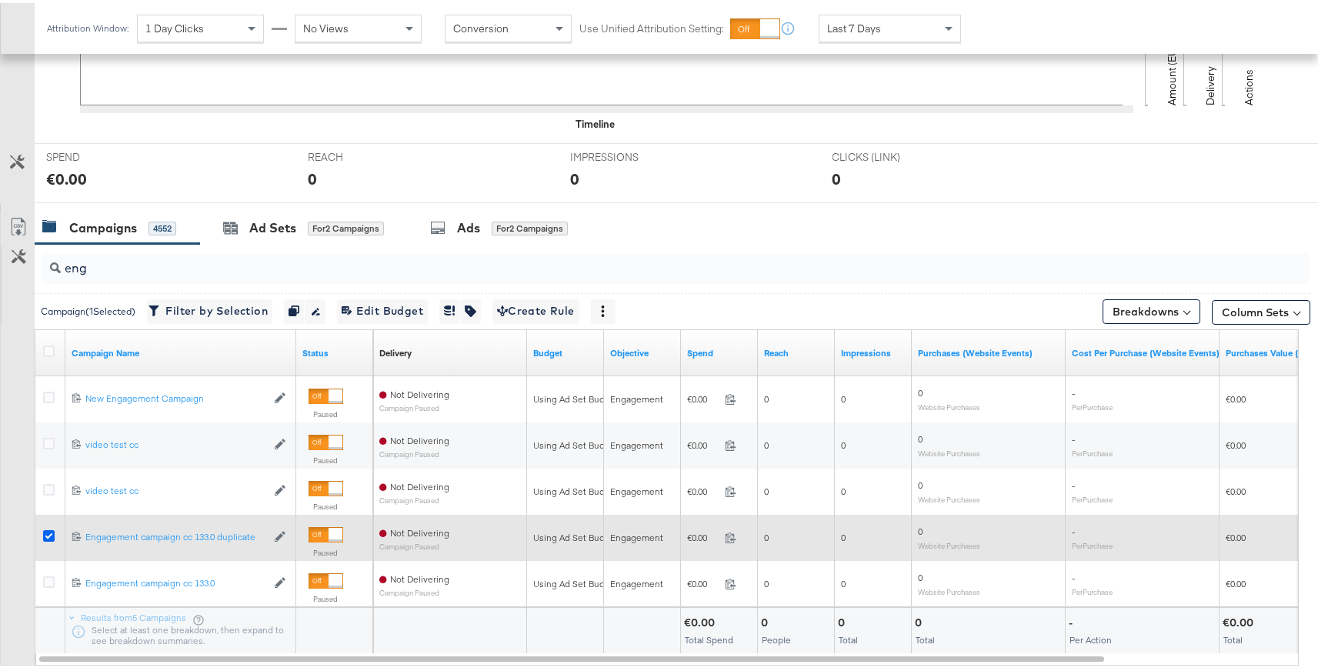
click at [49, 534] on icon at bounding box center [49, 533] width 12 height 12
click at [0, 0] on input "checkbox" at bounding box center [0, 0] width 0 height 0
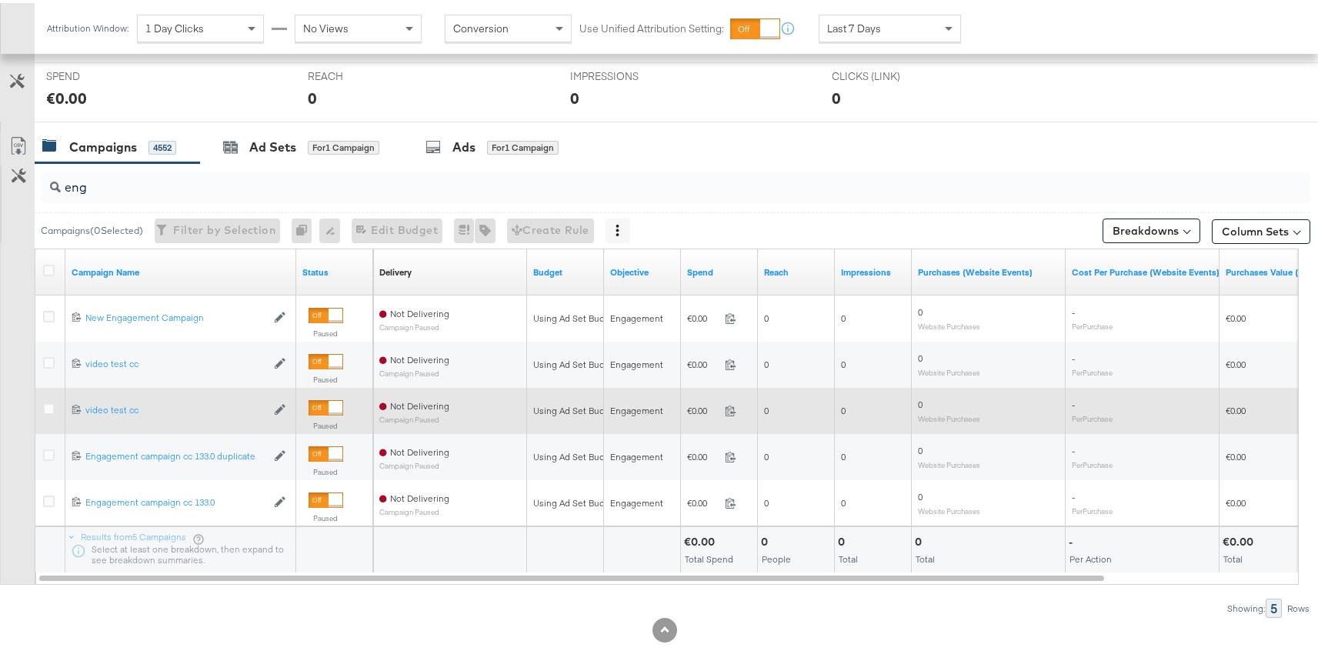
scroll to position [588, 0]
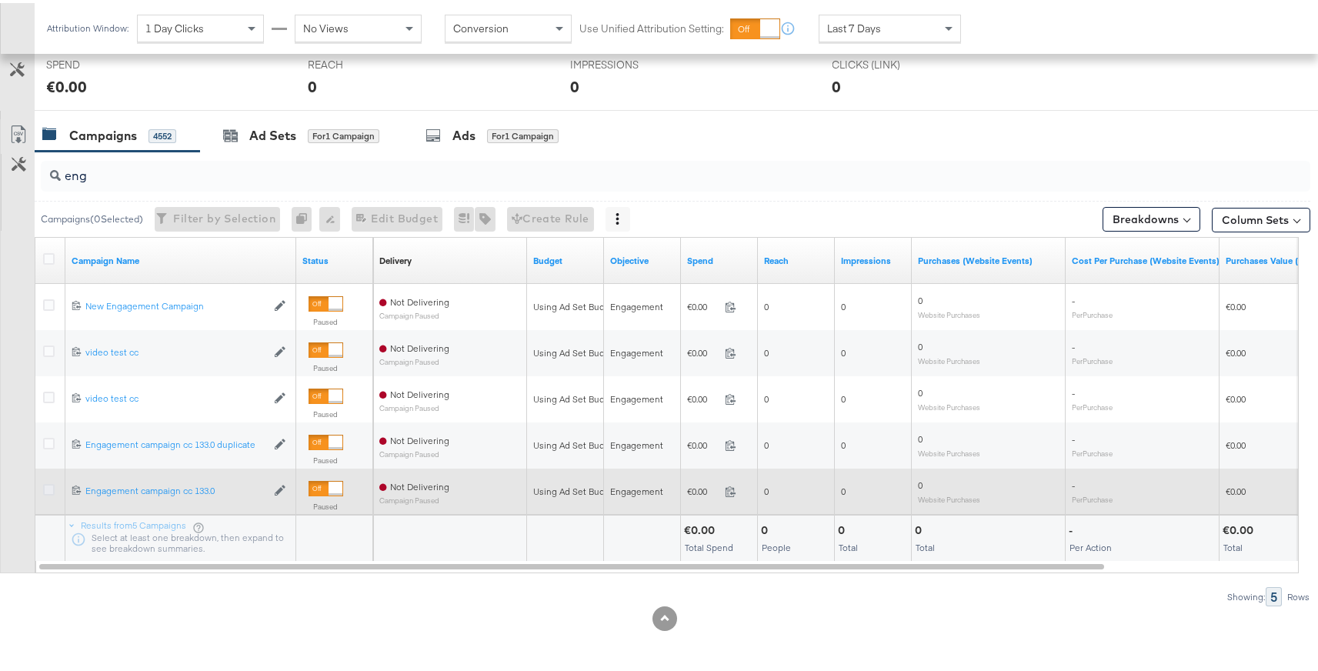
click at [51, 489] on icon at bounding box center [49, 487] width 12 height 12
click at [0, 0] on input "checkbox" at bounding box center [0, 0] width 0 height 0
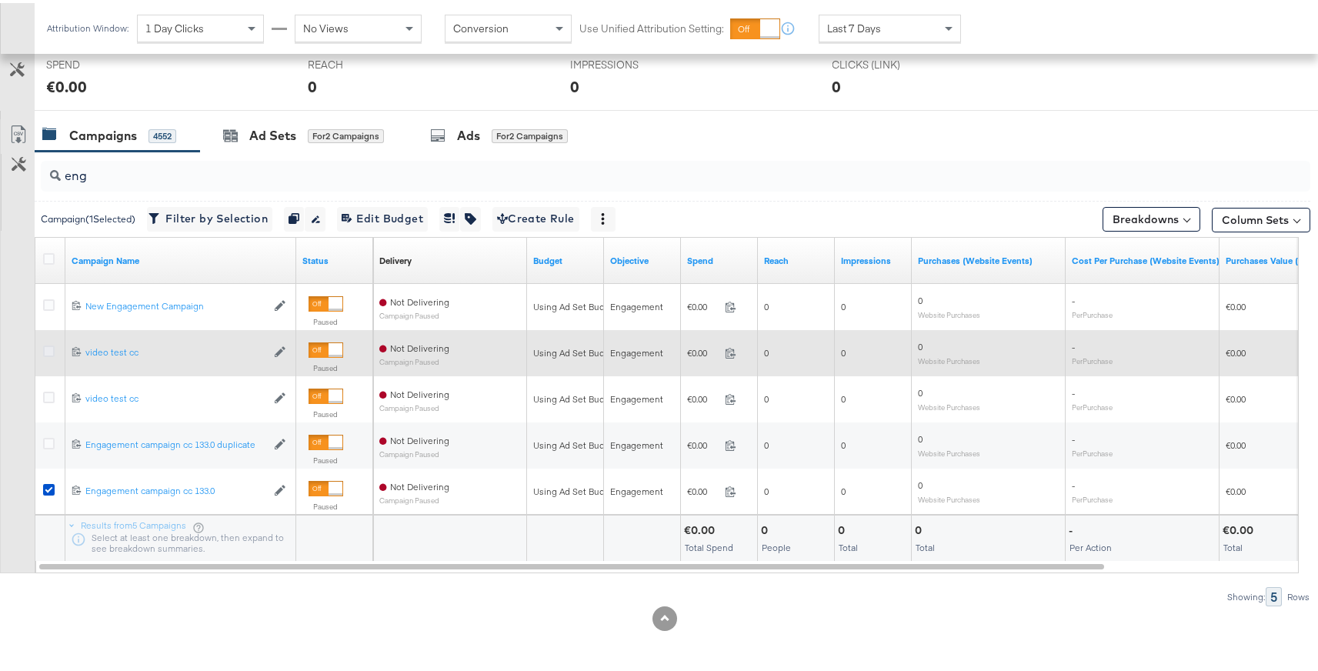
click at [50, 347] on icon at bounding box center [49, 348] width 12 height 12
click at [0, 0] on input "checkbox" at bounding box center [0, 0] width 0 height 0
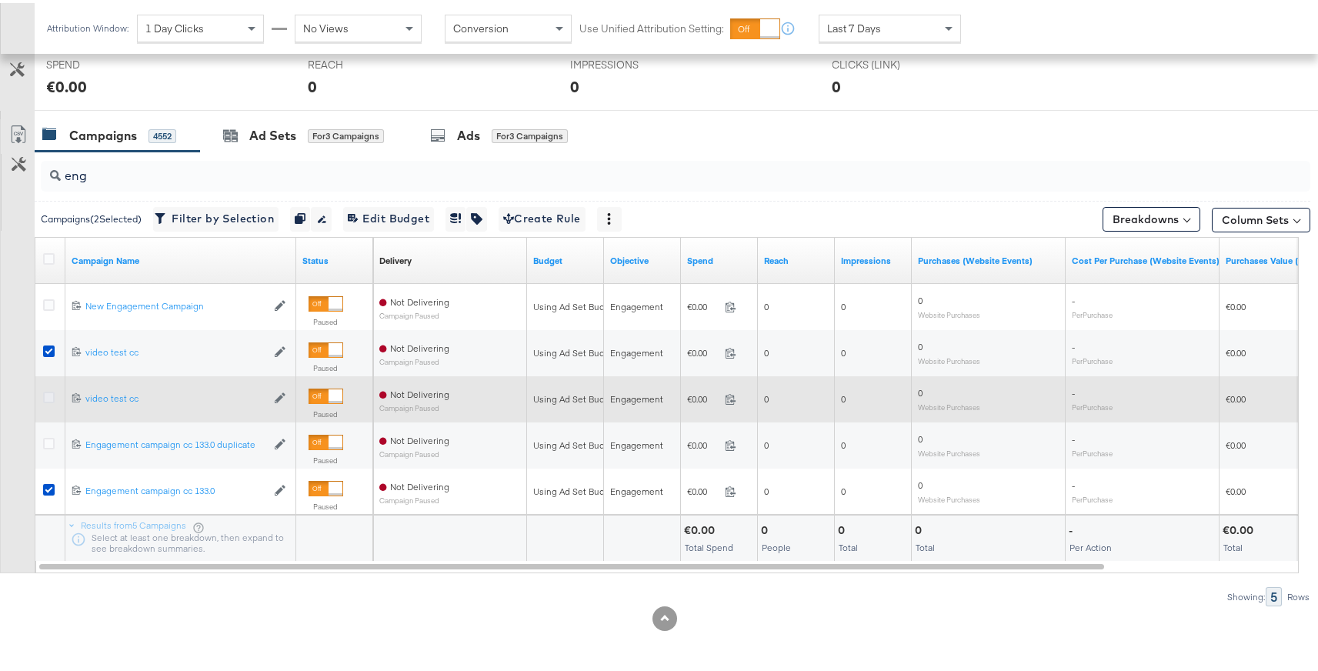
click at [51, 388] on icon at bounding box center [49, 394] width 12 height 12
click at [0, 0] on input "checkbox" at bounding box center [0, 0] width 0 height 0
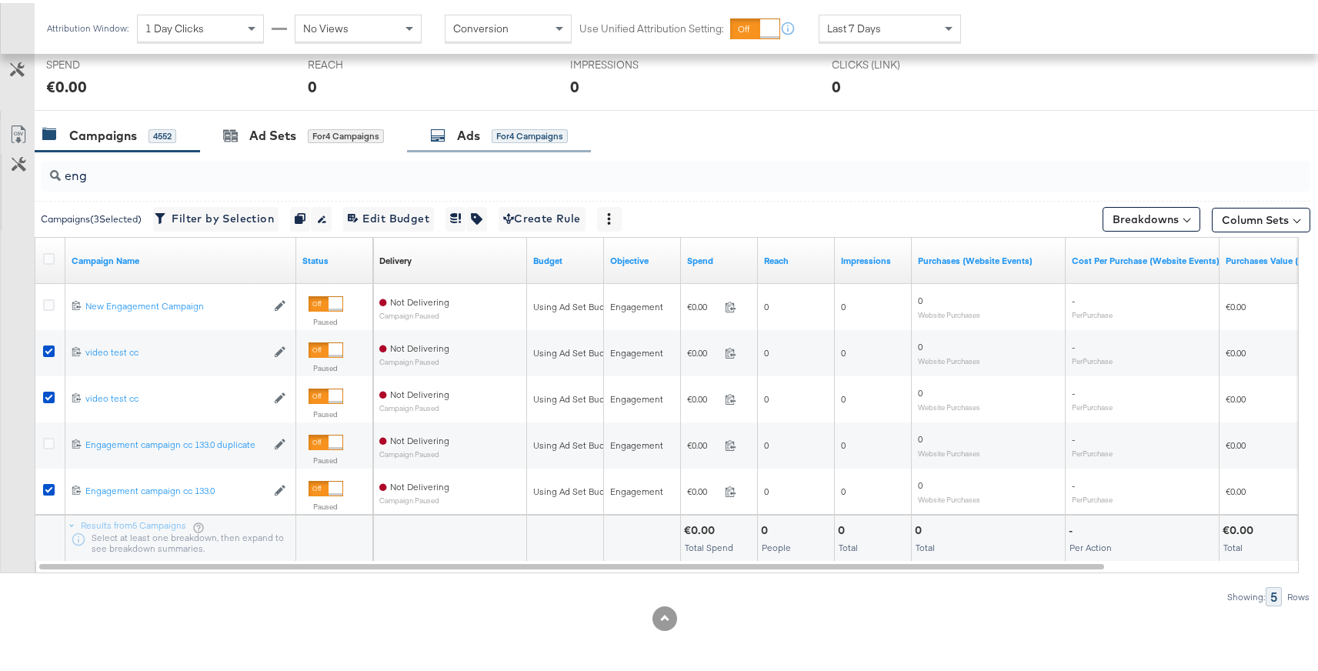
click at [496, 138] on div "for 4 Campaigns" at bounding box center [529, 133] width 76 height 14
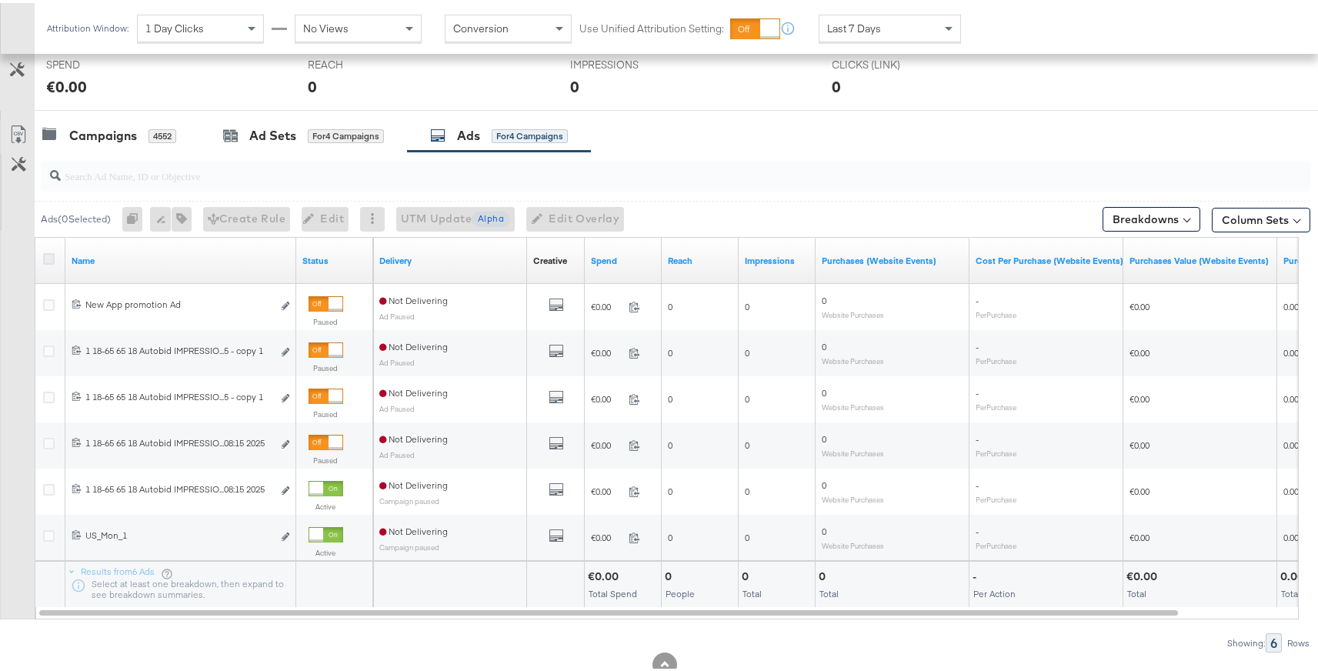
click at [48, 255] on icon at bounding box center [49, 256] width 12 height 12
click at [0, 0] on input "checkbox" at bounding box center [0, 0] width 0 height 0
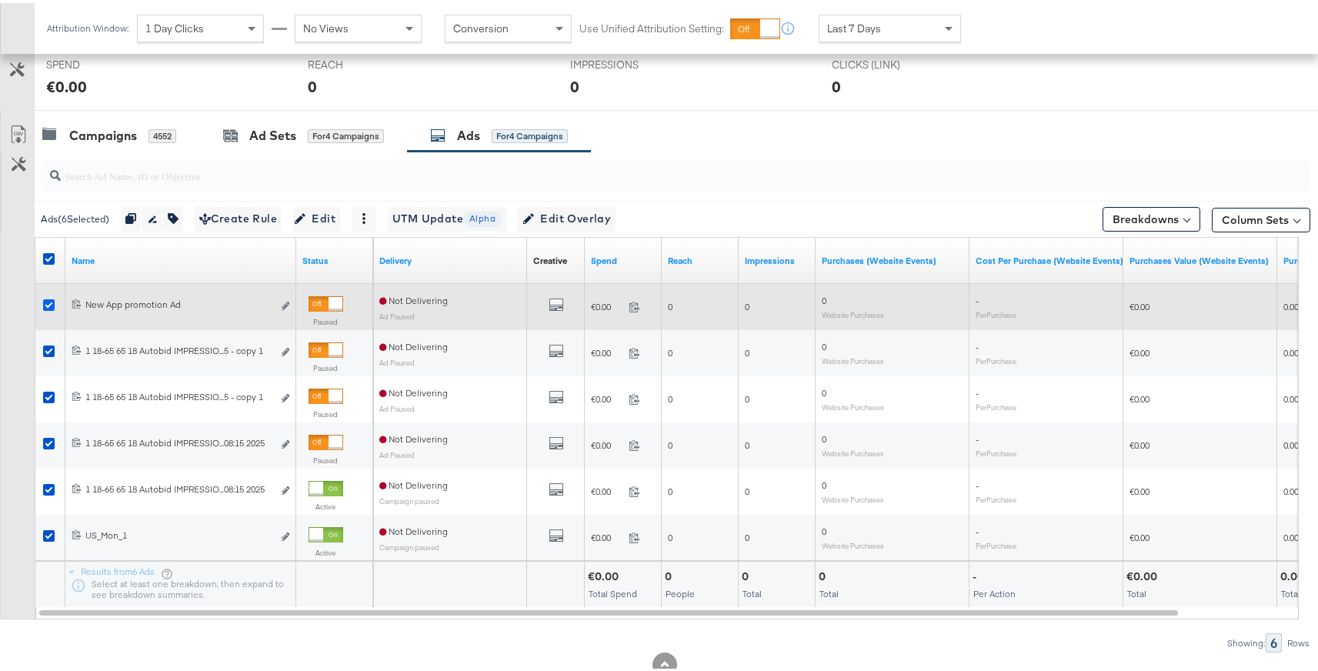
click at [48, 306] on icon at bounding box center [49, 302] width 12 height 12
click at [0, 0] on input "checkbox" at bounding box center [0, 0] width 0 height 0
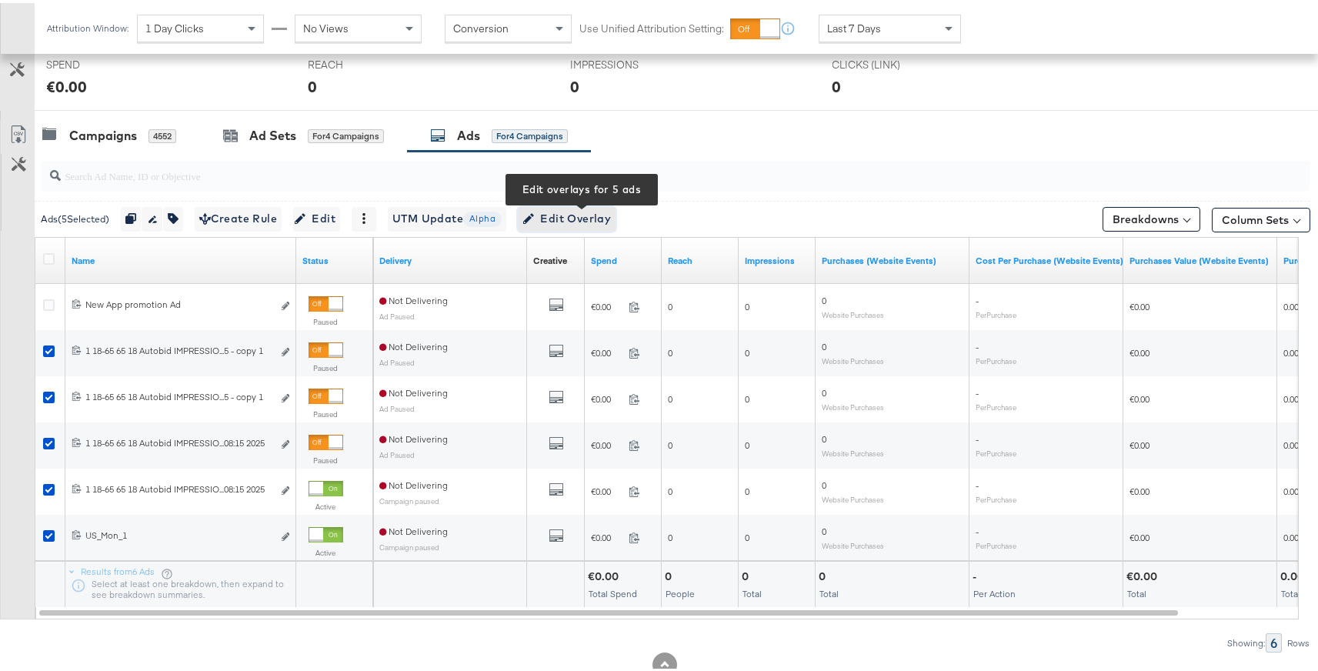
click at [588, 219] on span "Edit Overlay Edit overlays for 5 ads" at bounding box center [566, 215] width 88 height 19
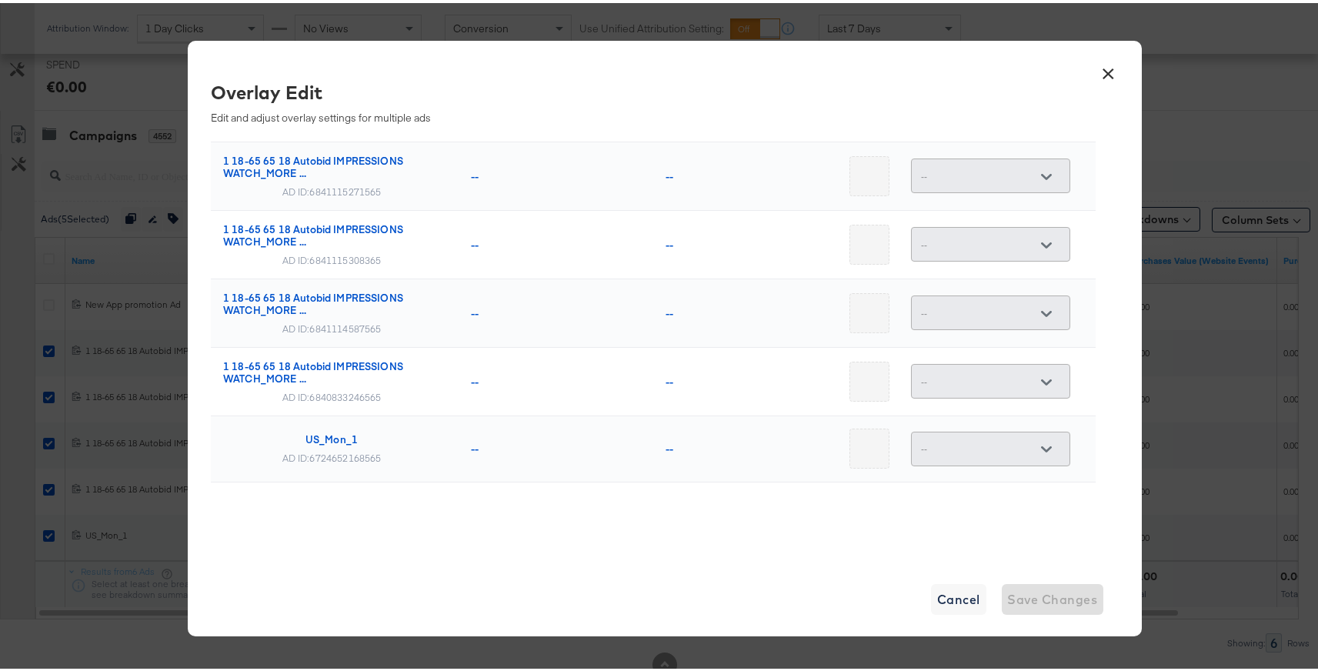
scroll to position [0, 0]
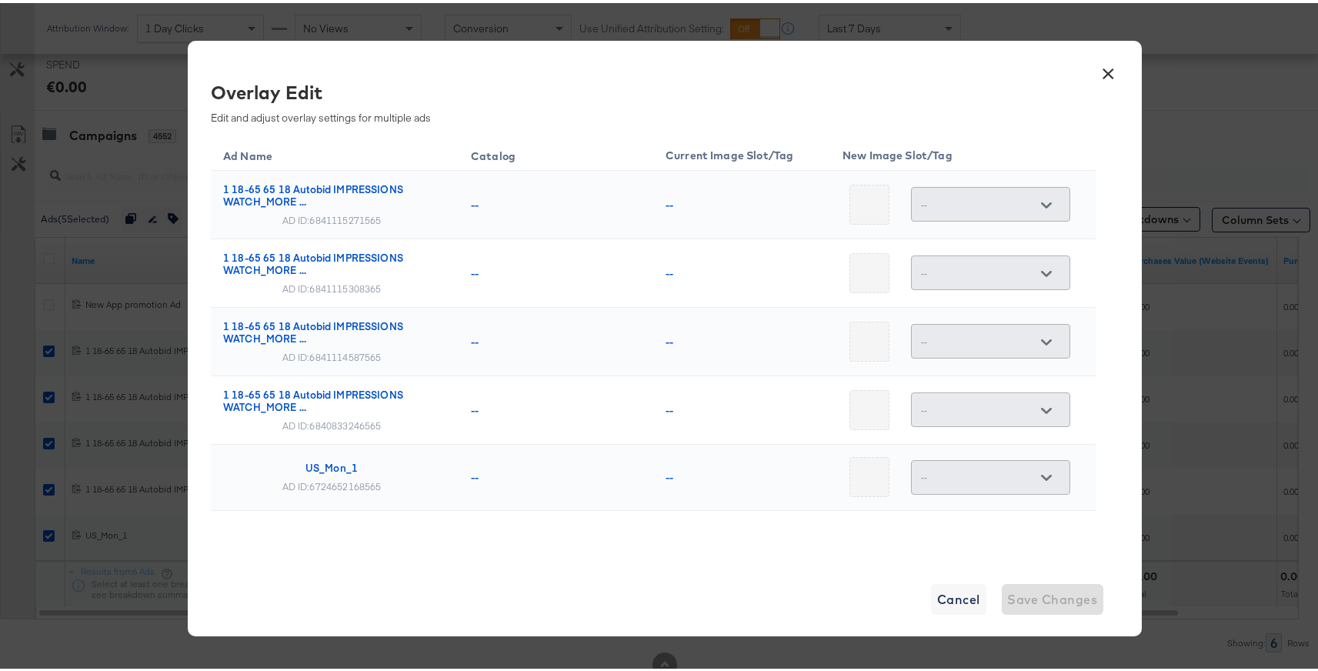
click at [1095, 67] on button "×" at bounding box center [1109, 67] width 28 height 28
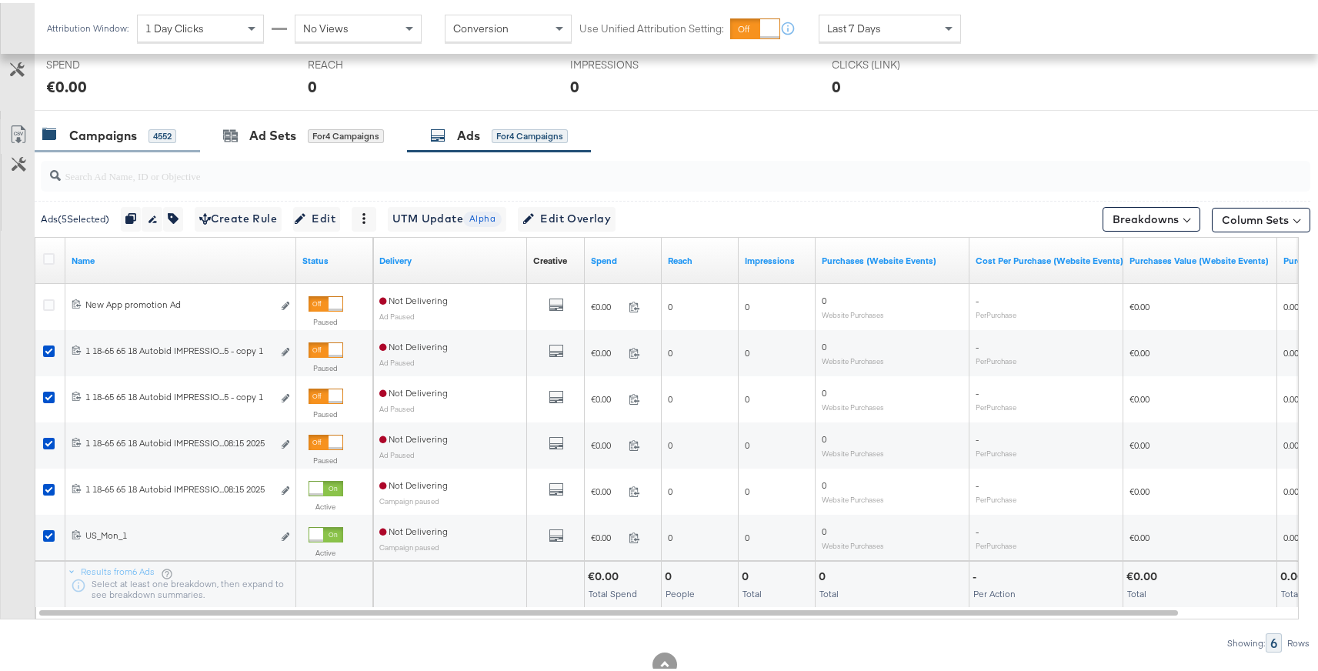
click at [108, 135] on div "Campaigns" at bounding box center [103, 133] width 68 height 18
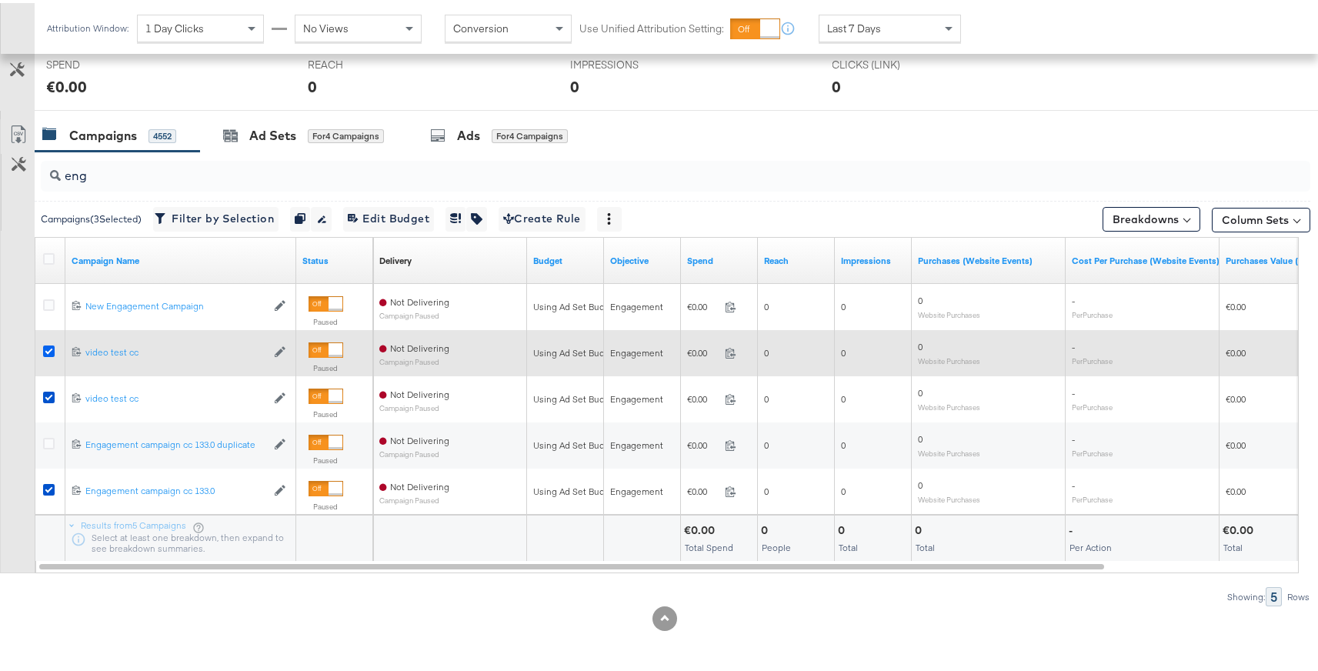
click at [45, 351] on icon at bounding box center [49, 348] width 12 height 12
click at [0, 0] on input "checkbox" at bounding box center [0, 0] width 0 height 0
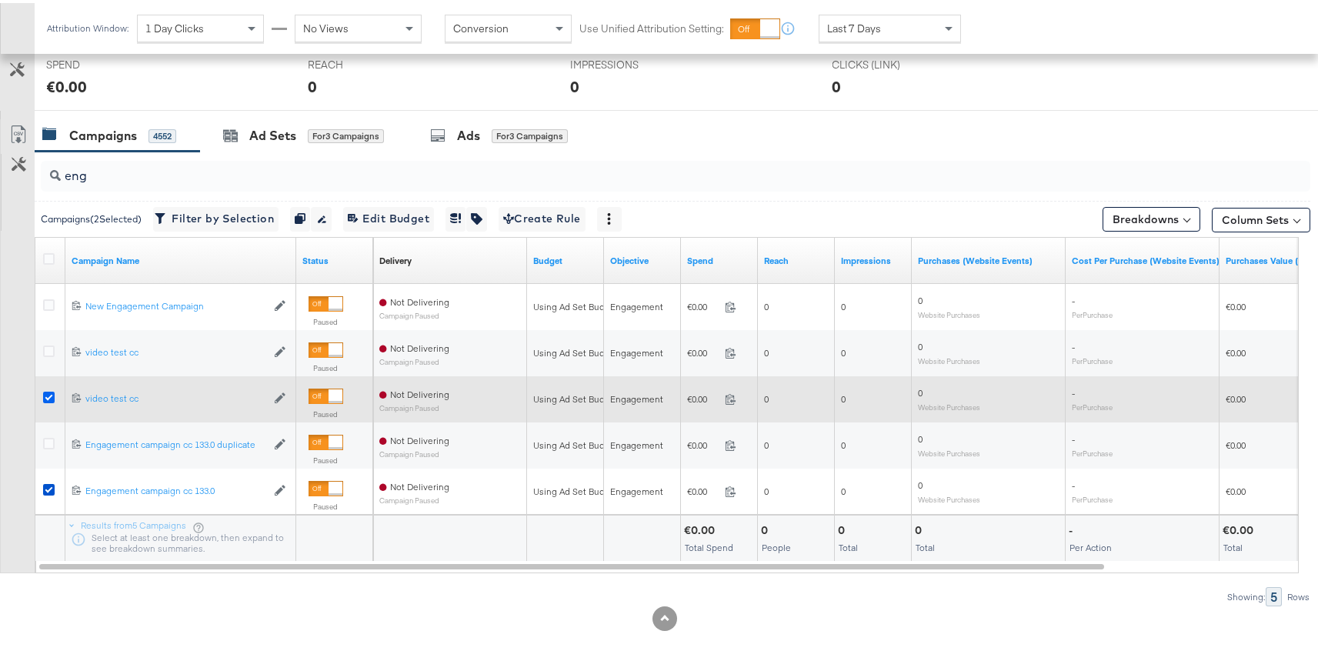
click at [46, 391] on icon at bounding box center [49, 394] width 12 height 12
click at [0, 0] on input "checkbox" at bounding box center [0, 0] width 0 height 0
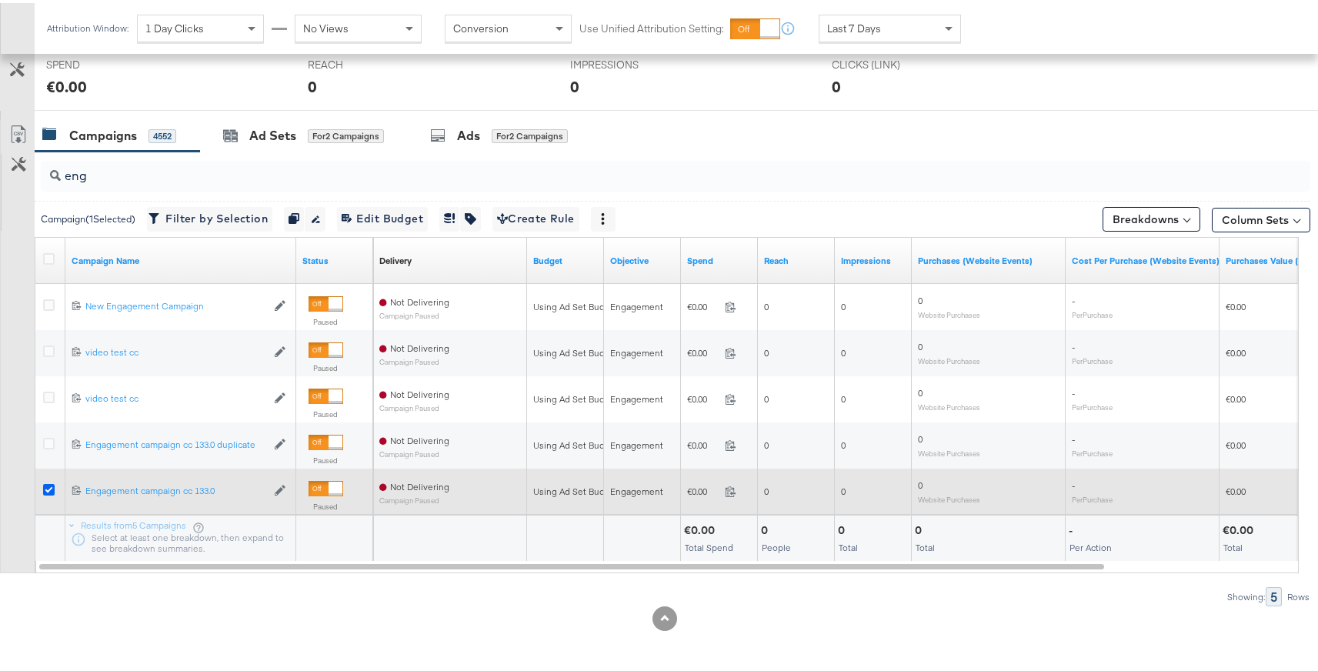
click at [51, 491] on icon at bounding box center [49, 487] width 12 height 12
click at [0, 0] on input "checkbox" at bounding box center [0, 0] width 0 height 0
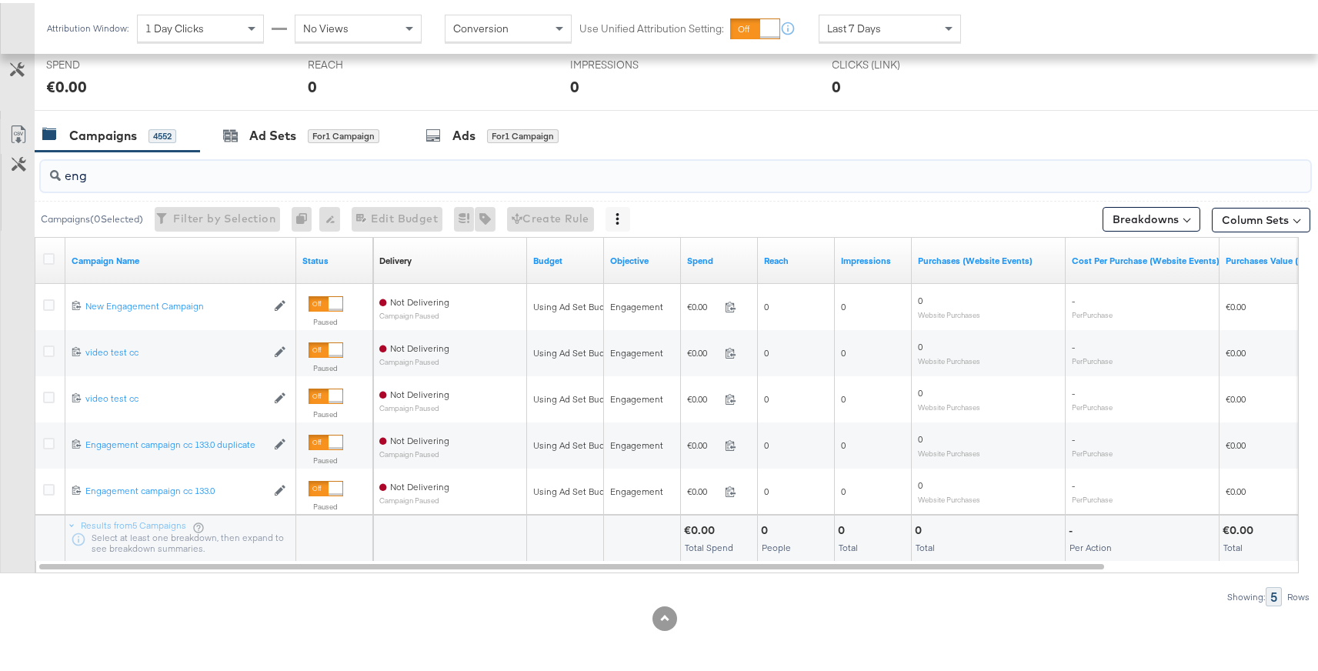
click at [108, 178] on input "eng" at bounding box center [628, 167] width 1134 height 30
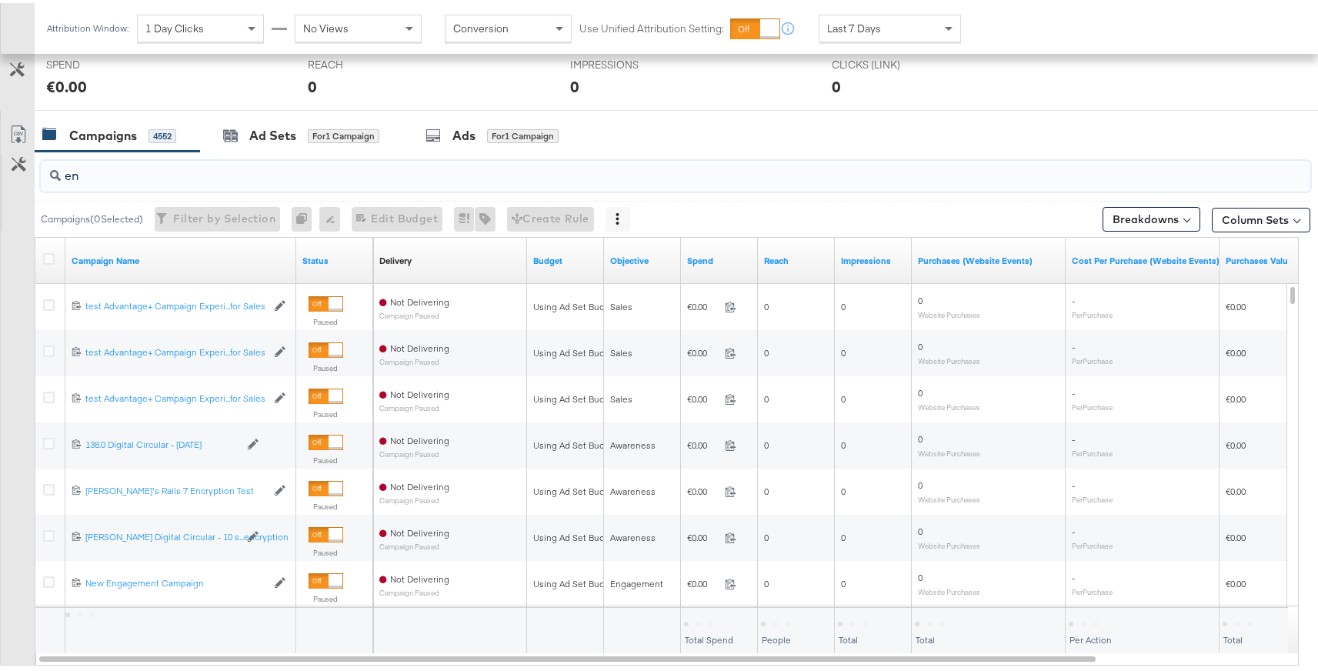
type input "e"
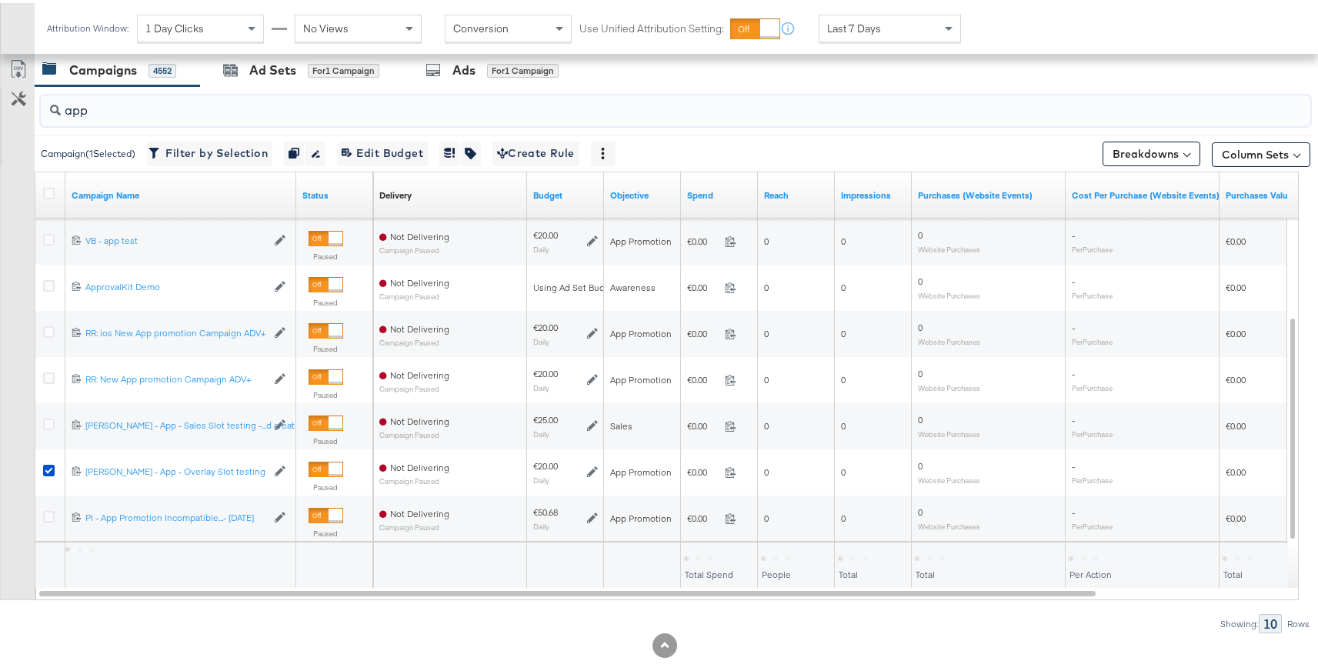
scroll to position [681, 0]
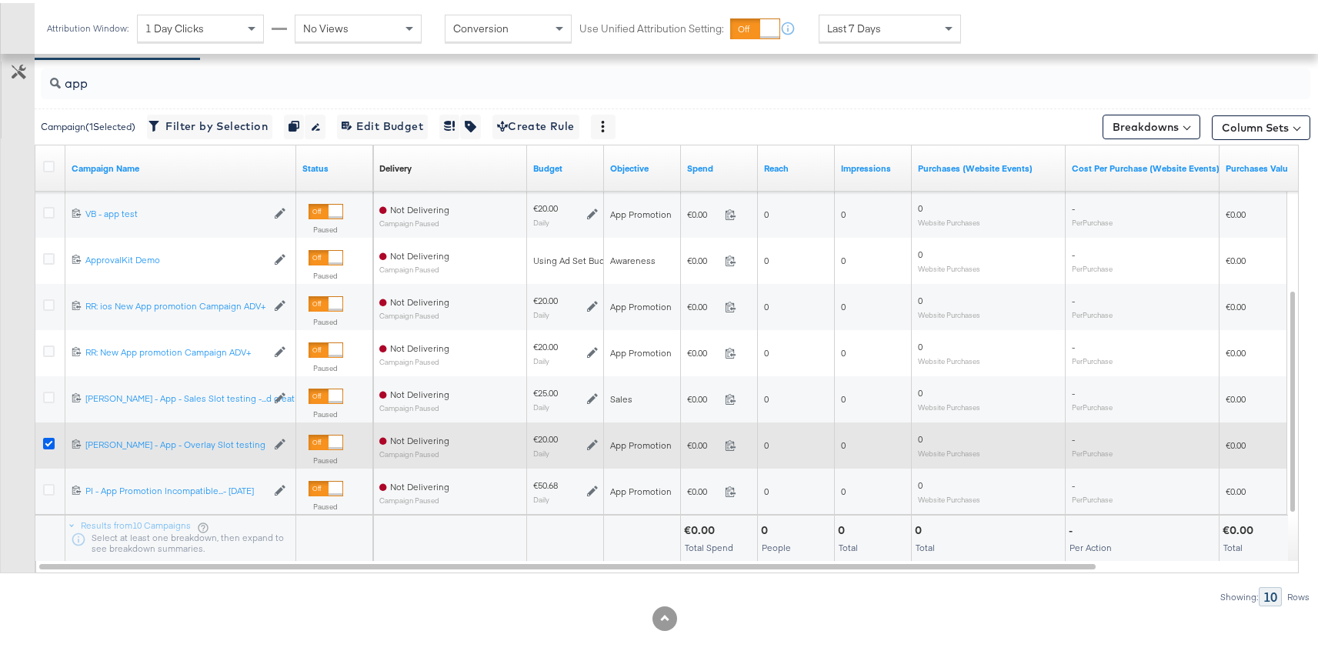
click at [52, 440] on icon at bounding box center [49, 441] width 12 height 12
click at [0, 0] on input "checkbox" at bounding box center [0, 0] width 0 height 0
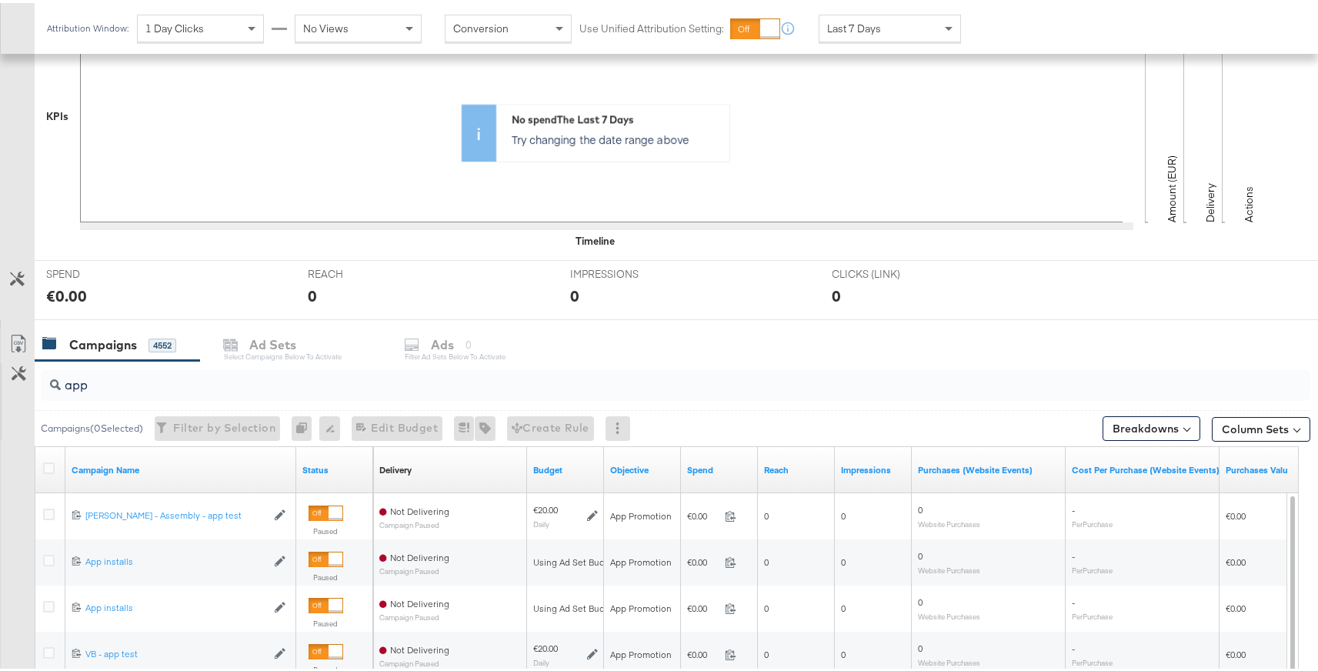
scroll to position [387, 0]
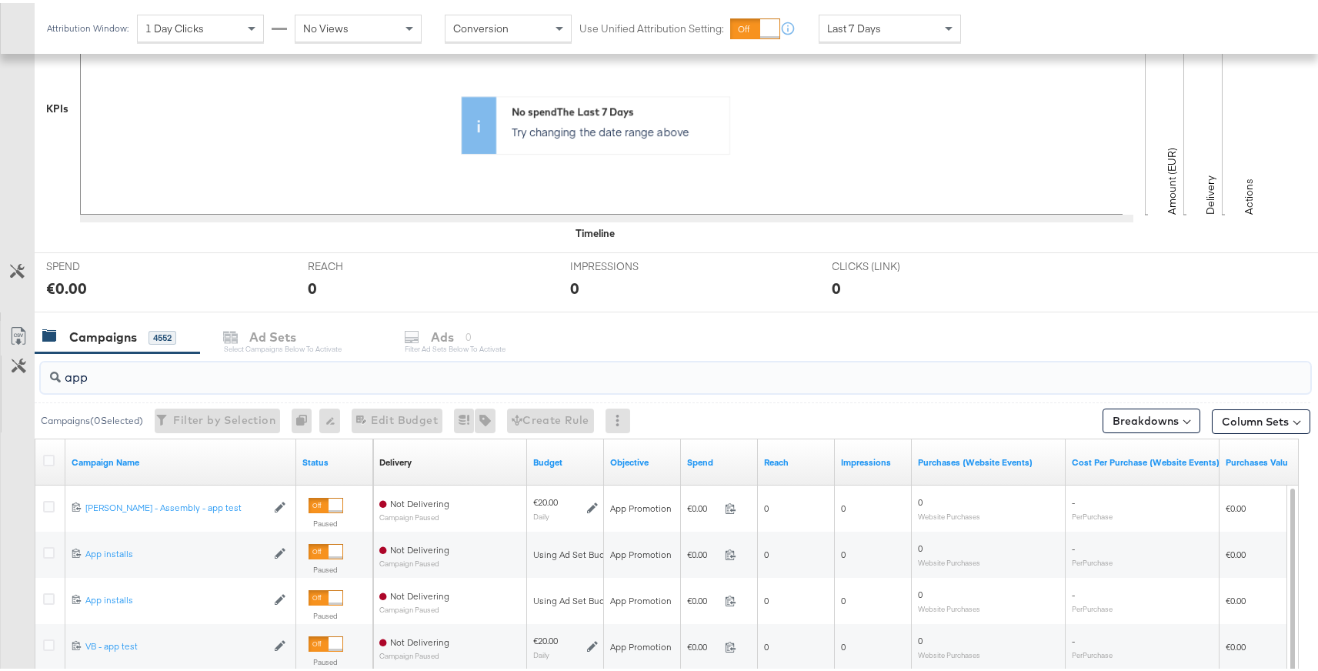
click at [112, 382] on input "app" at bounding box center [628, 368] width 1134 height 30
type input "a"
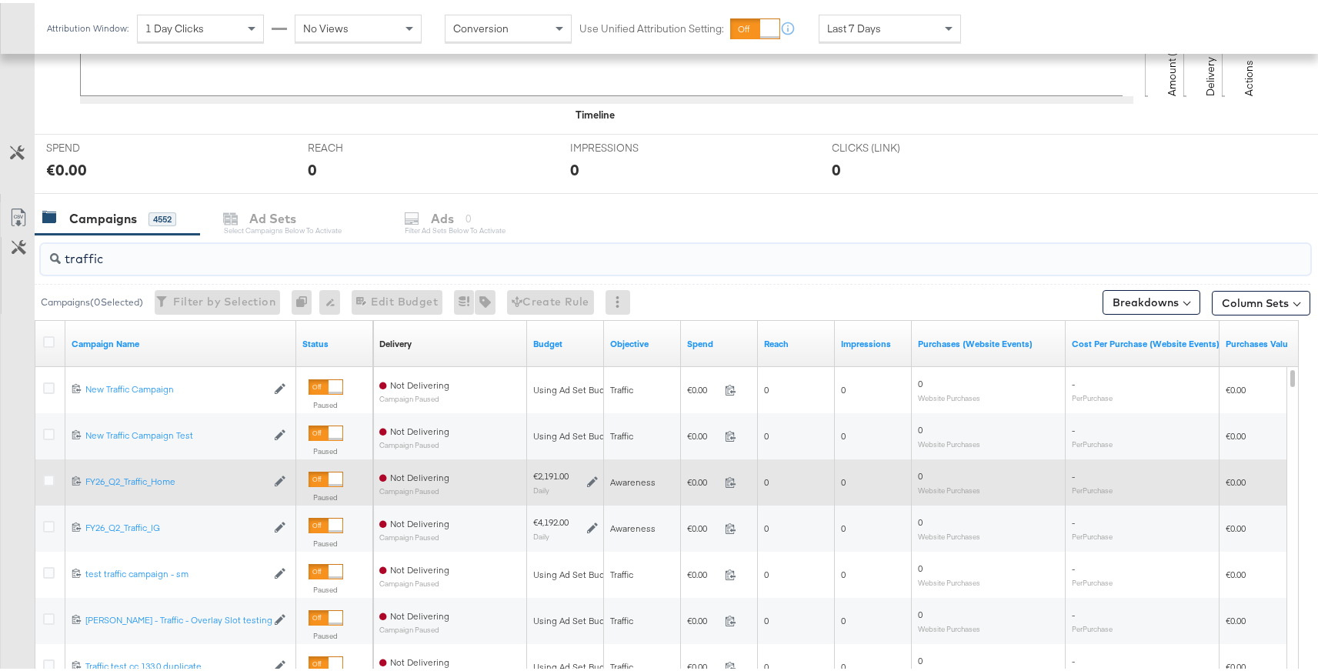
scroll to position [508, 0]
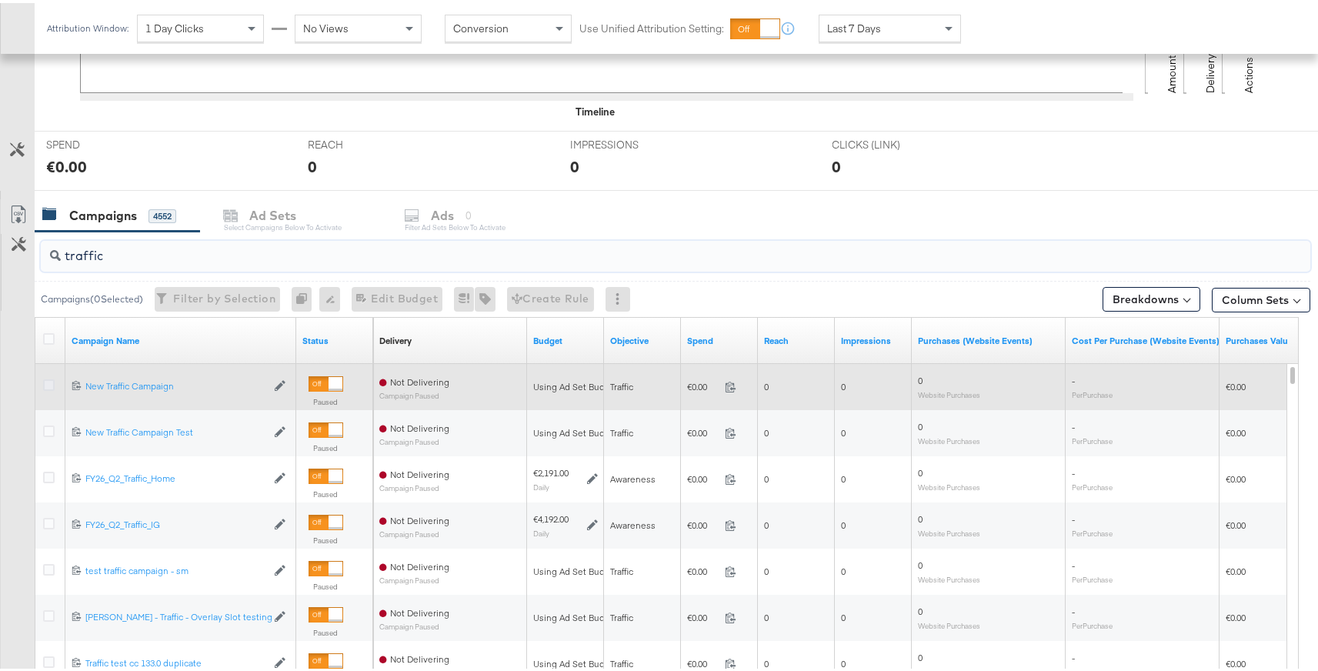
type input "traffic"
click at [48, 385] on icon at bounding box center [49, 382] width 12 height 12
click at [0, 0] on input "checkbox" at bounding box center [0, 0] width 0 height 0
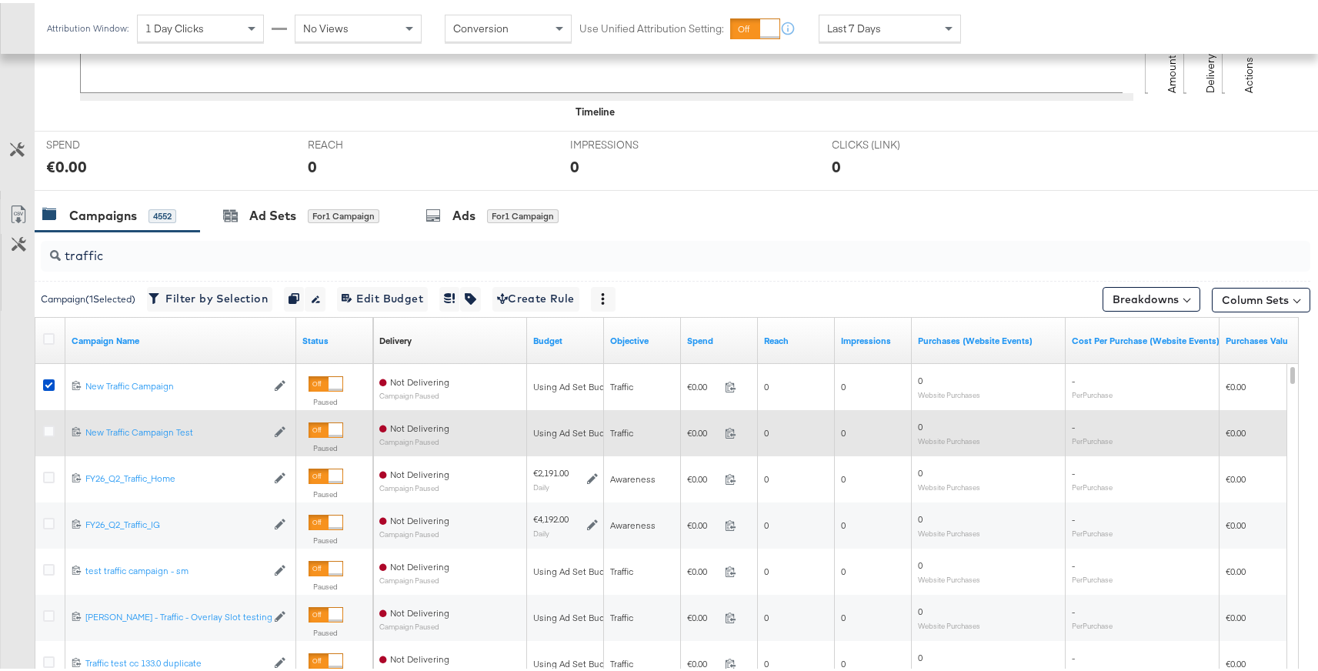
click at [48, 438] on div at bounding box center [51, 430] width 28 height 28
click at [50, 427] on icon at bounding box center [49, 428] width 12 height 12
click at [0, 0] on input "checkbox" at bounding box center [0, 0] width 0 height 0
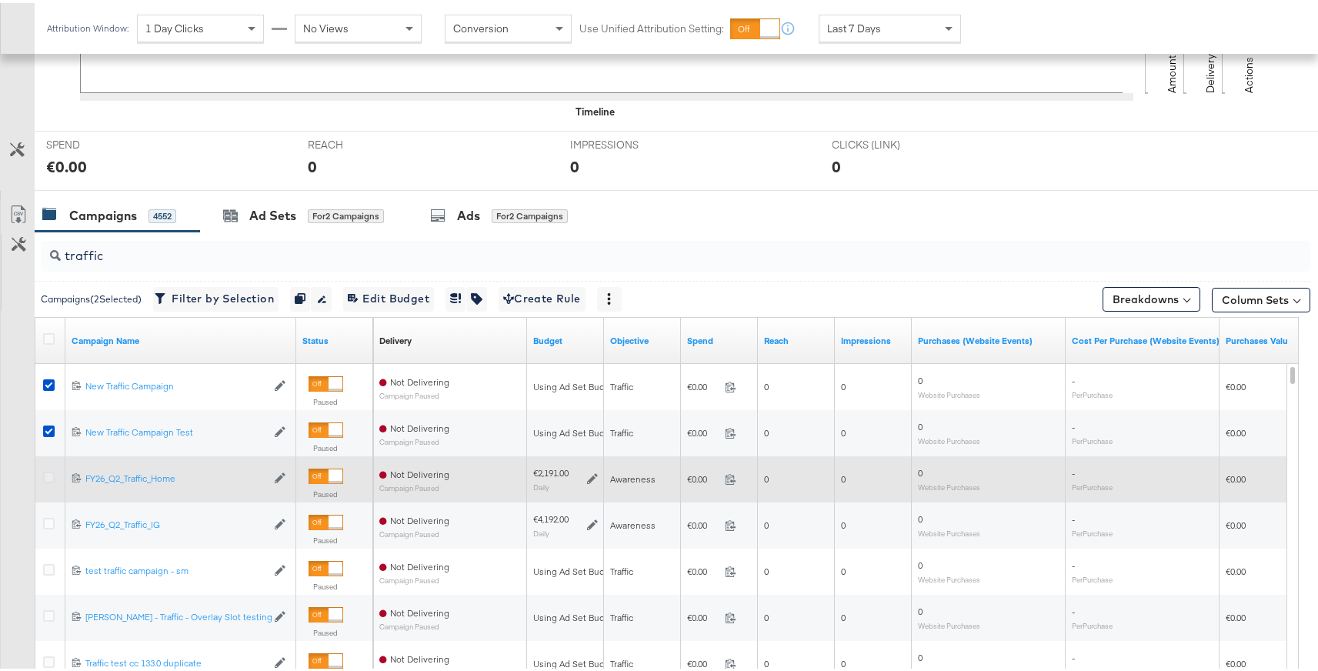
click at [50, 470] on icon at bounding box center [49, 474] width 12 height 12
click at [0, 0] on input "checkbox" at bounding box center [0, 0] width 0 height 0
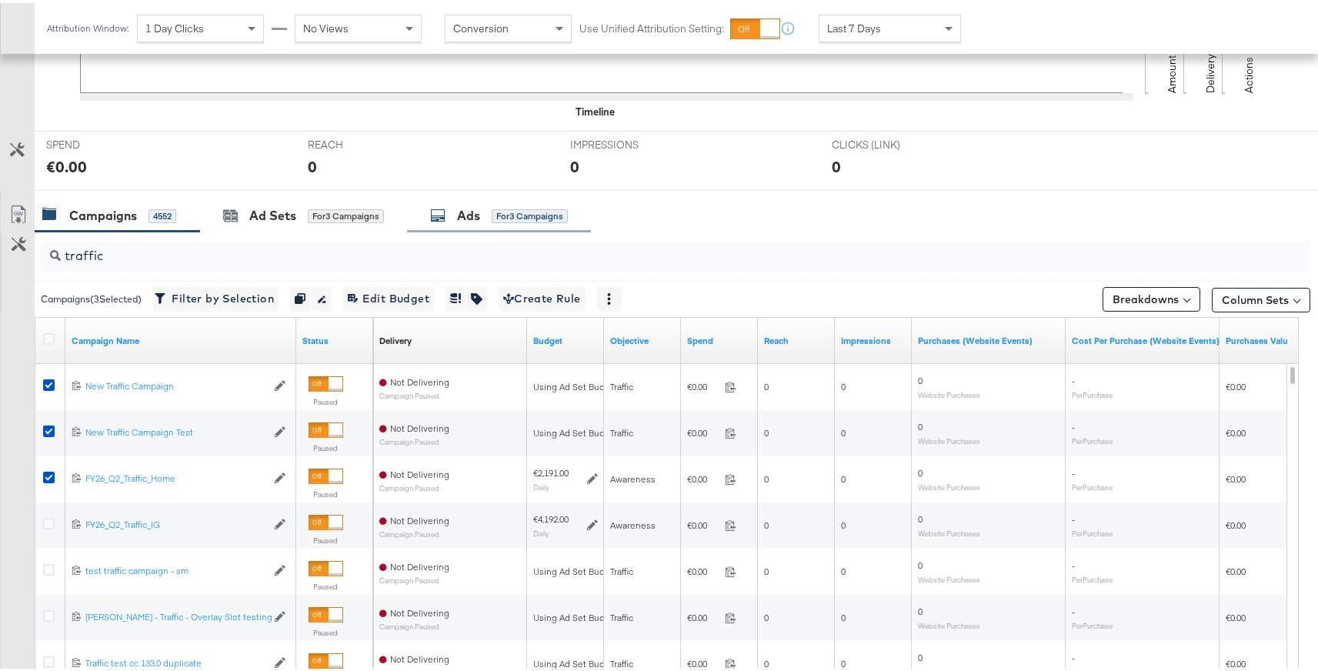
click at [535, 224] on div "Ads for 3 Campaigns" at bounding box center [499, 212] width 184 height 33
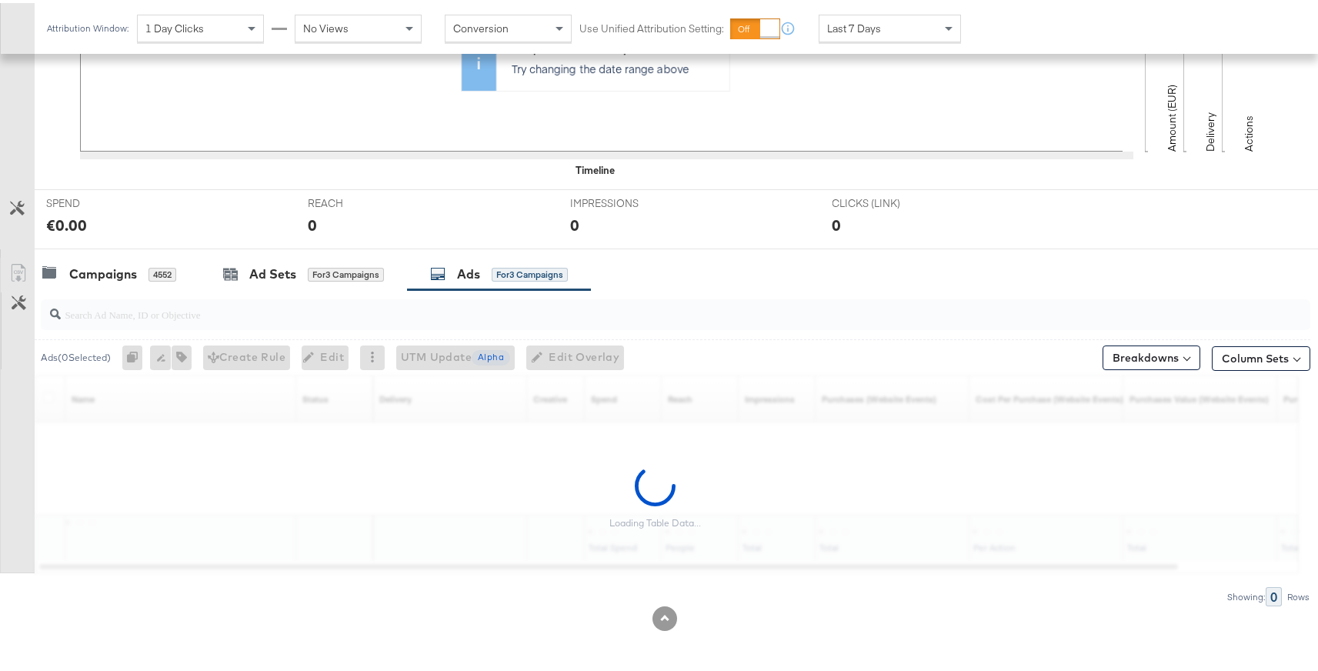
scroll to position [450, 0]
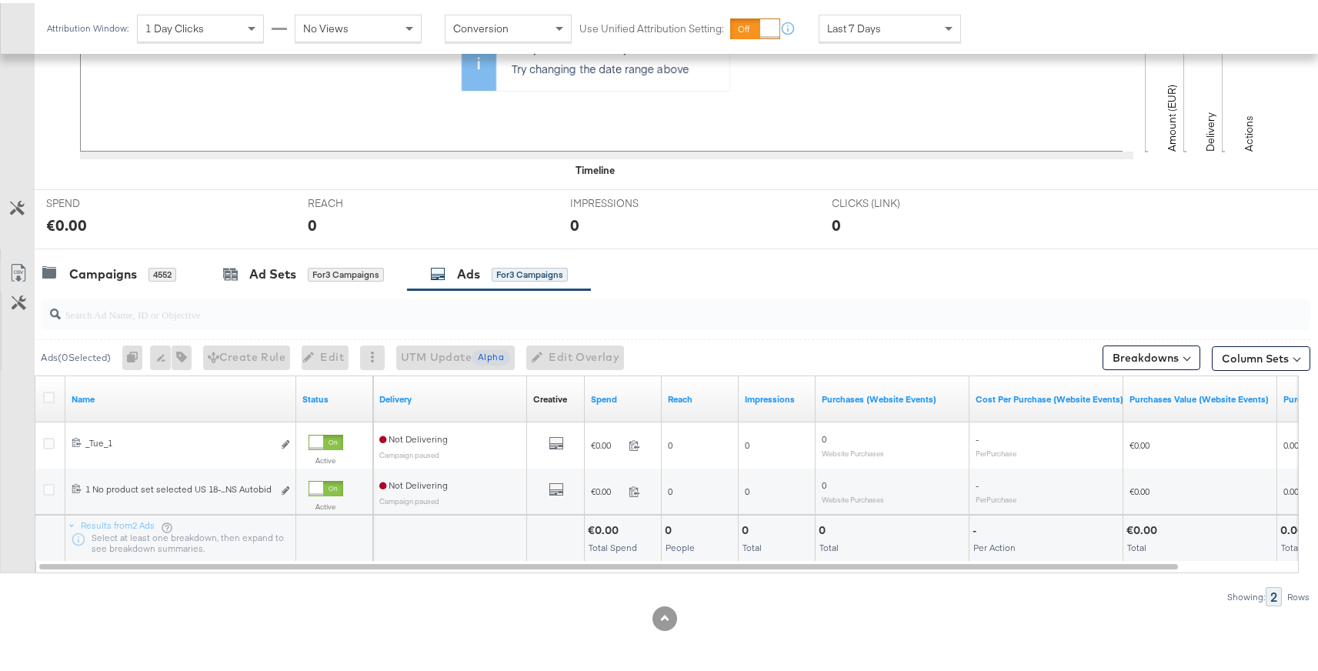
click at [52, 400] on div at bounding box center [51, 395] width 16 height 15
click at [51, 397] on icon at bounding box center [49, 394] width 12 height 12
click at [0, 0] on input "checkbox" at bounding box center [0, 0] width 0 height 0
click at [574, 360] on span "Edit Overlay Edit overlays for 2 ads" at bounding box center [566, 354] width 88 height 19
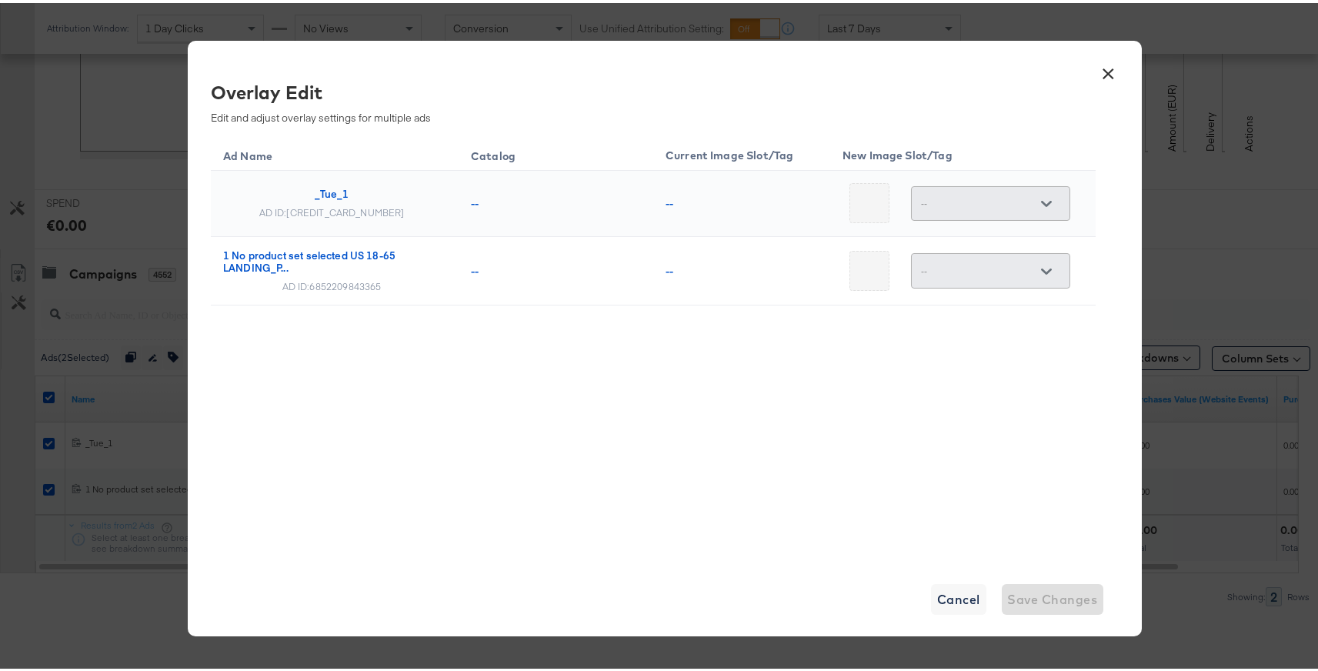
click at [1104, 73] on button "×" at bounding box center [1109, 67] width 28 height 28
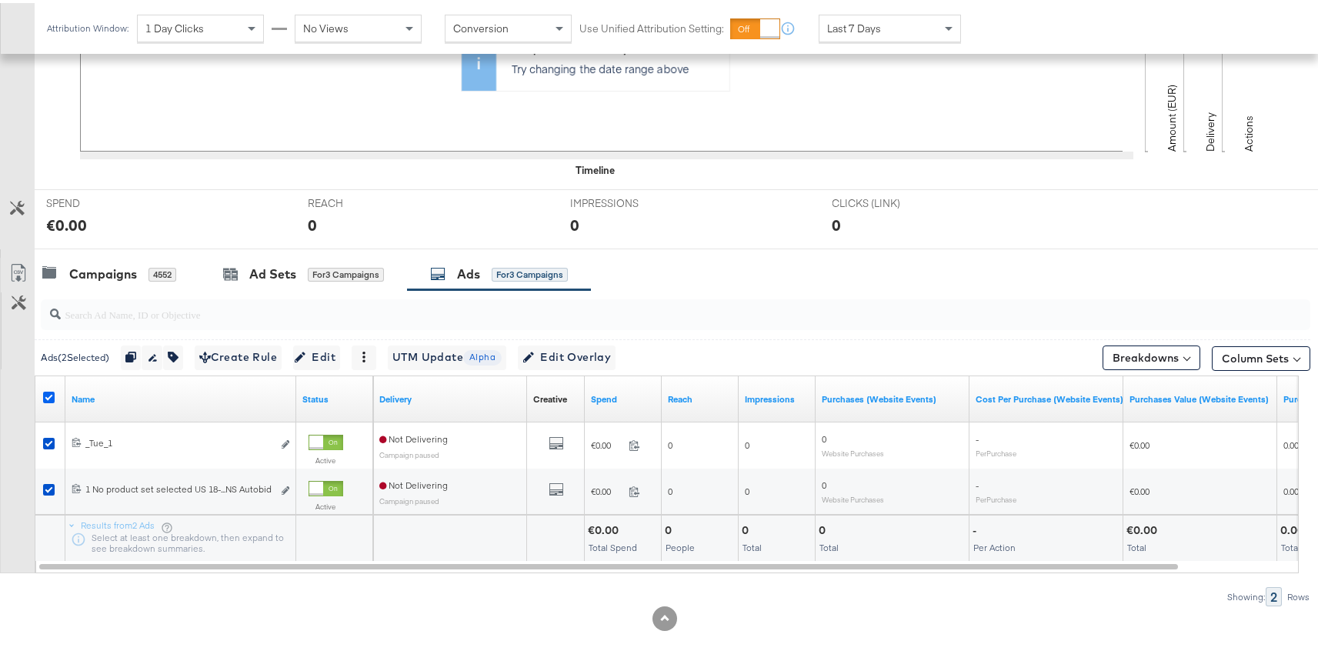
click at [51, 395] on icon at bounding box center [49, 394] width 12 height 12
click at [0, 0] on input "checkbox" at bounding box center [0, 0] width 0 height 0
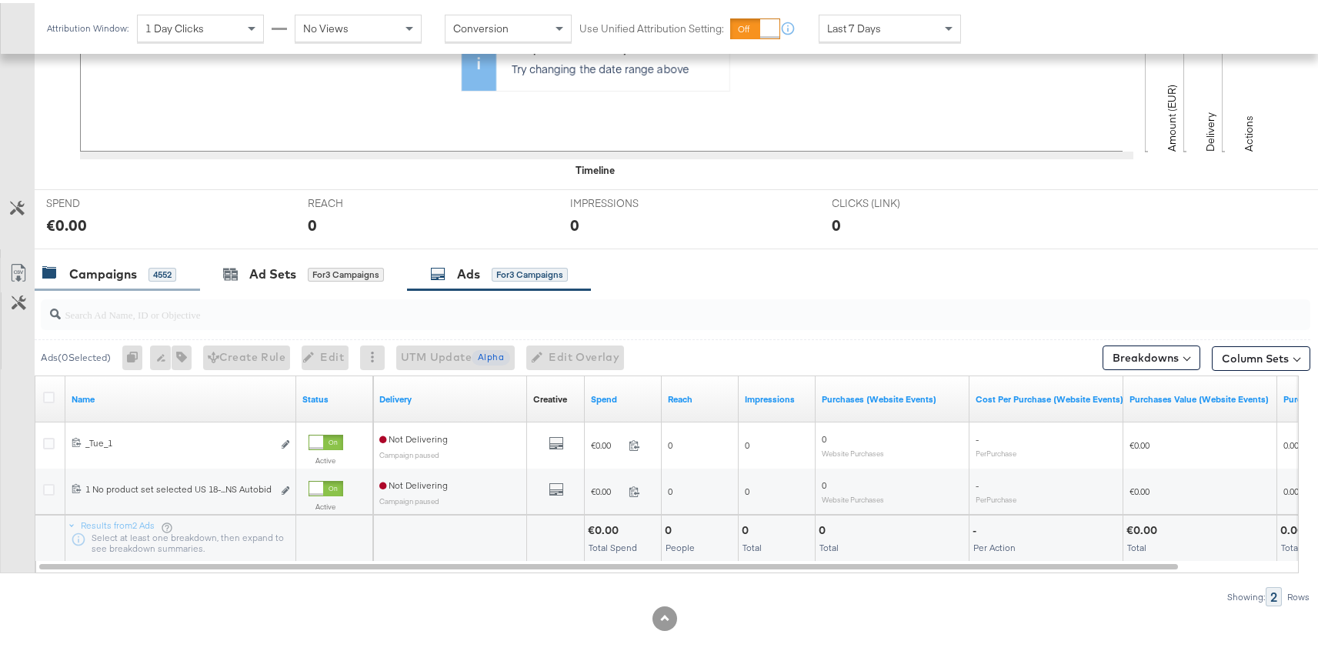
click at [114, 260] on div "Campaigns 4552" at bounding box center [117, 271] width 165 height 33
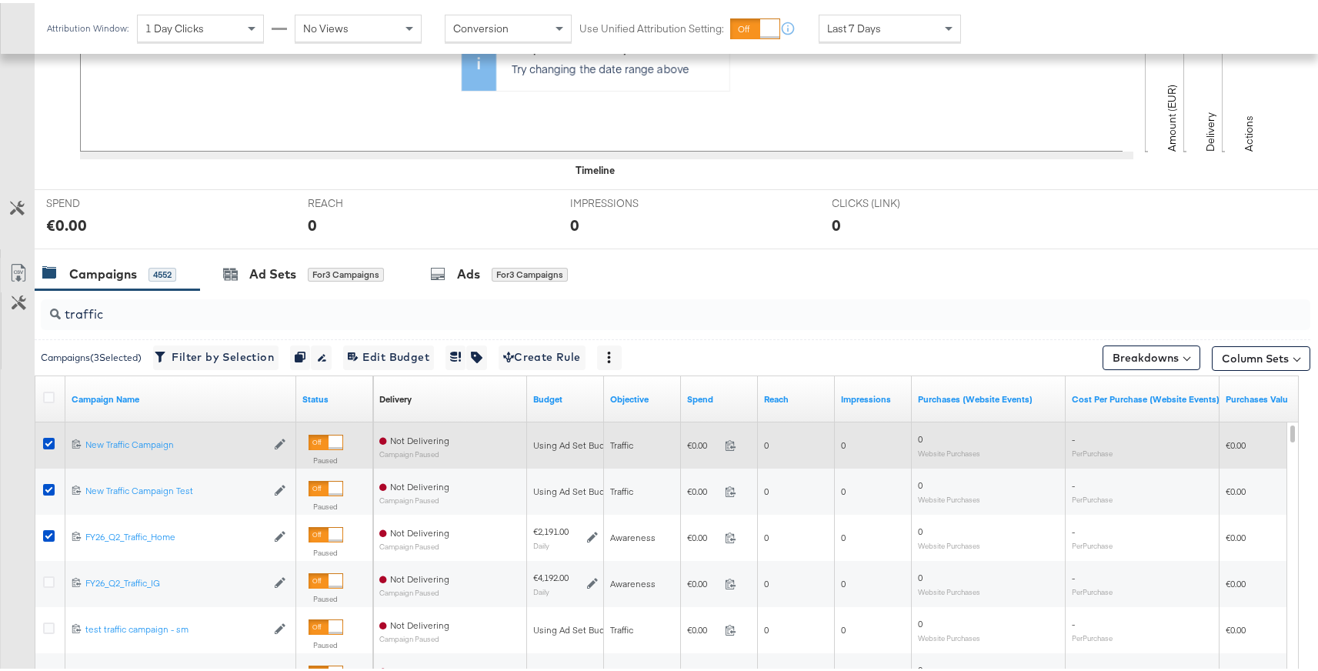
click at [46, 448] on div at bounding box center [51, 442] width 16 height 15
click at [46, 443] on icon at bounding box center [49, 441] width 12 height 12
click at [0, 0] on input "checkbox" at bounding box center [0, 0] width 0 height 0
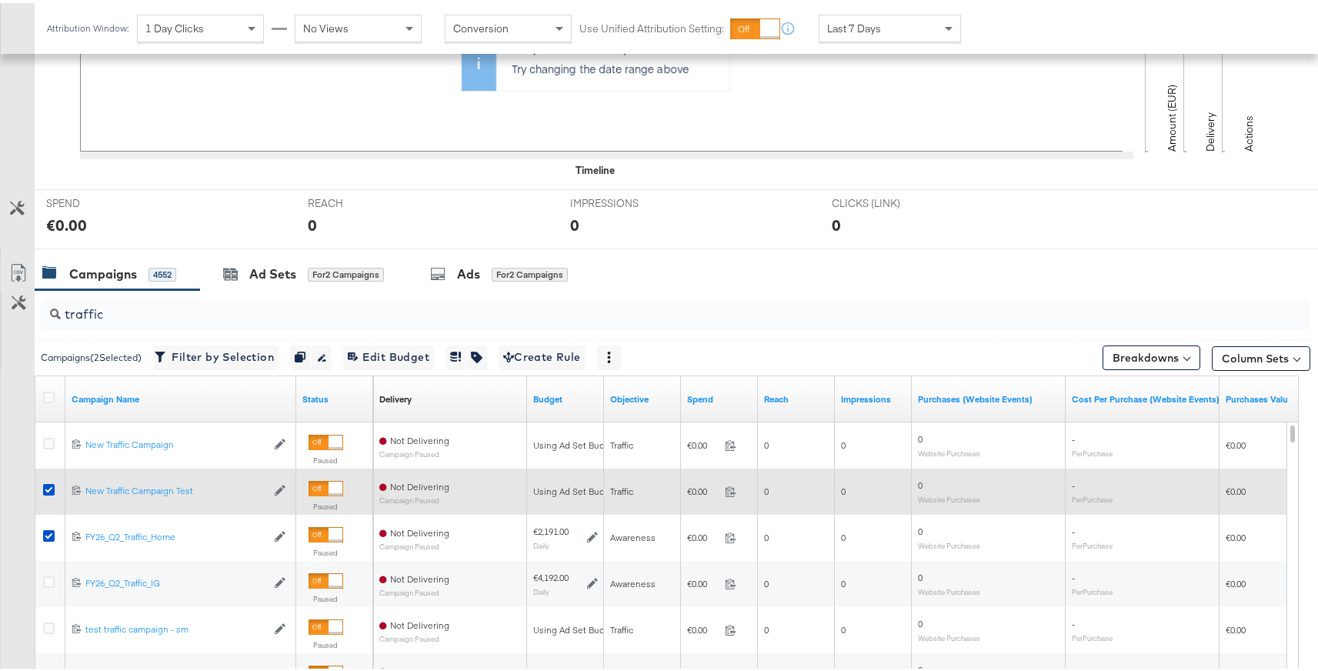
click at [44, 472] on div at bounding box center [51, 488] width 28 height 46
click at [44, 481] on icon at bounding box center [49, 487] width 12 height 12
click at [0, 0] on input "checkbox" at bounding box center [0, 0] width 0 height 0
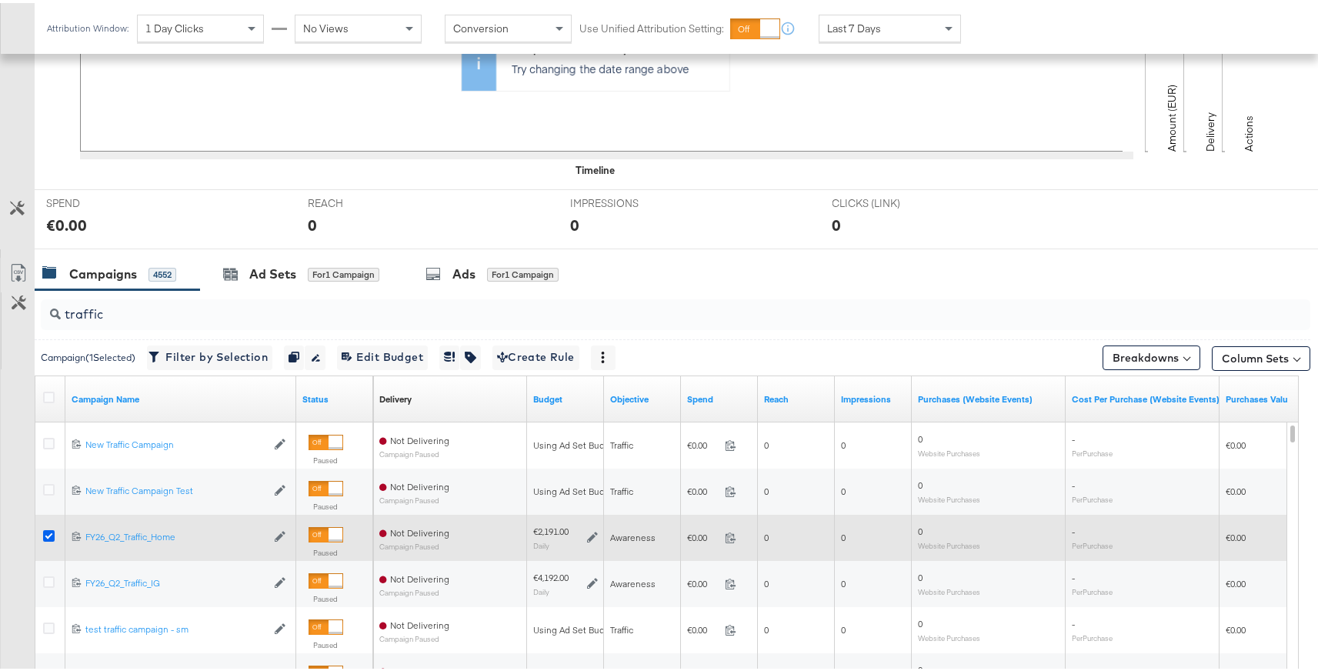
click at [44, 531] on icon at bounding box center [49, 533] width 12 height 12
click at [0, 0] on input "checkbox" at bounding box center [0, 0] width 0 height 0
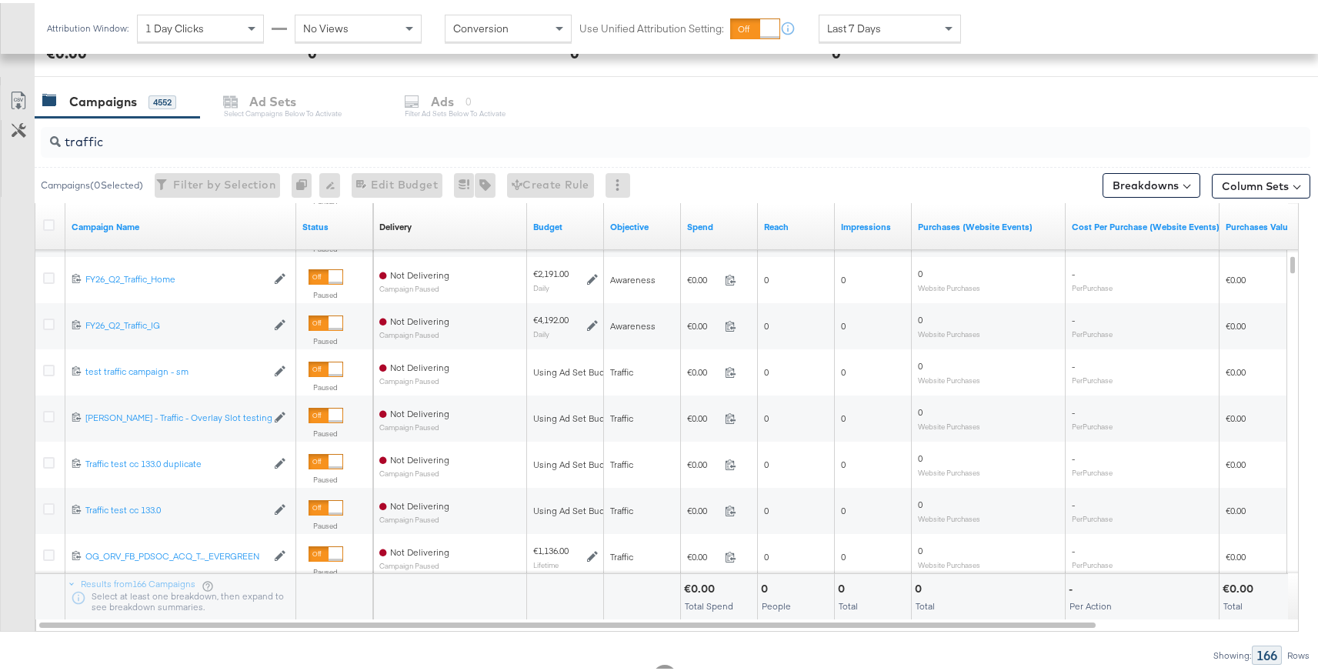
scroll to position [630, 0]
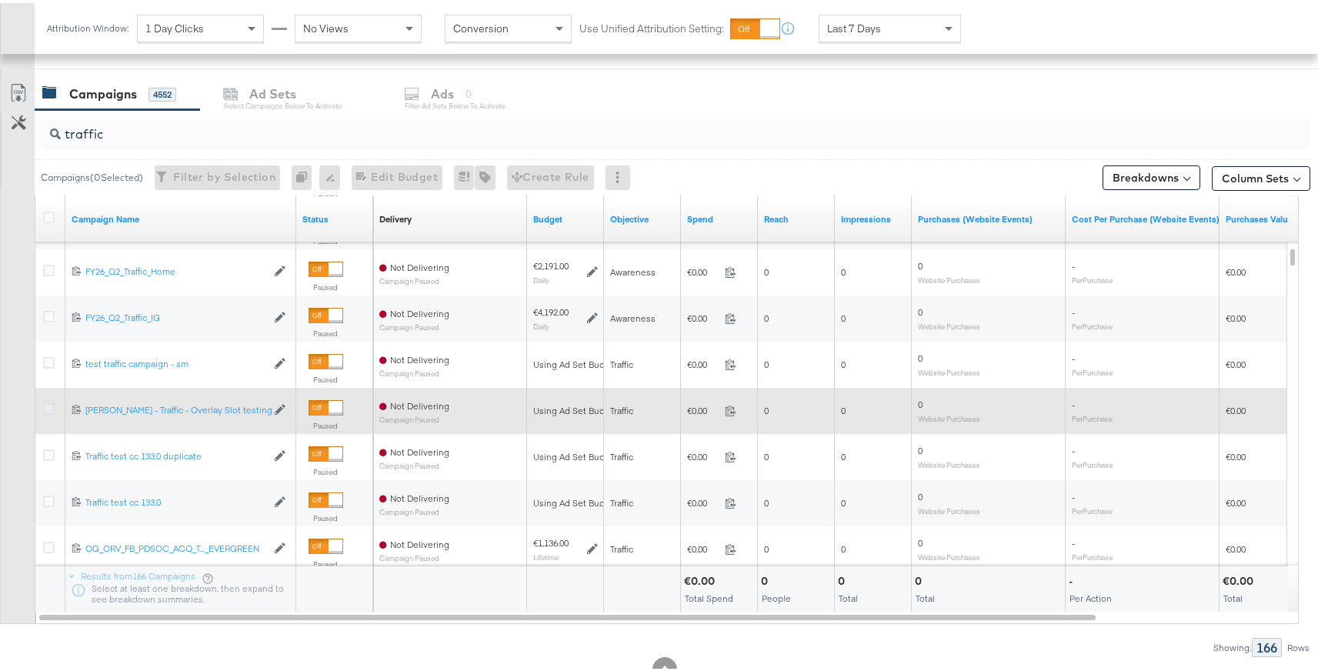
click at [45, 402] on icon at bounding box center [49, 406] width 12 height 12
click at [0, 0] on input "checkbox" at bounding box center [0, 0] width 0 height 0
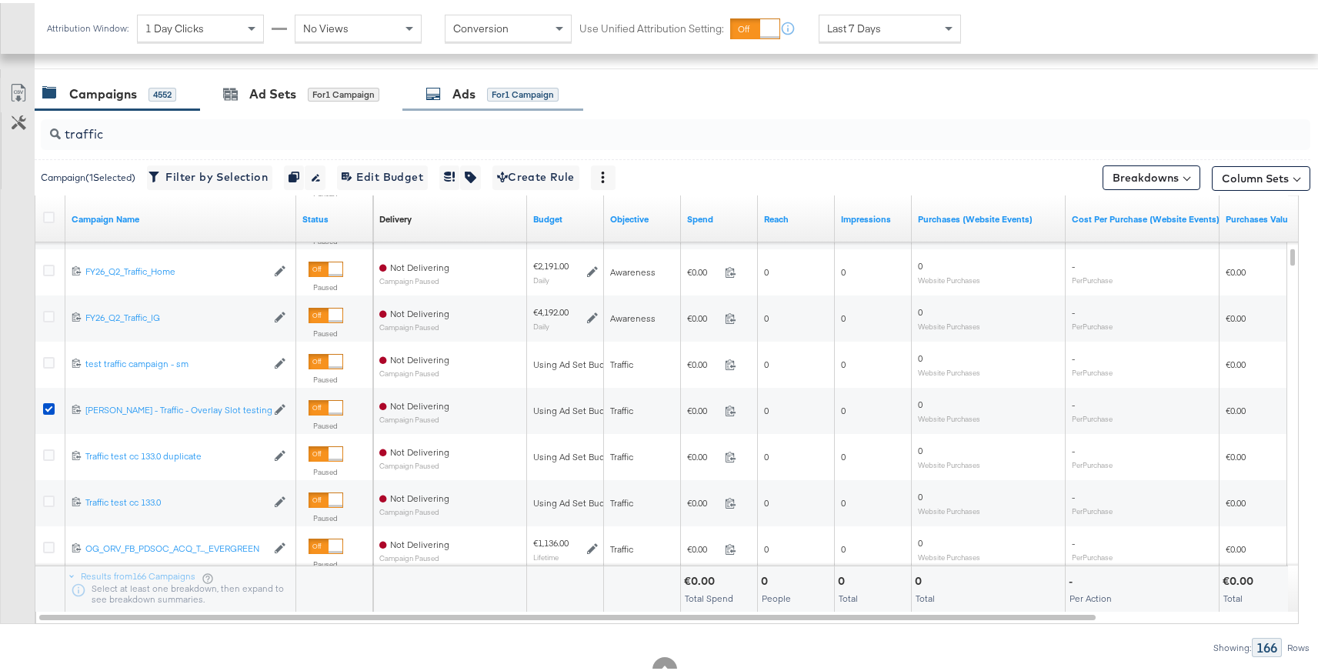
click at [526, 91] on div "for 1 Campaign" at bounding box center [523, 92] width 72 height 14
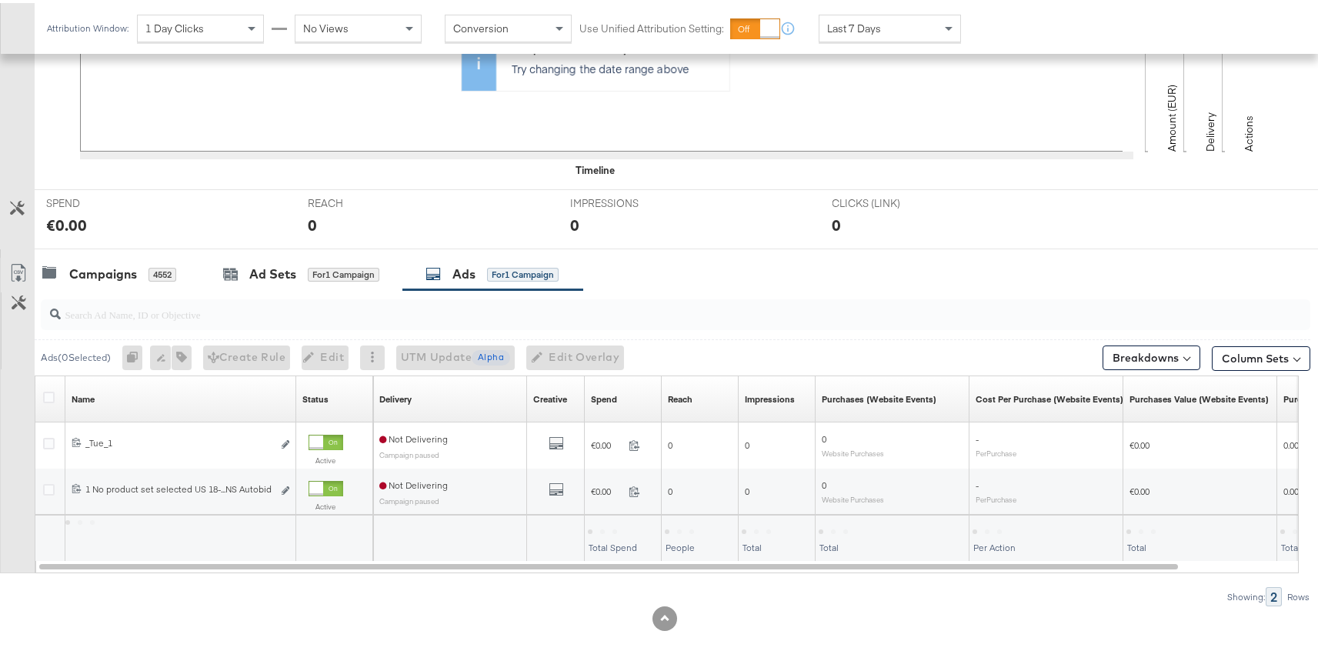
scroll to position [450, 0]
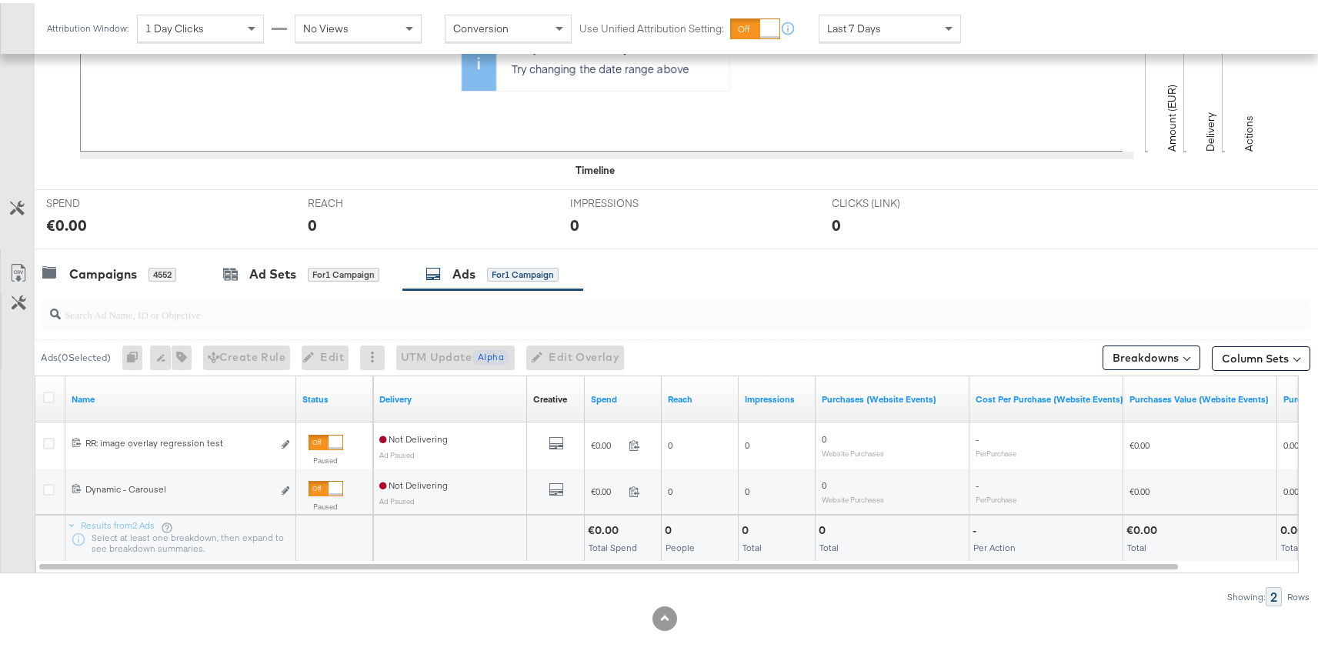
click at [55, 394] on div at bounding box center [51, 395] width 16 height 15
click at [50, 392] on icon at bounding box center [49, 394] width 12 height 12
click at [0, 0] on input "checkbox" at bounding box center [0, 0] width 0 height 0
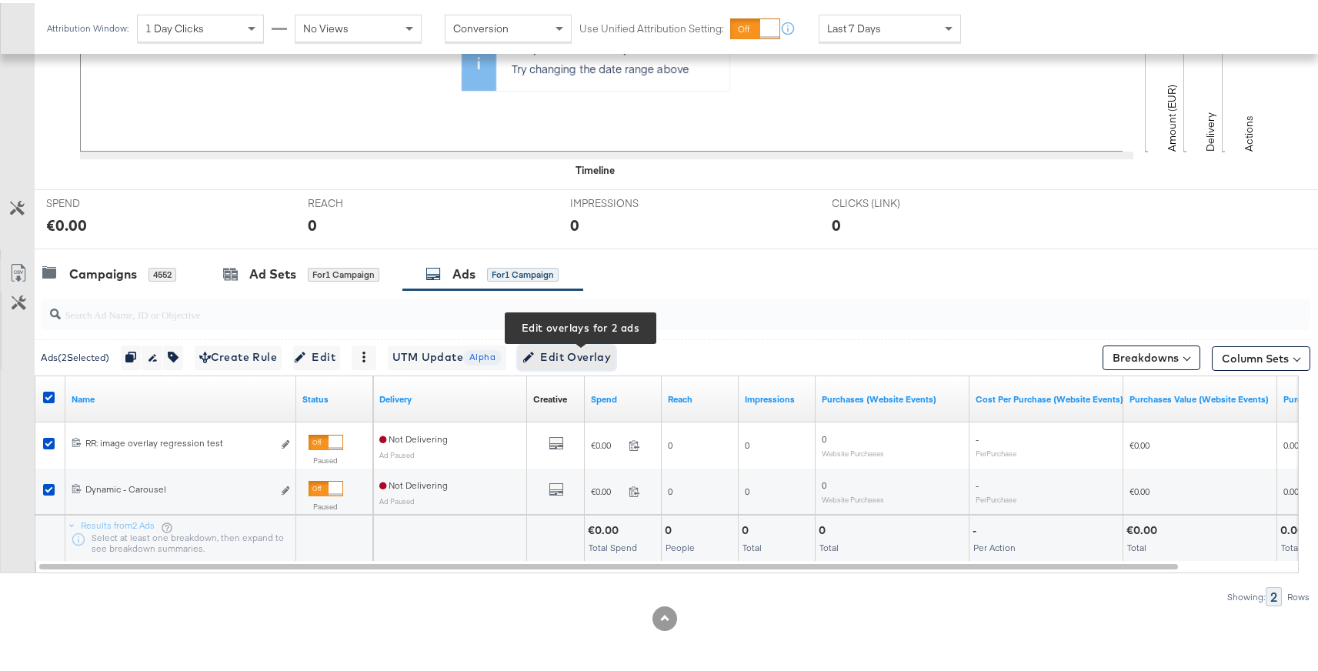
click at [569, 350] on span "Edit Overlay Edit overlays for 2 ads" at bounding box center [566, 354] width 88 height 19
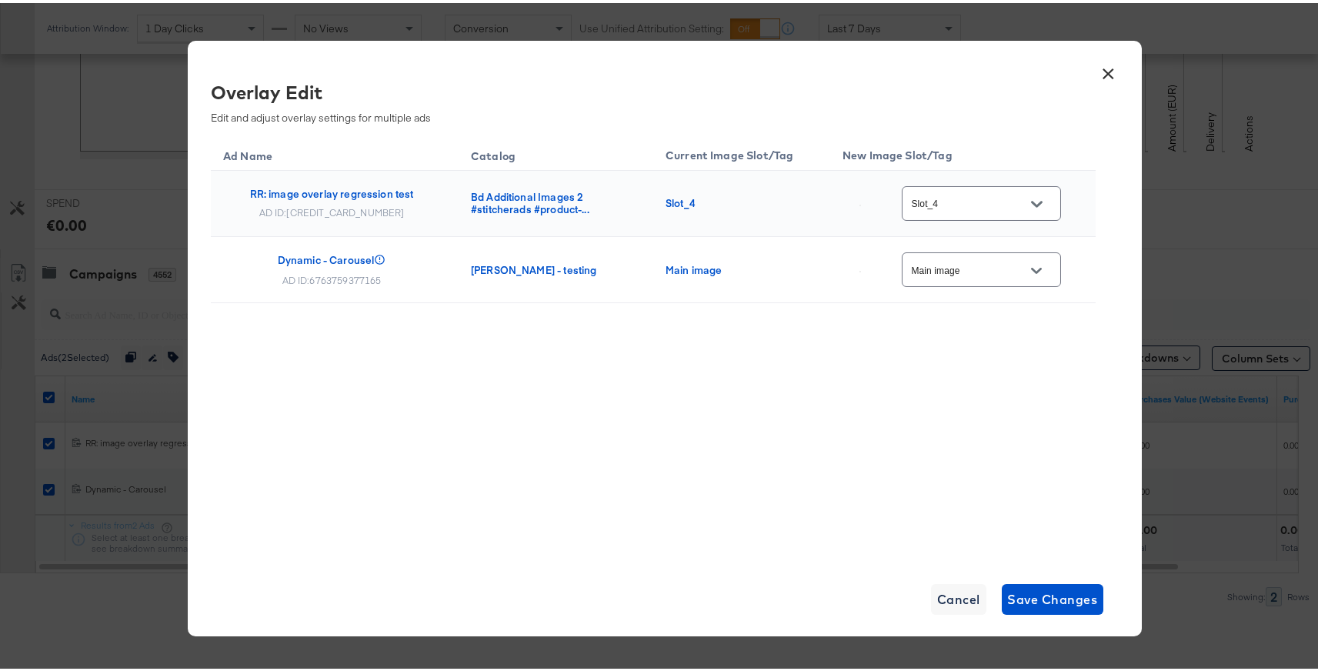
click at [1038, 196] on icon "Open" at bounding box center [1036, 200] width 11 height 11
click at [968, 259] on div "Main image" at bounding box center [989, 246] width 114 height 28
type input "Main image"
click at [1042, 274] on button "Open" at bounding box center [1036, 267] width 23 height 23
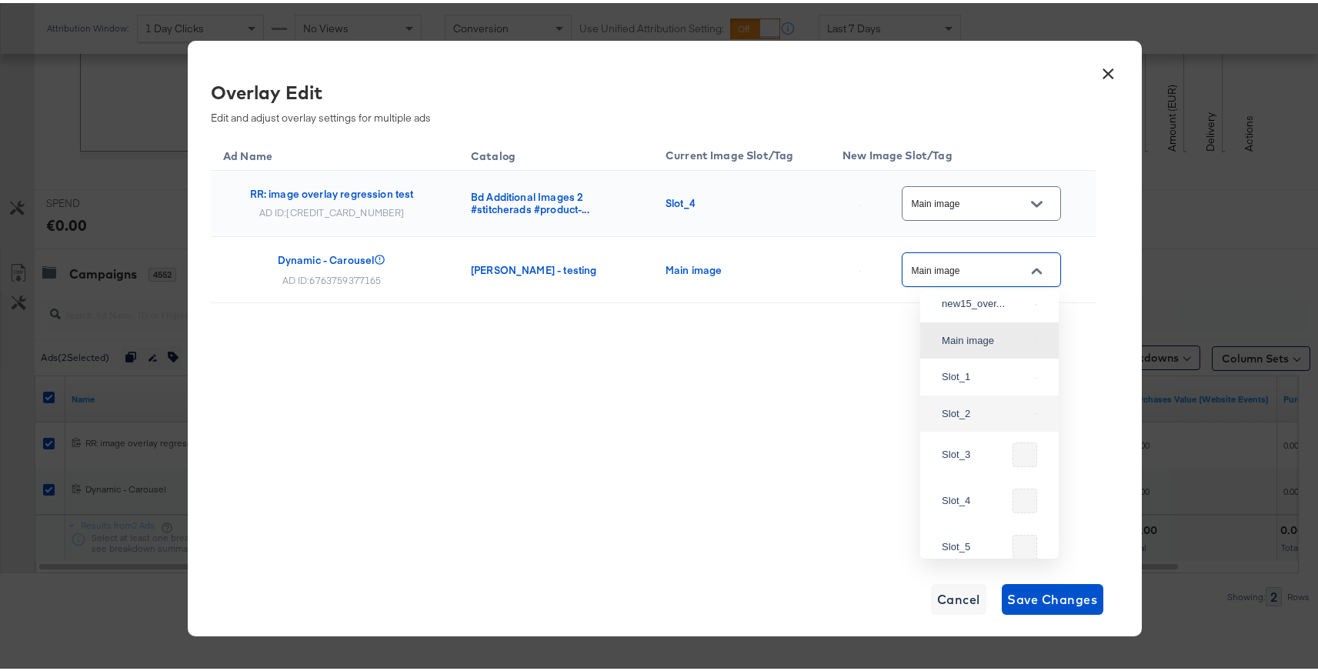
scroll to position [87, 0]
click at [950, 421] on div "Slot_2" at bounding box center [989, 408] width 114 height 28
type input "Slot_2"
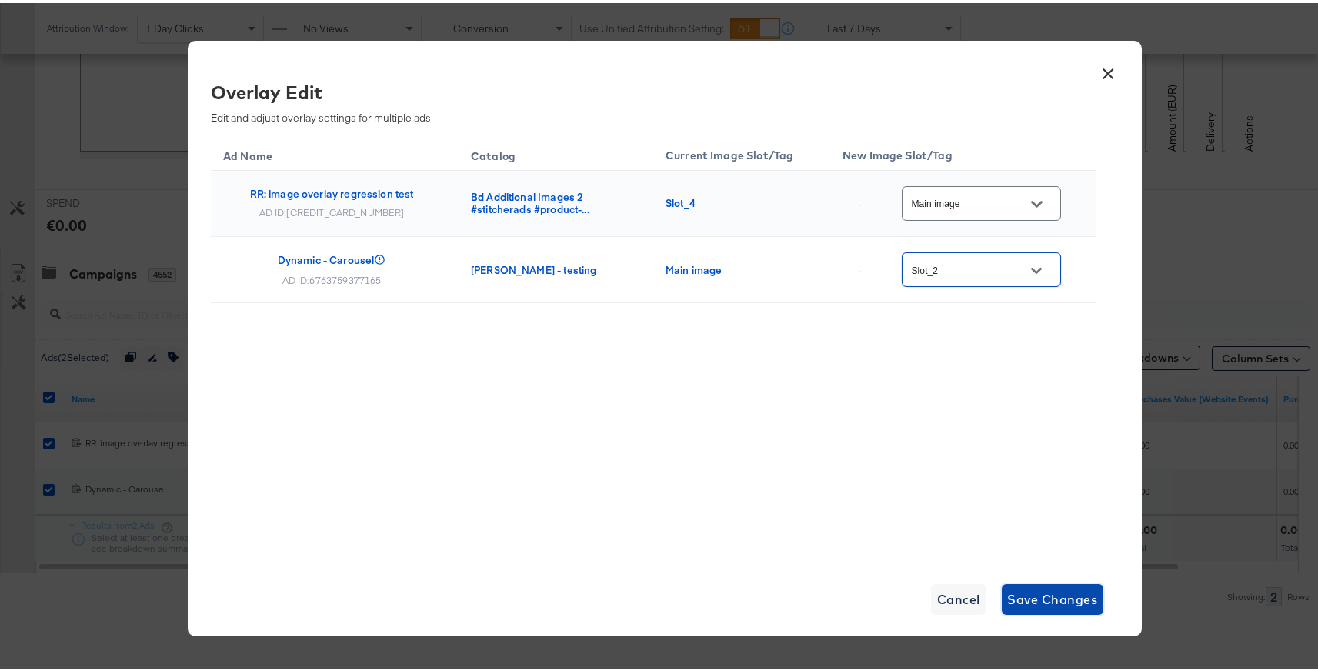
click at [1045, 600] on span "Save Changes" at bounding box center [1053, 596] width 90 height 22
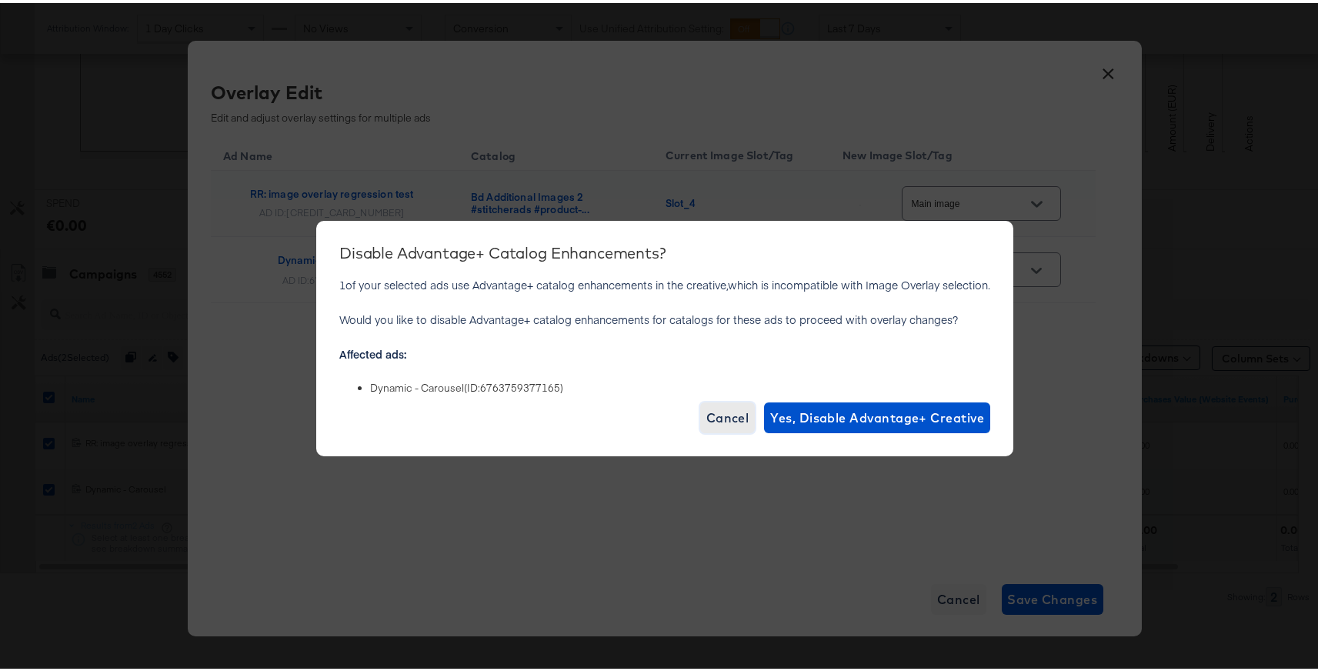
click at [722, 423] on span "Cancel" at bounding box center [727, 415] width 43 height 22
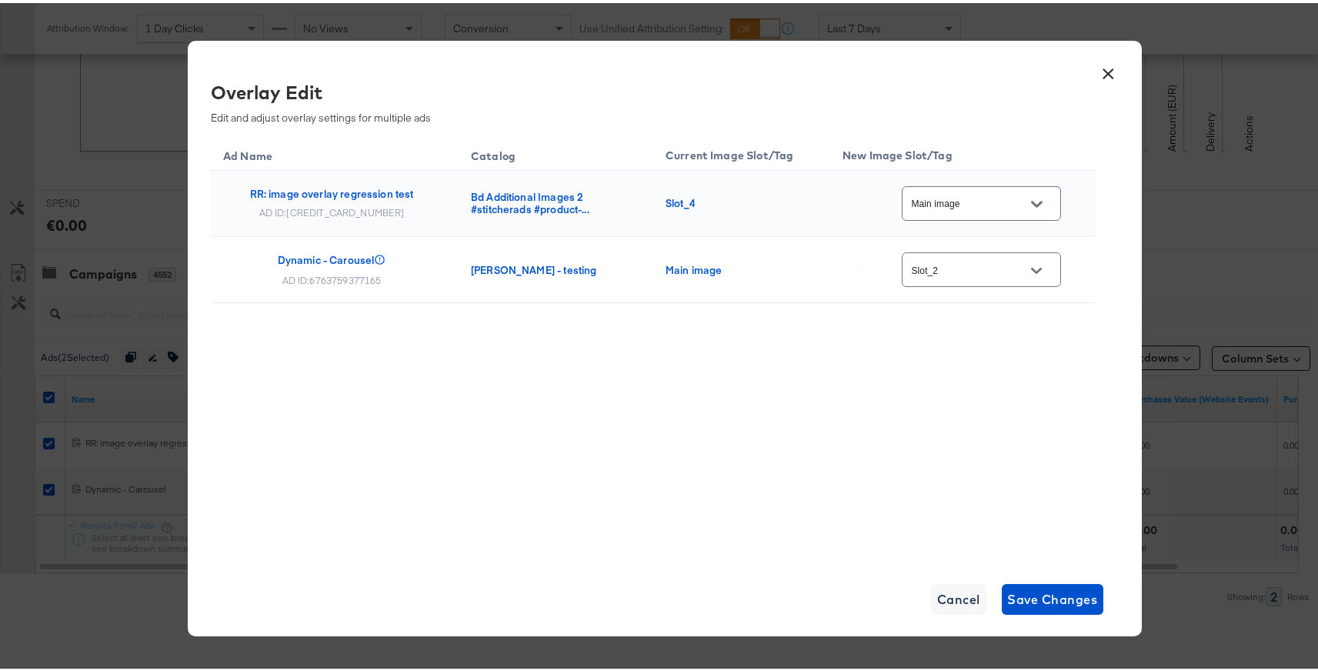
click at [1095, 68] on button "×" at bounding box center [1109, 67] width 28 height 28
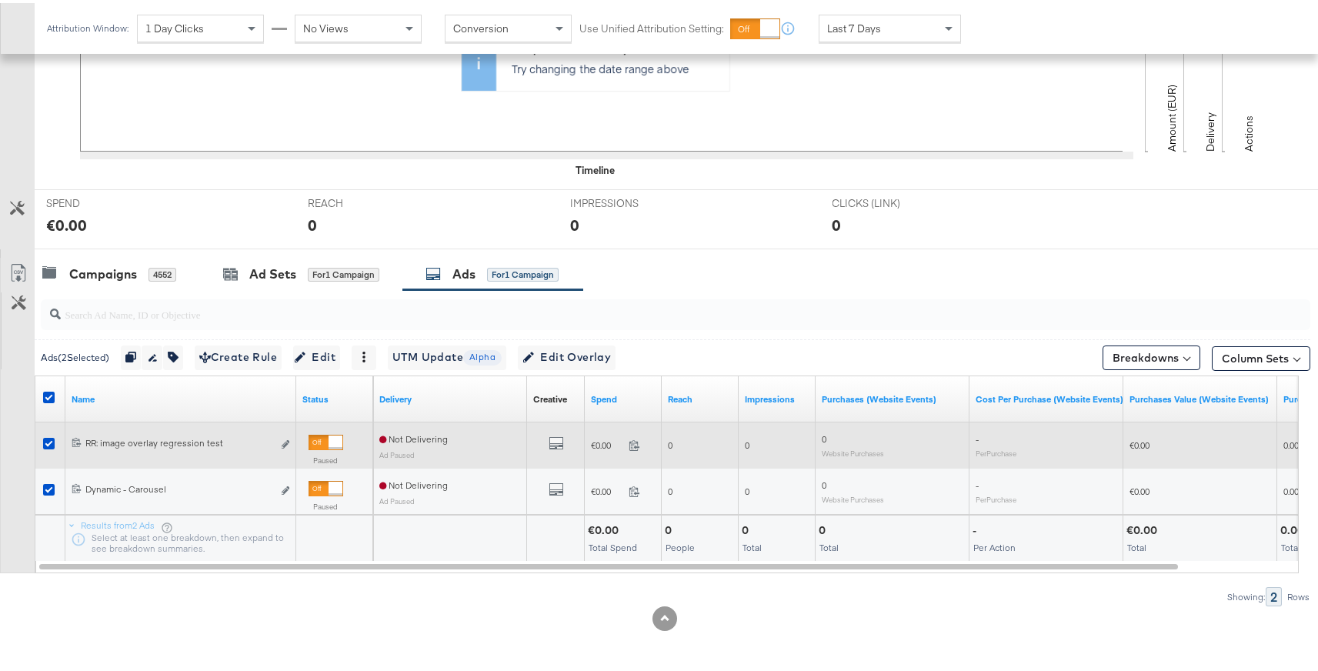
click at [47, 431] on div at bounding box center [51, 442] width 28 height 28
click at [51, 443] on icon at bounding box center [49, 441] width 12 height 12
click at [0, 0] on input "checkbox" at bounding box center [0, 0] width 0 height 0
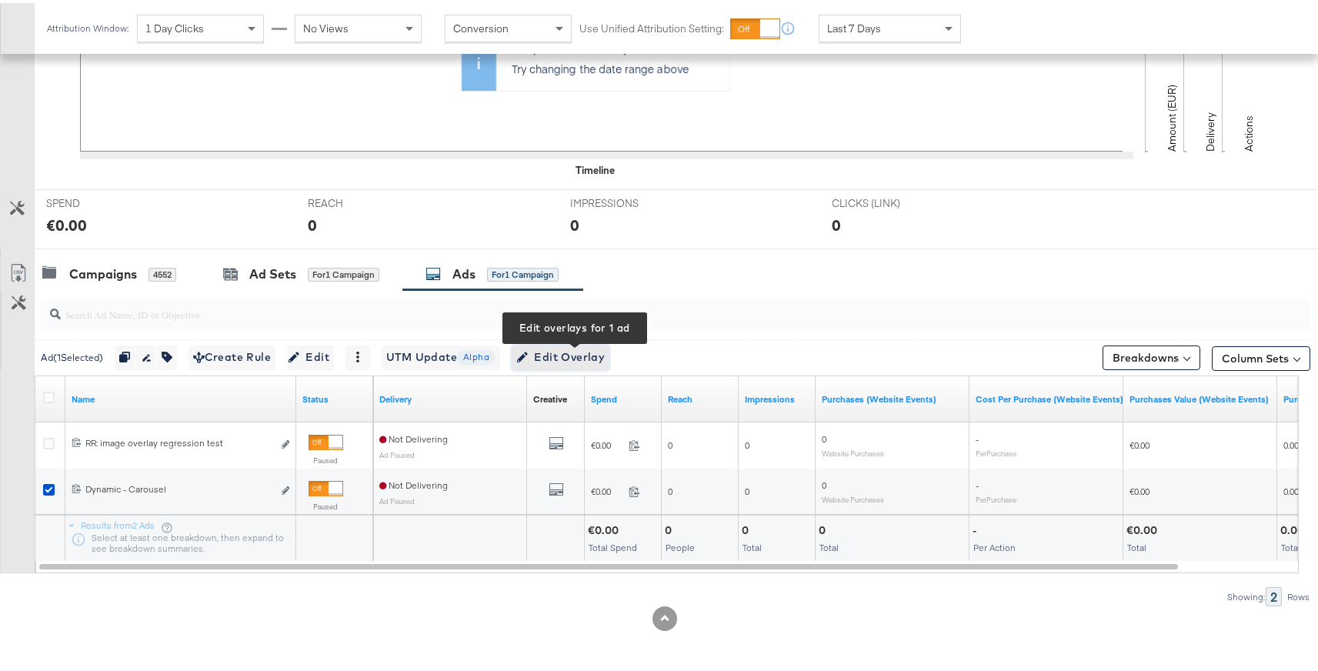
click at [587, 364] on button "Edit Overlay Edit overlays for 1 ad" at bounding box center [560, 354] width 98 height 25
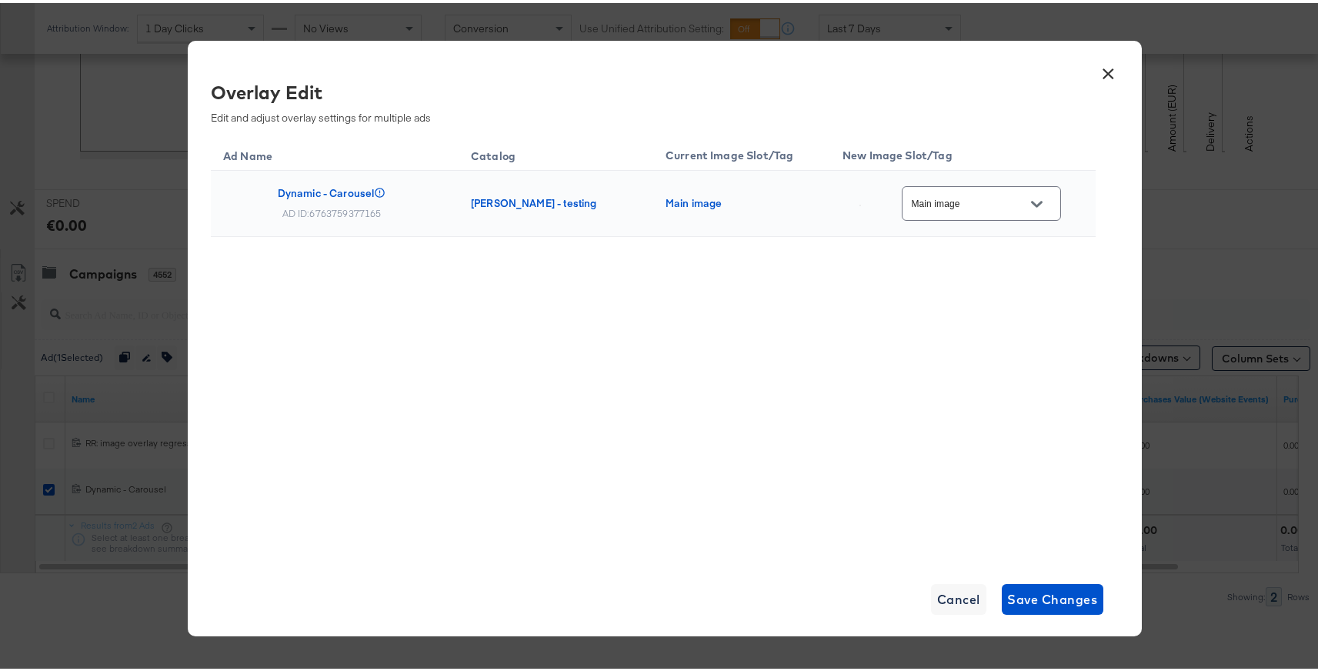
click at [1039, 200] on icon "Open" at bounding box center [1036, 201] width 11 height 6
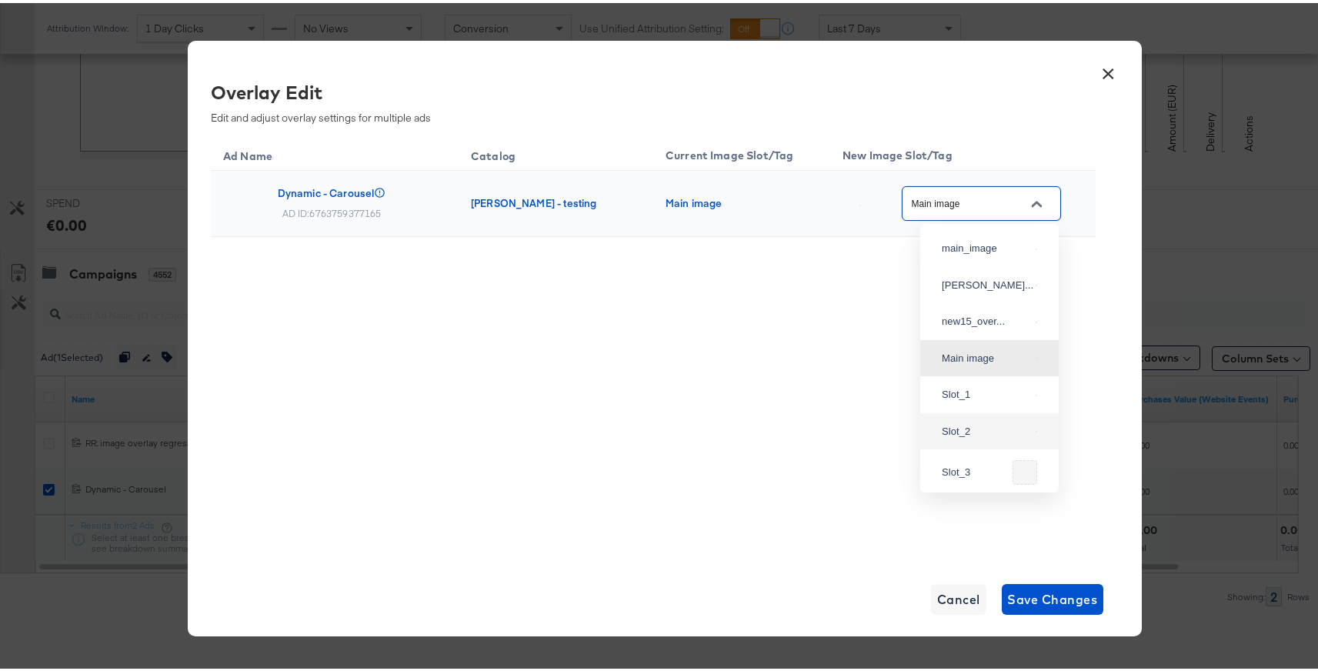
click at [973, 442] on div "Slot_2" at bounding box center [989, 429] width 114 height 28
type input "Slot_2"
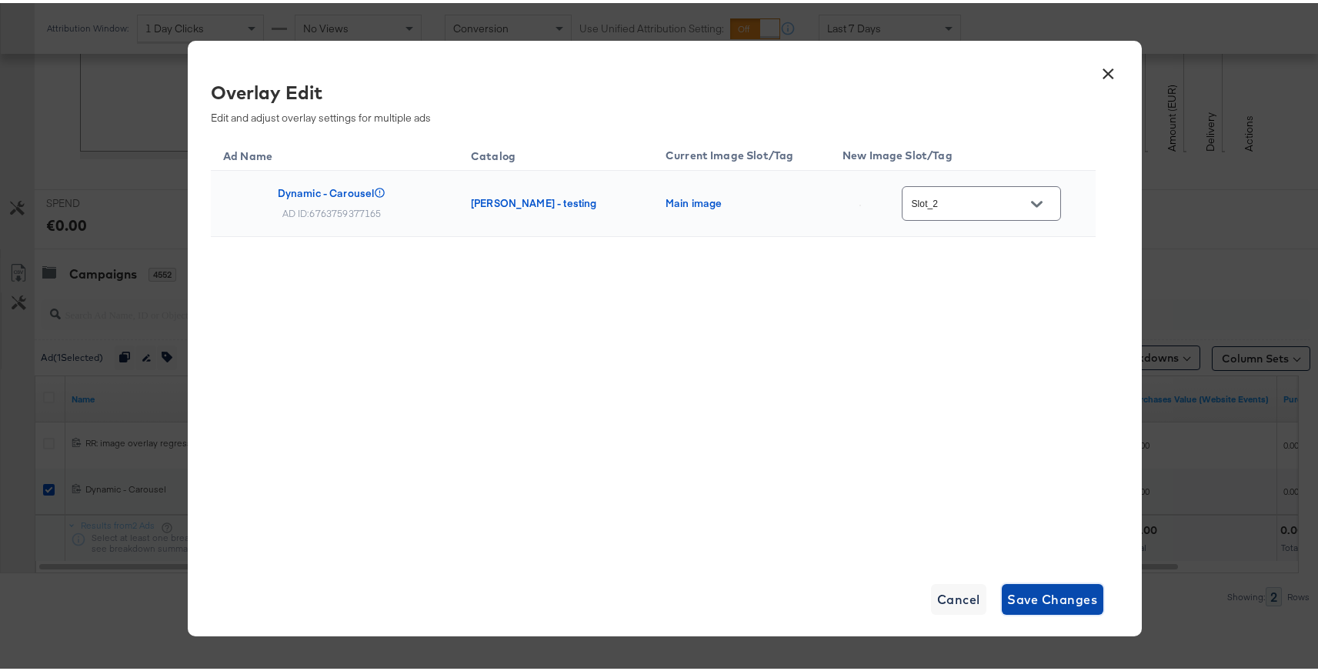
click at [1028, 592] on span "Save Changes" at bounding box center [1053, 596] width 90 height 22
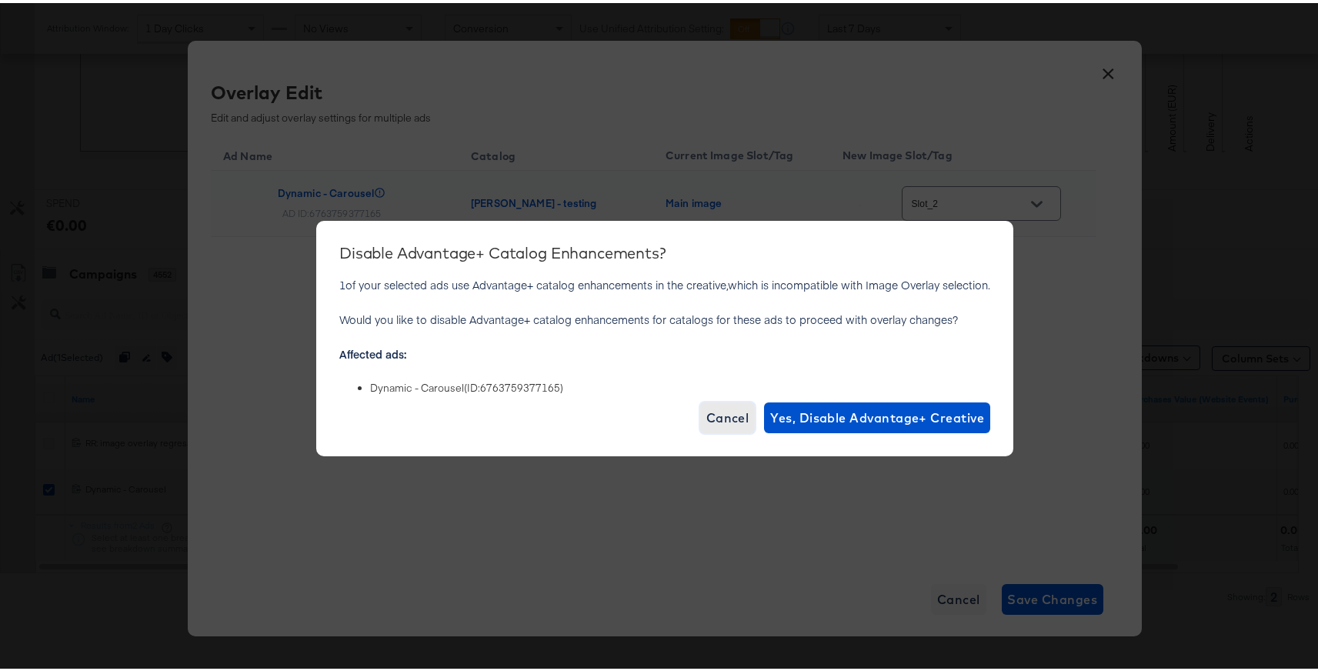
click at [719, 418] on span "Cancel" at bounding box center [727, 415] width 43 height 22
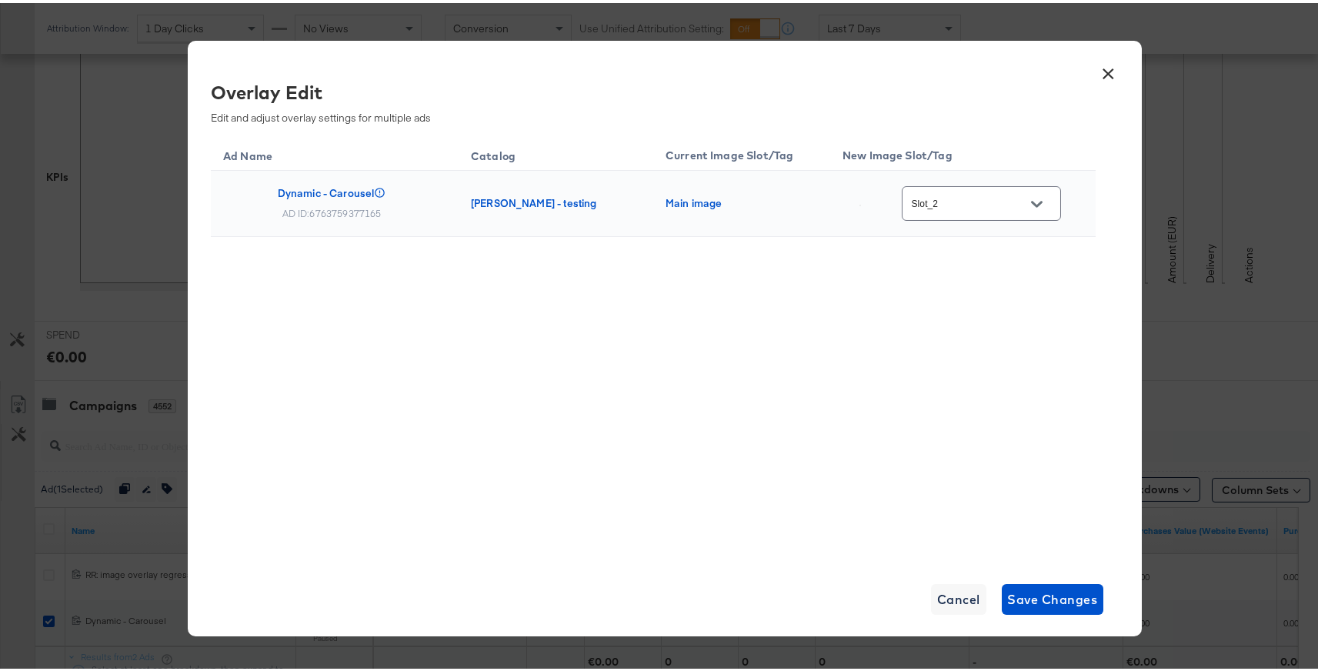
scroll to position [315, 0]
click at [1101, 62] on button "×" at bounding box center [1109, 67] width 28 height 28
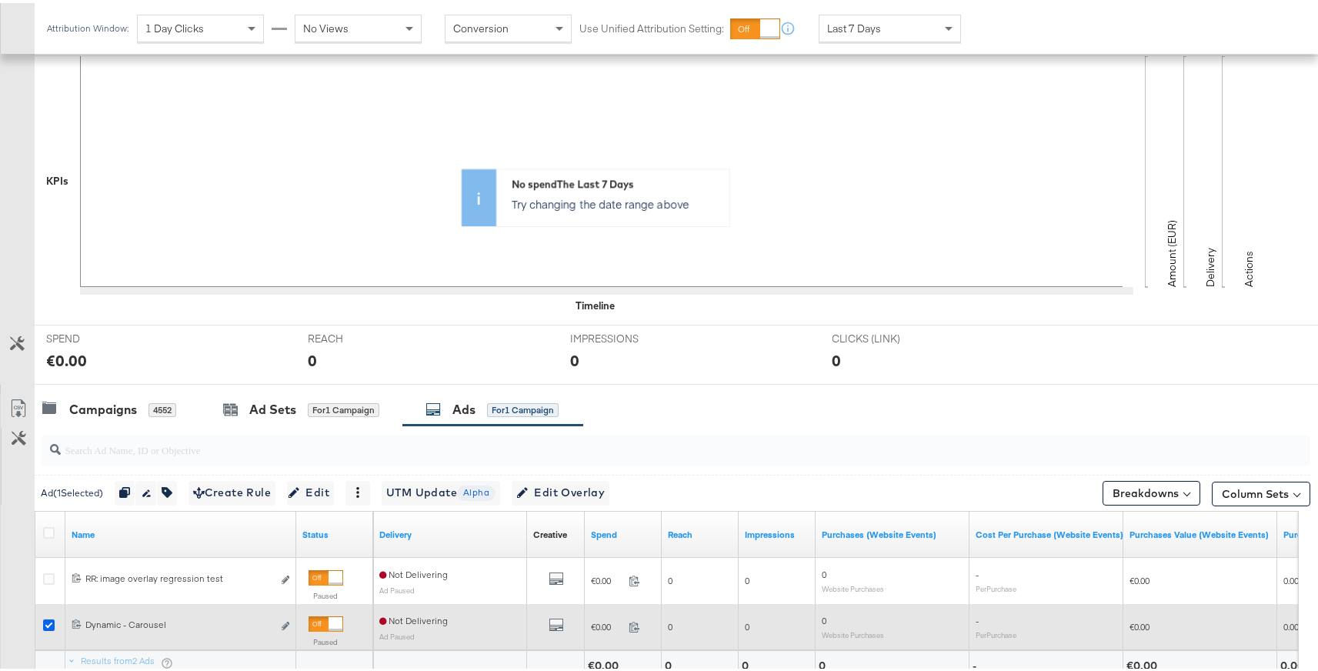
click at [45, 618] on icon at bounding box center [49, 622] width 12 height 12
click at [0, 0] on input "checkbox" at bounding box center [0, 0] width 0 height 0
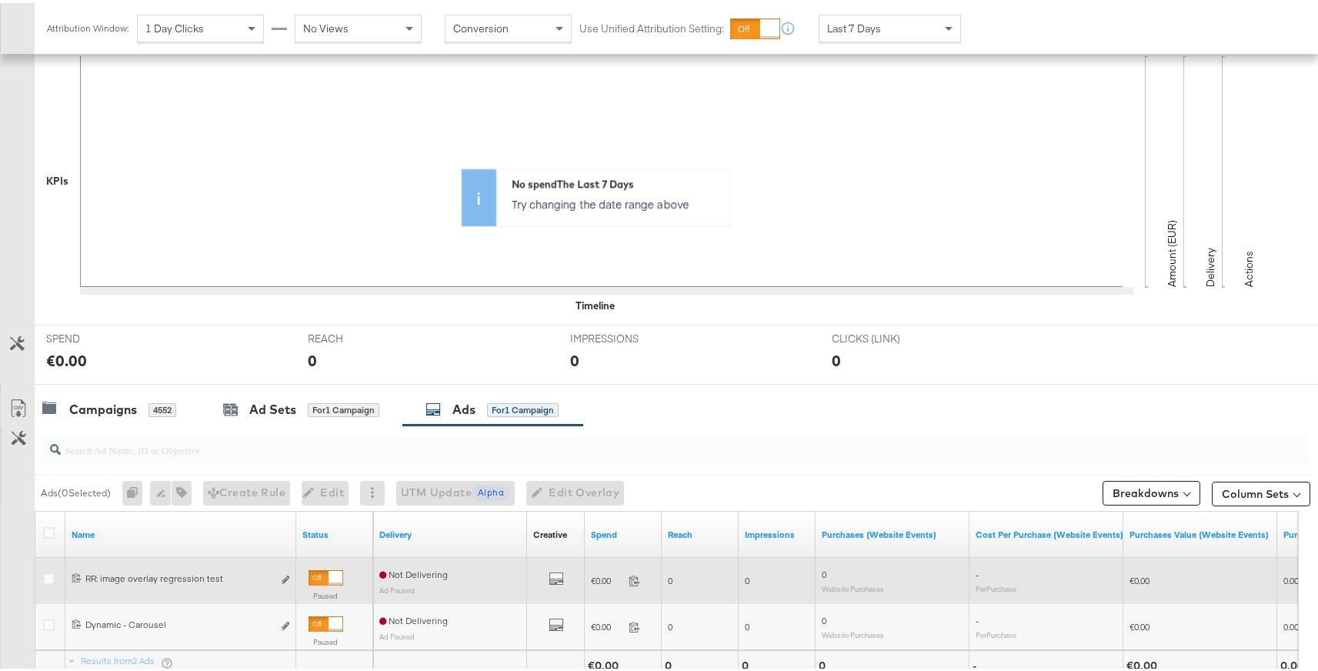
click at [48, 568] on div at bounding box center [51, 578] width 28 height 28
click at [48, 581] on div at bounding box center [51, 577] width 16 height 15
click at [50, 579] on icon at bounding box center [49, 576] width 12 height 12
click at [0, 0] on input "checkbox" at bounding box center [0, 0] width 0 height 0
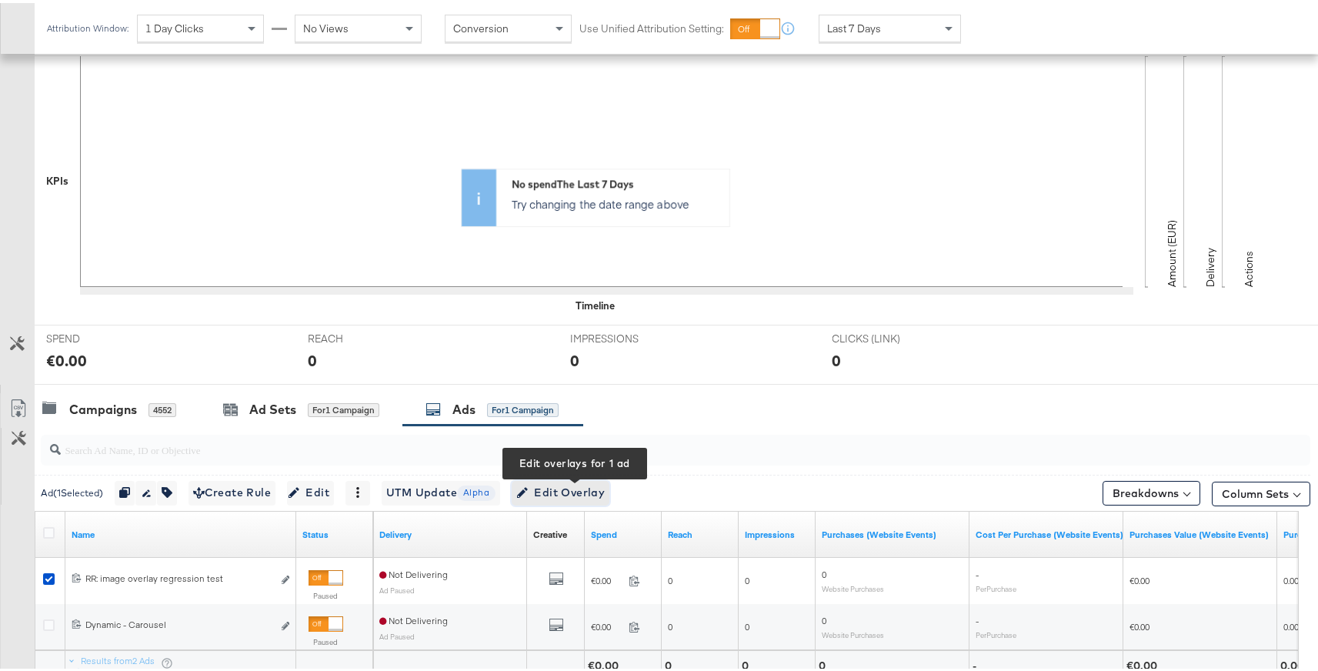
click at [587, 486] on span "Edit Overlay Edit overlays for 1 ad" at bounding box center [560, 489] width 88 height 19
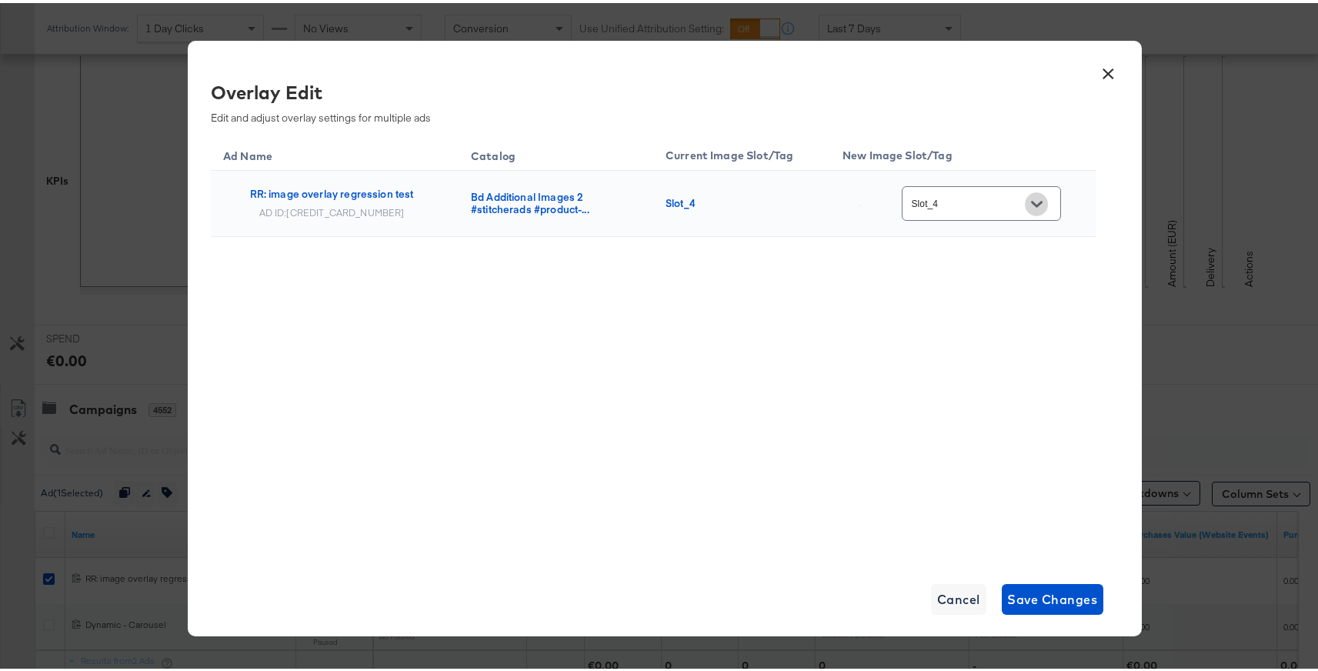
click at [1029, 206] on button "Open" at bounding box center [1036, 200] width 23 height 23
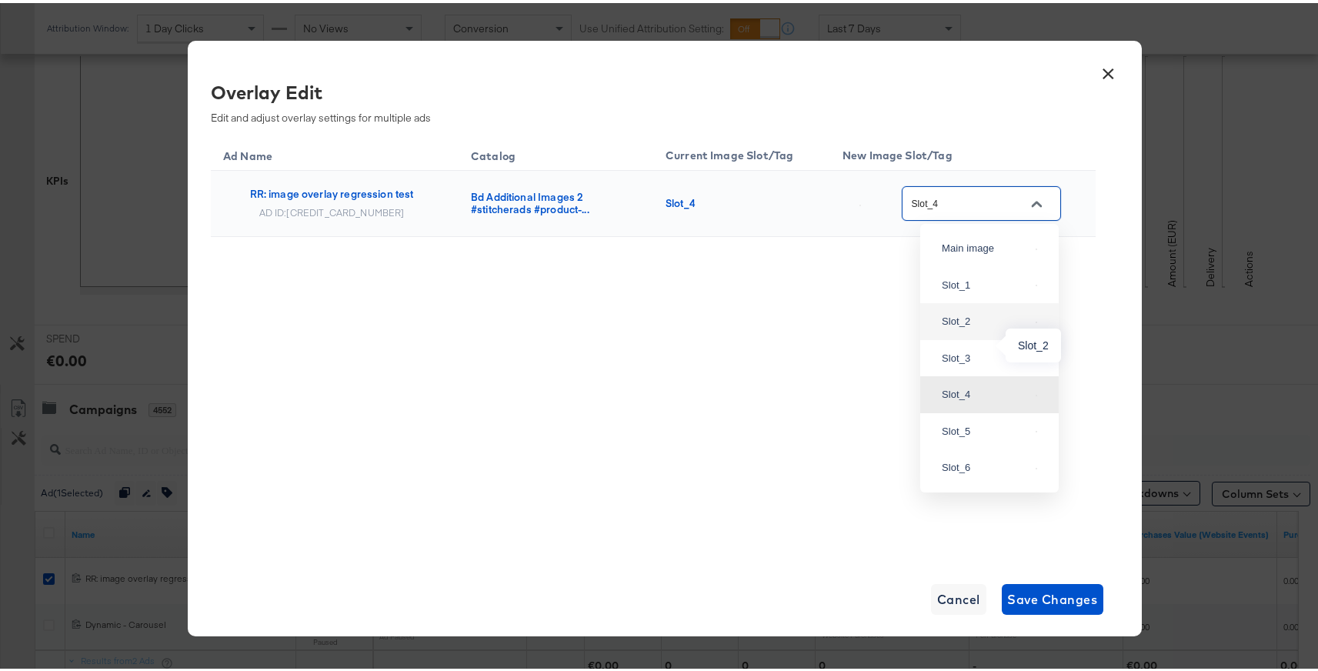
click at [989, 326] on div "Slot_2" at bounding box center [985, 318] width 88 height 15
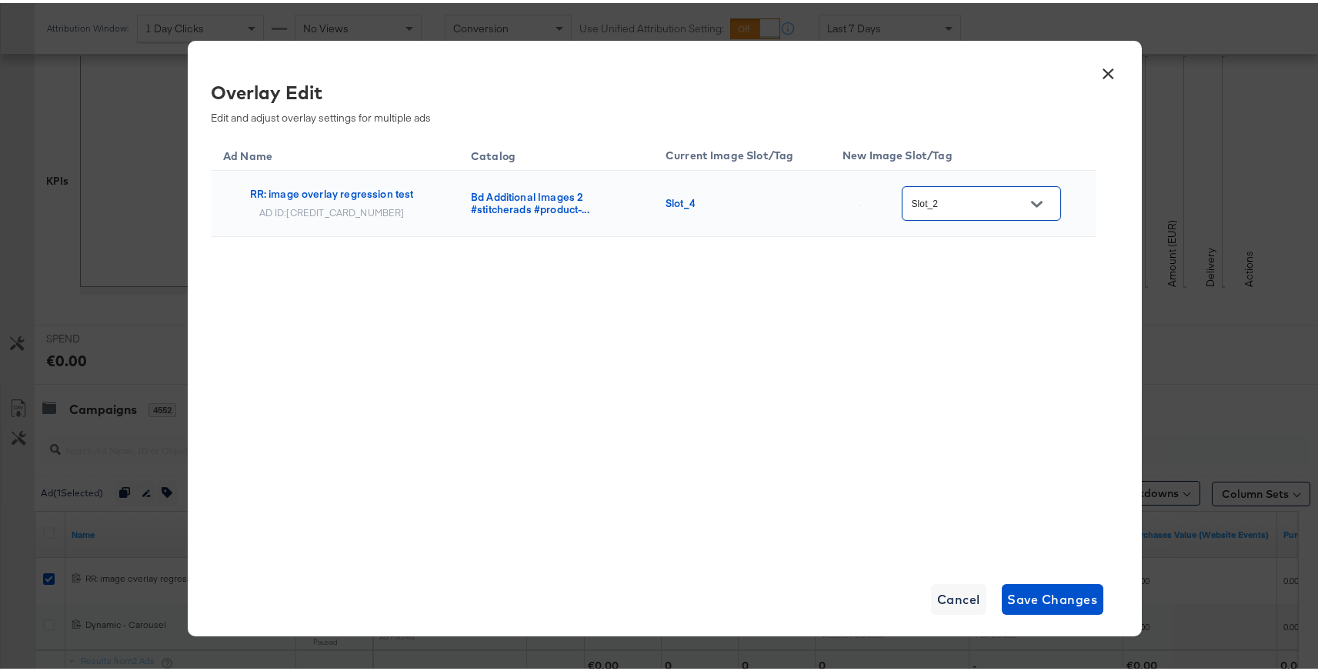
click at [1024, 208] on div at bounding box center [1036, 200] width 32 height 23
click at [1036, 203] on icon "Open" at bounding box center [1036, 201] width 11 height 6
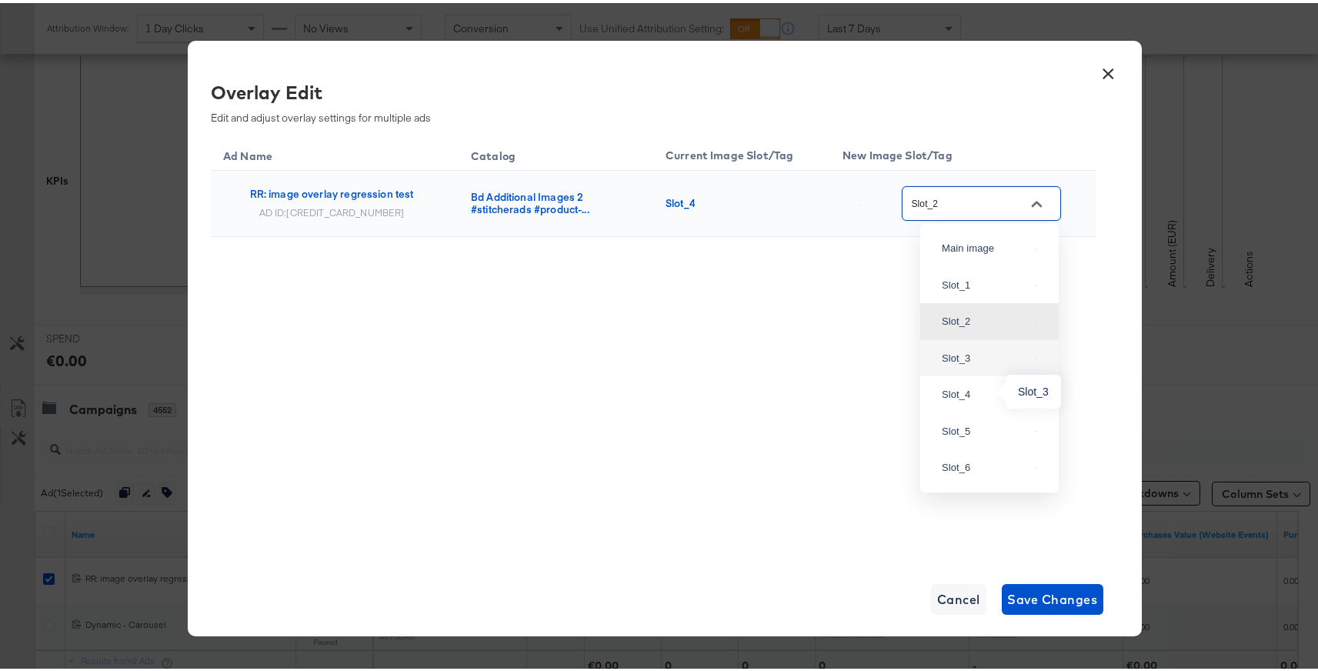
click at [968, 363] on div "Slot_3" at bounding box center [985, 355] width 88 height 15
type input "Slot_3"
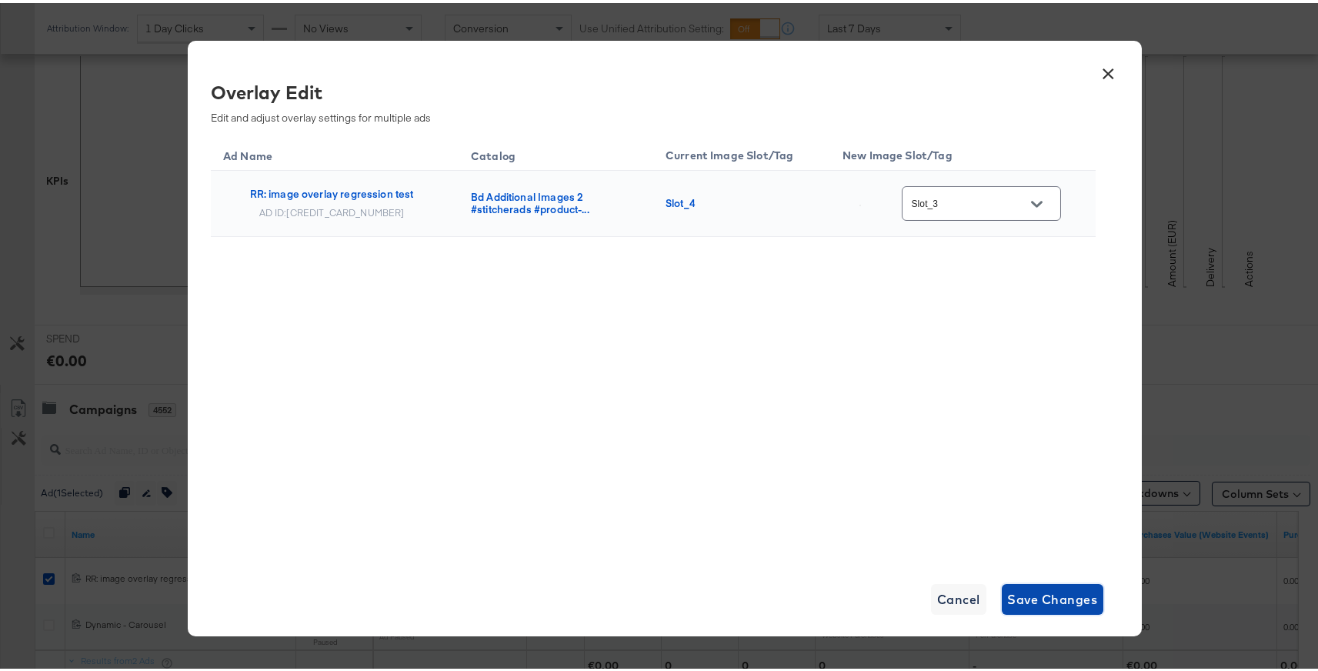
click at [1053, 600] on span "Save Changes" at bounding box center [1053, 596] width 90 height 22
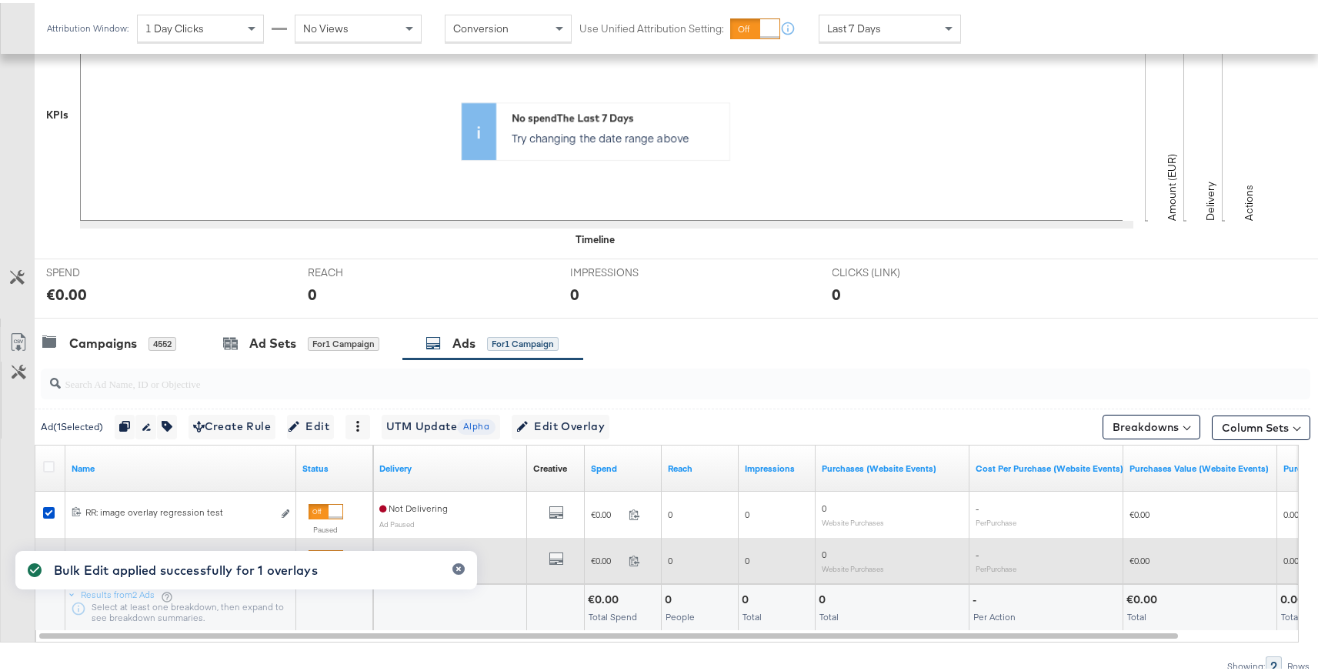
scroll to position [450, 0]
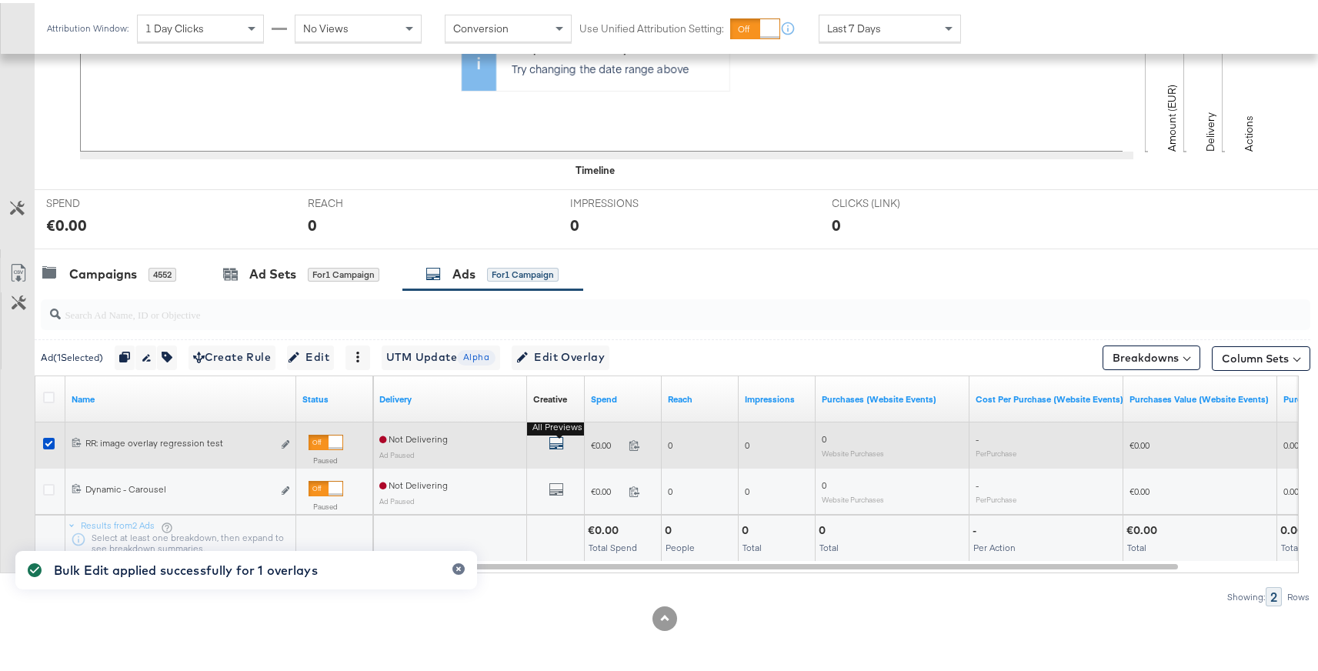
click at [553, 441] on icon "default" at bounding box center [555, 439] width 15 height 15
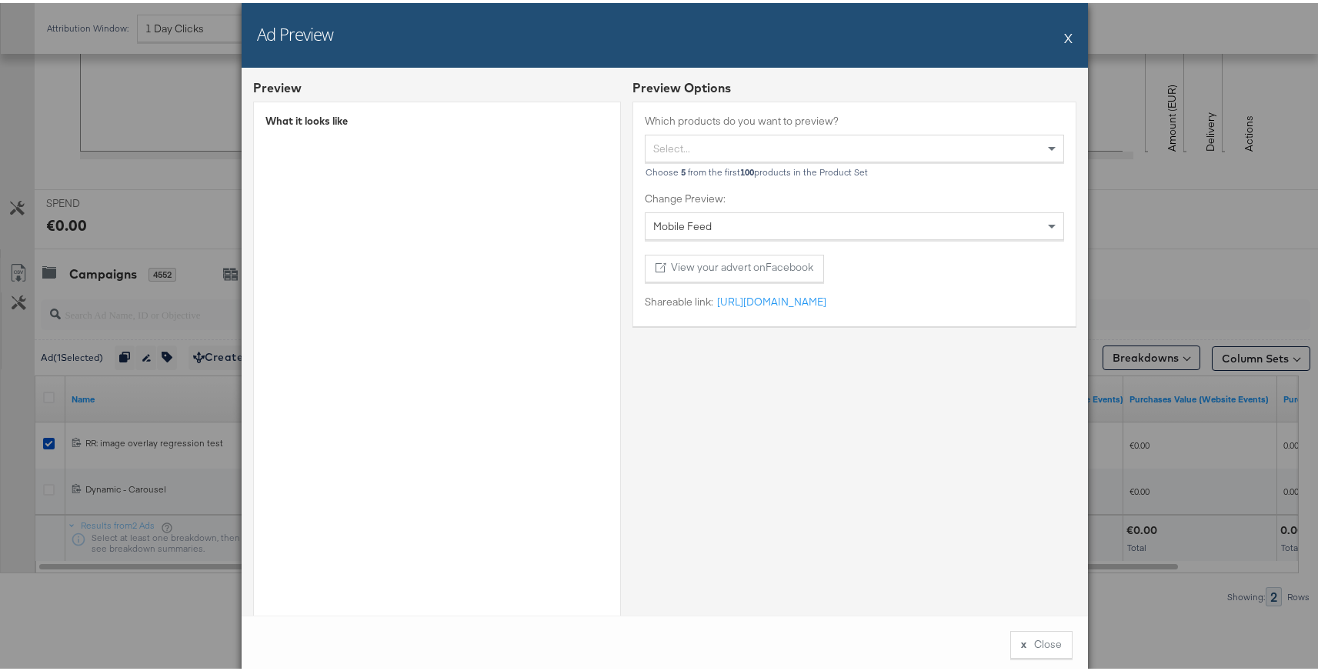
click at [1070, 29] on div "Ad Preview X" at bounding box center [665, 32] width 846 height 65
click at [1064, 35] on button "X" at bounding box center [1068, 34] width 8 height 31
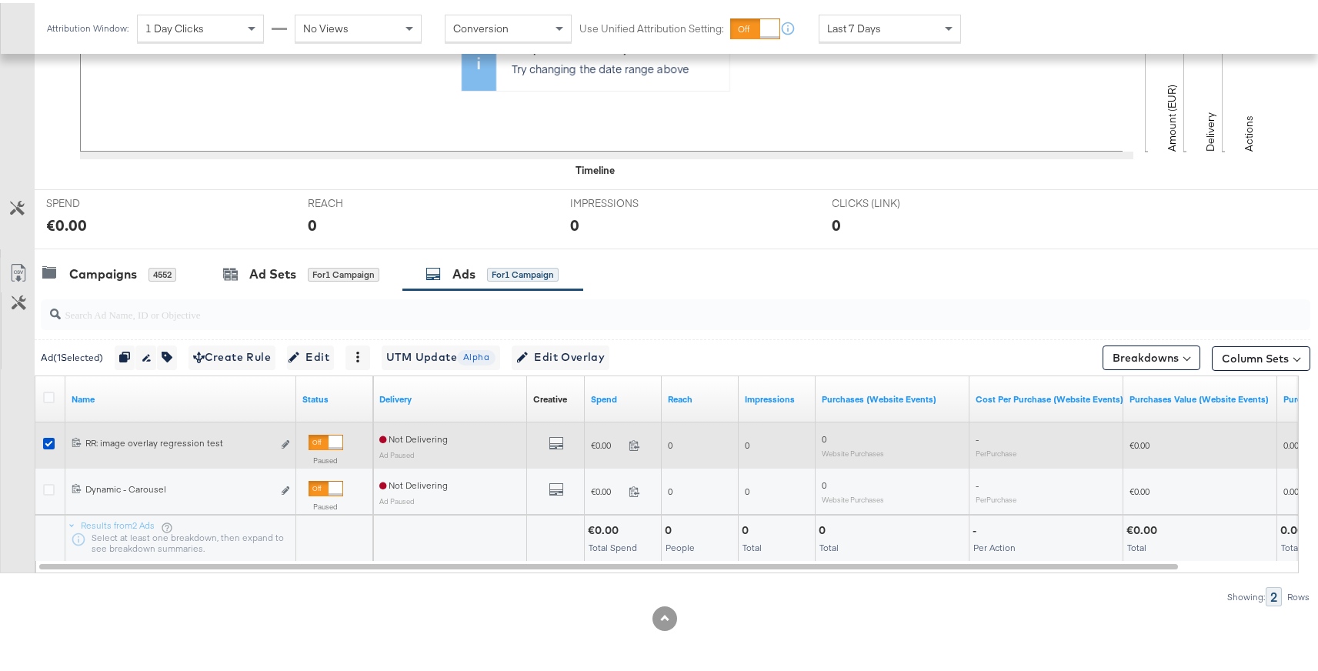
click at [290, 441] on div "6789000599565 RR: image overlay regression test RR: image overlay regression te…" at bounding box center [180, 442] width 231 height 28
click at [285, 440] on icon "link" at bounding box center [286, 441] width 8 height 8
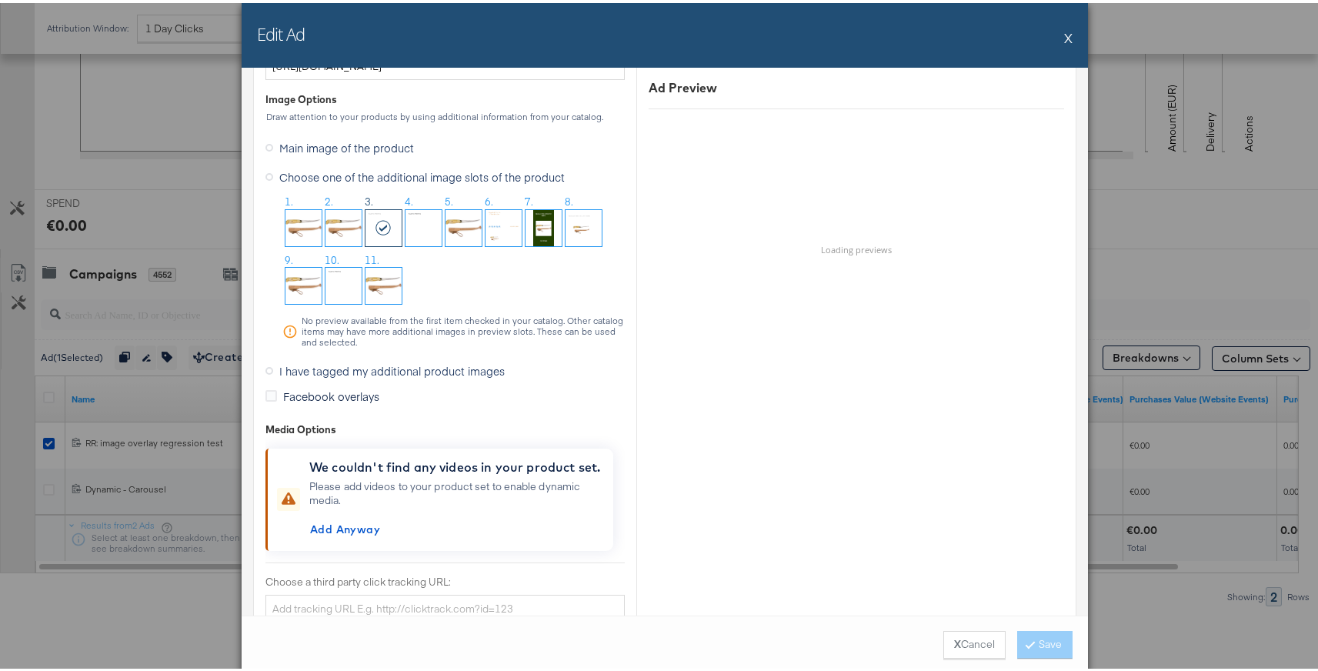
scroll to position [1308, 0]
click at [1064, 35] on button "X" at bounding box center [1068, 34] width 8 height 31
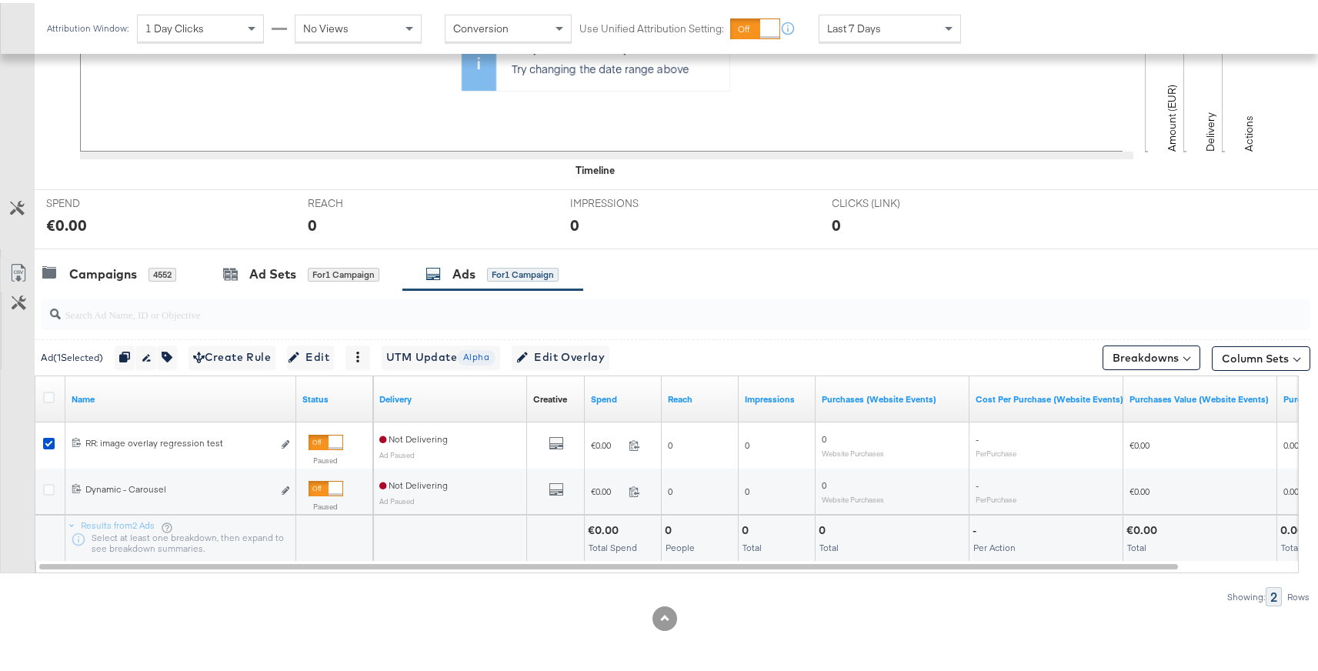
scroll to position [0, 0]
